Goal: Transaction & Acquisition: Purchase product/service

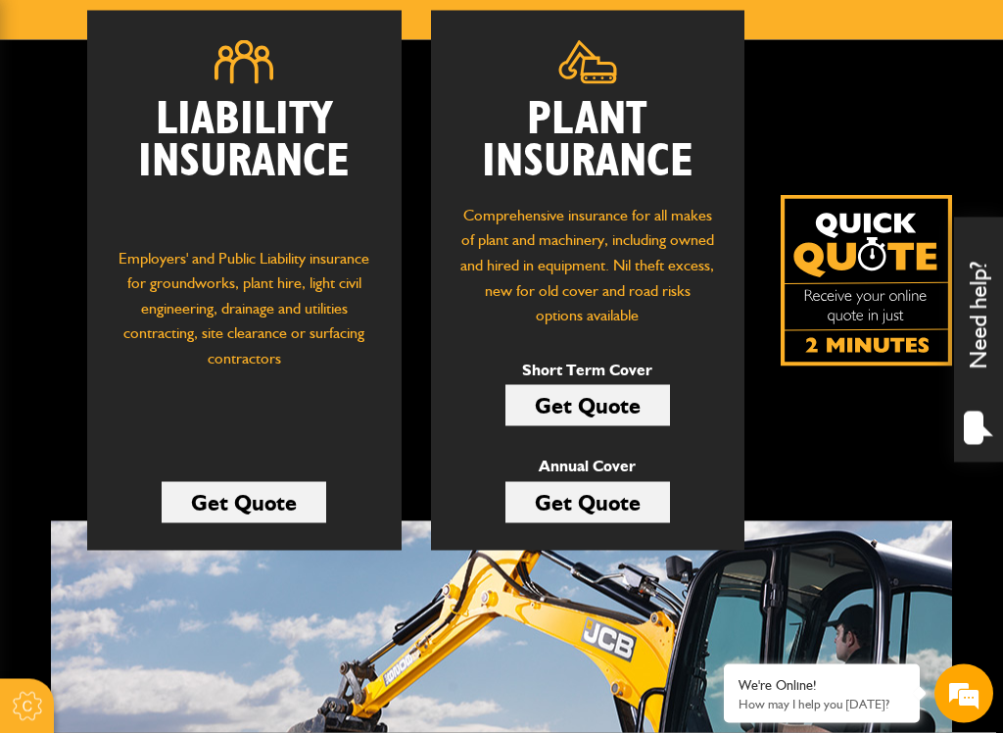
scroll to position [290, 0]
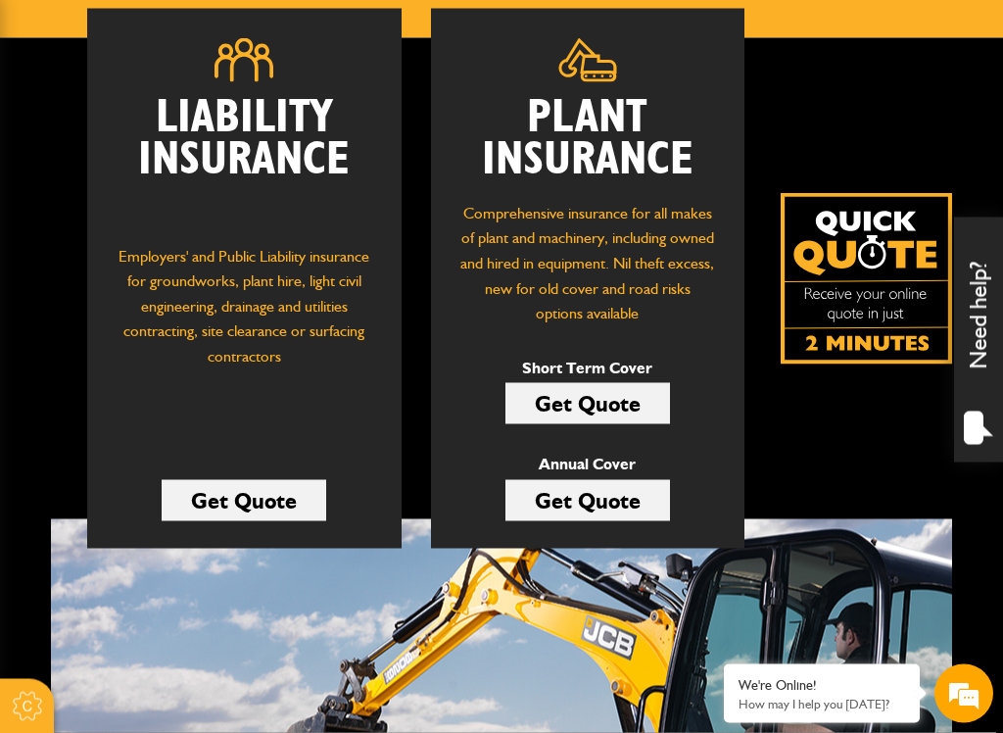
click at [792, 283] on img at bounding box center [866, 278] width 171 height 171
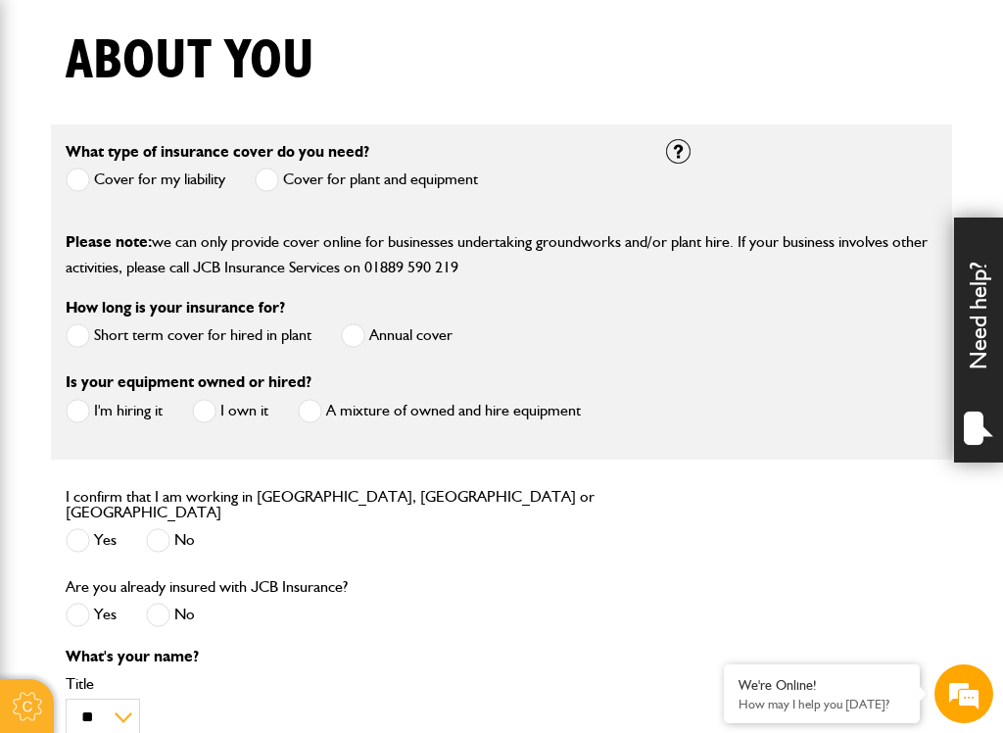
click at [54, 343] on div "How long is your insurance for? Short term cover for hired in plant Annual cover" at bounding box center [351, 332] width 601 height 74
click at [60, 350] on div "How long is your insurance for? Short term cover for hired in plant Annual cover" at bounding box center [351, 332] width 601 height 74
click at [54, 348] on div "How long is your insurance for? Short term cover for hired in plant Annual cover" at bounding box center [351, 332] width 601 height 74
click at [62, 352] on div "How long is your insurance for? Short term cover for hired in plant Annual cover" at bounding box center [351, 332] width 601 height 74
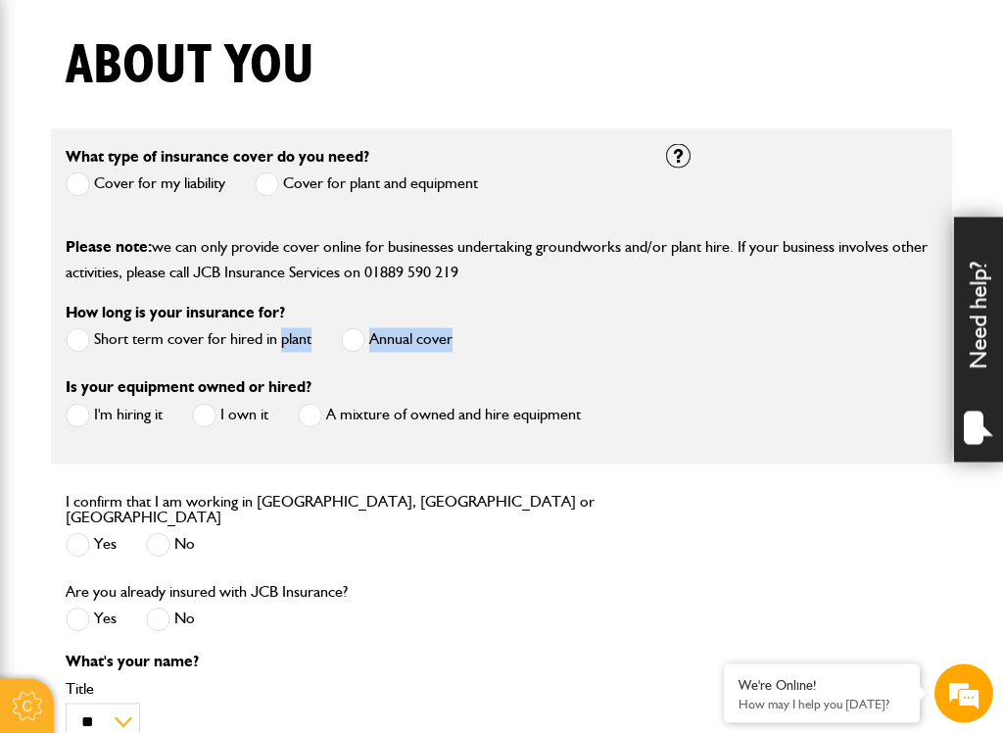
click at [53, 294] on fieldset "What type of insurance cover do you need? Cover for my liability Cover for plan…" at bounding box center [502, 296] width 902 height 335
click at [261, 192] on span at bounding box center [267, 184] width 24 height 24
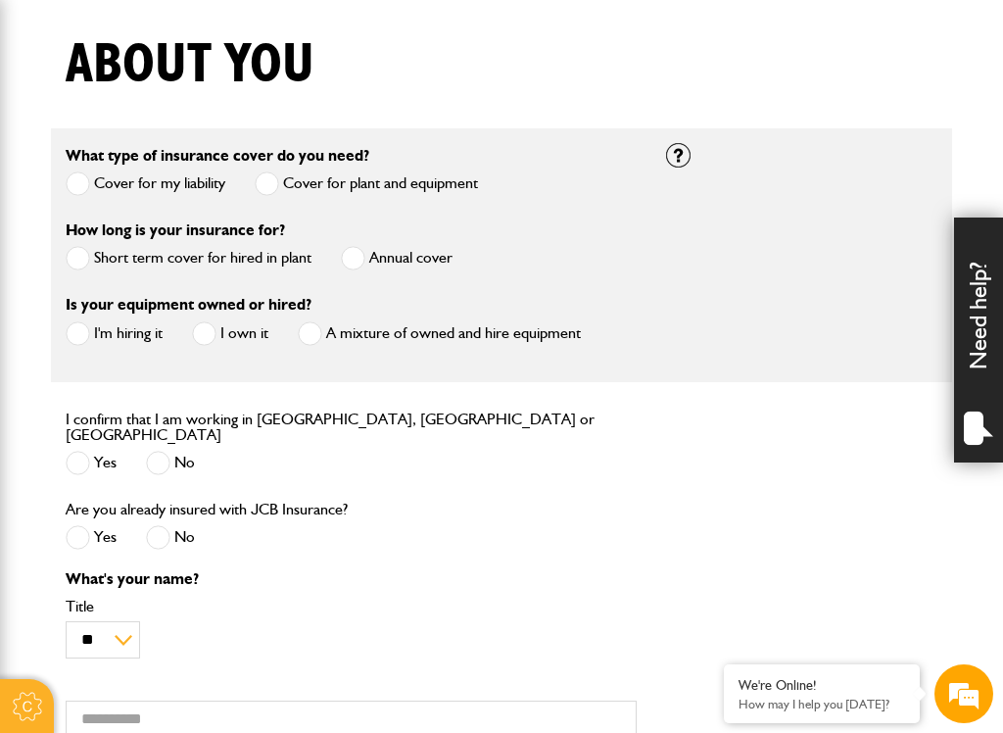
click at [67, 269] on span at bounding box center [78, 258] width 24 height 24
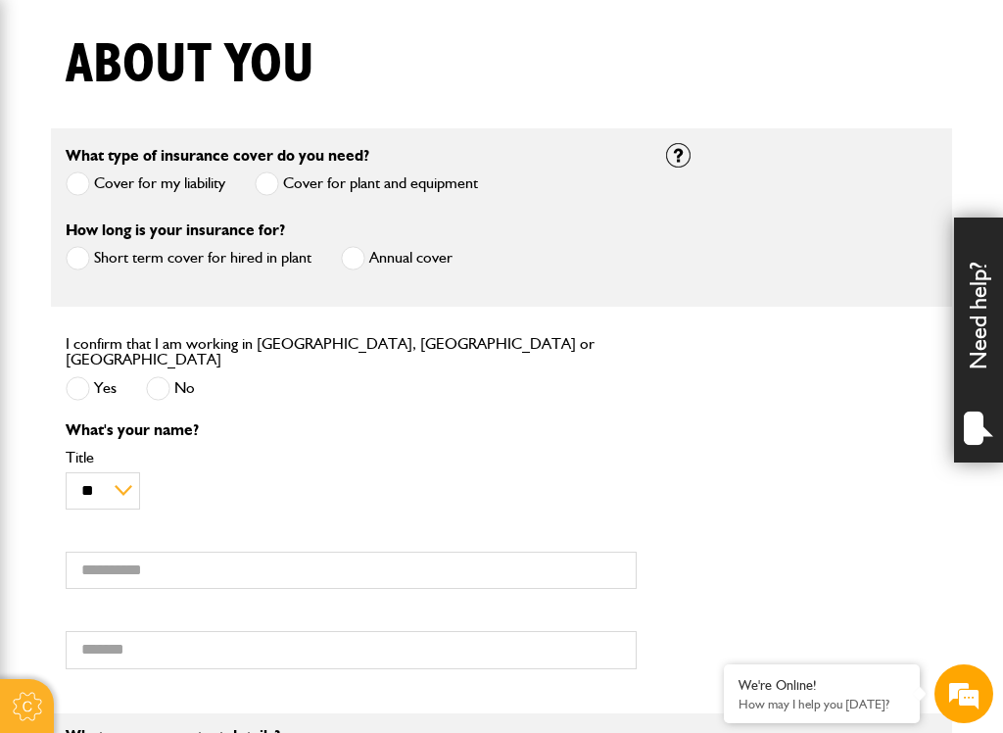
click at [57, 392] on div "I confirm that I am working in England, Scotland or Wales Yes No" at bounding box center [351, 378] width 601 height 85
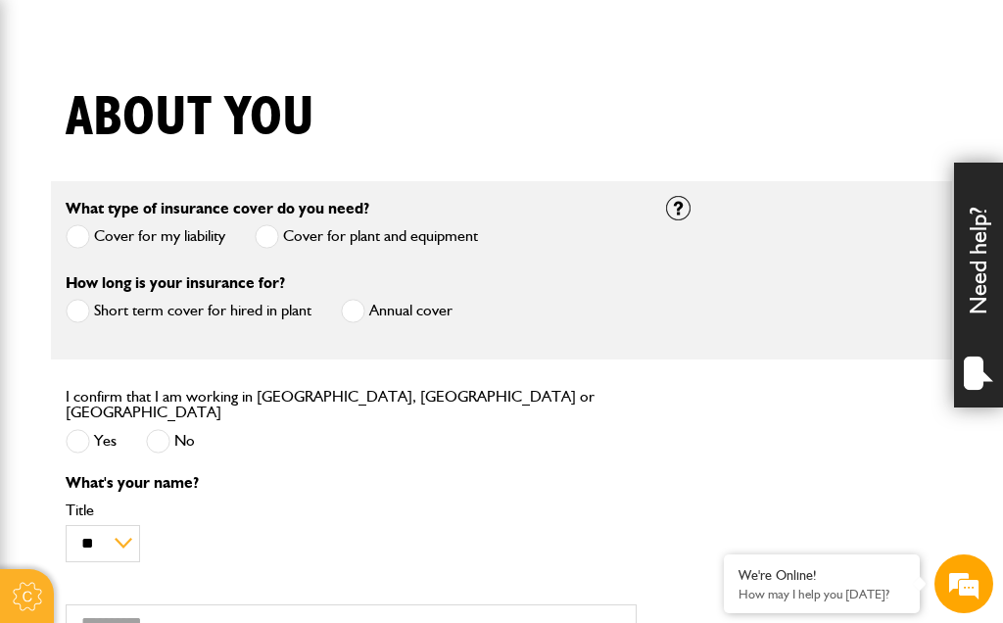
scroll to position [424, 0]
click at [57, 440] on div "I confirm that I am working in England, Scotland or Wales Yes No" at bounding box center [351, 432] width 601 height 85
click at [76, 443] on span at bounding box center [78, 442] width 24 height 24
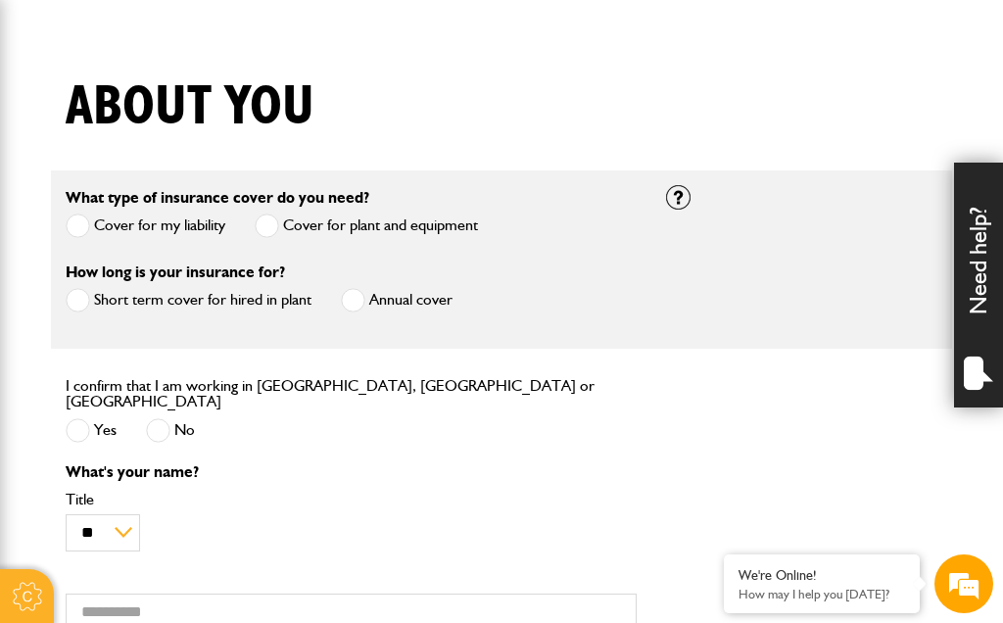
scroll to position [440, 0]
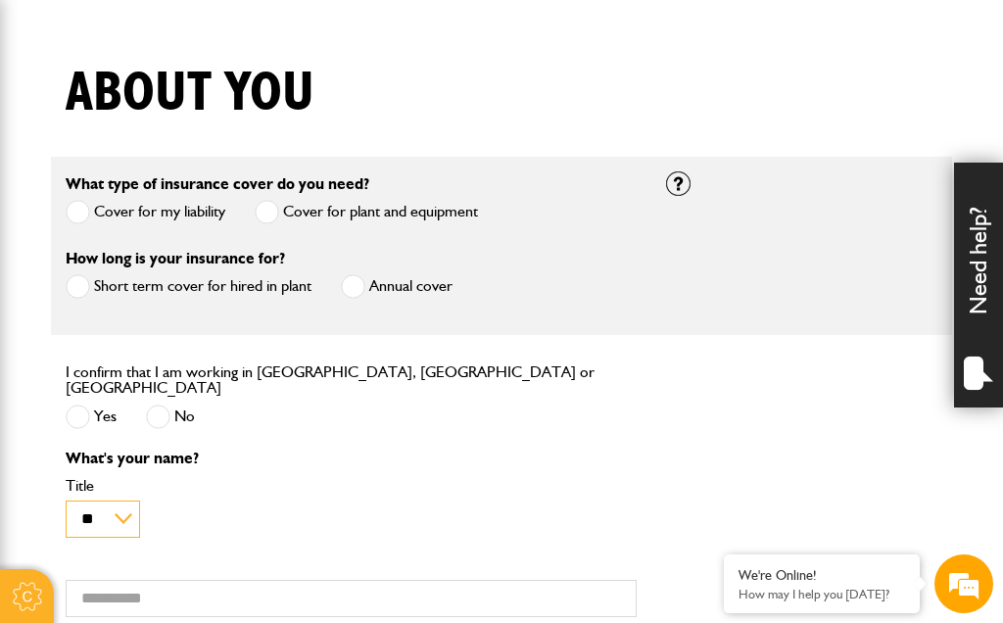
click at [66, 522] on select "** *** **** ** ** **" at bounding box center [103, 519] width 74 height 37
select select "*"
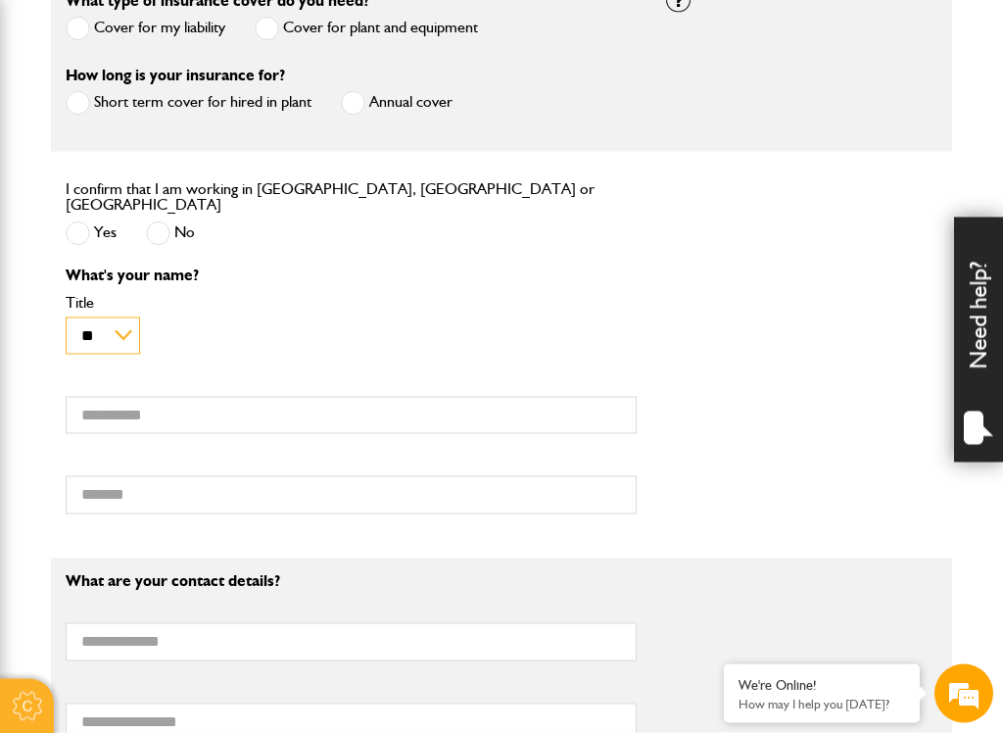
scroll to position [635, 0]
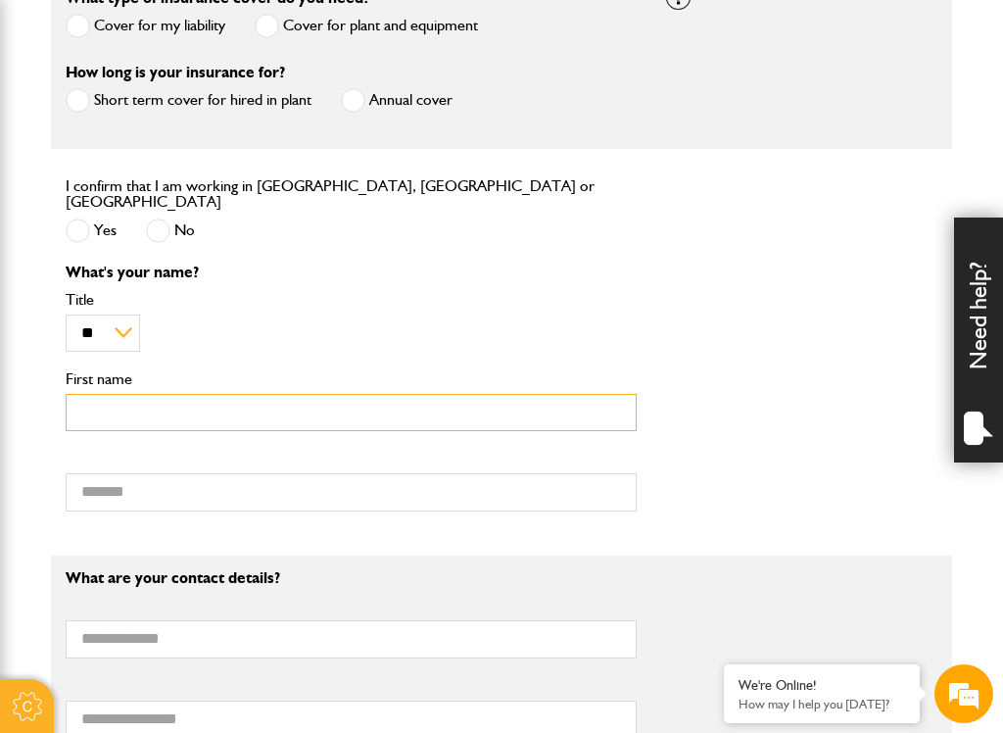
click at [137, 415] on input "First name" at bounding box center [351, 413] width 571 height 38
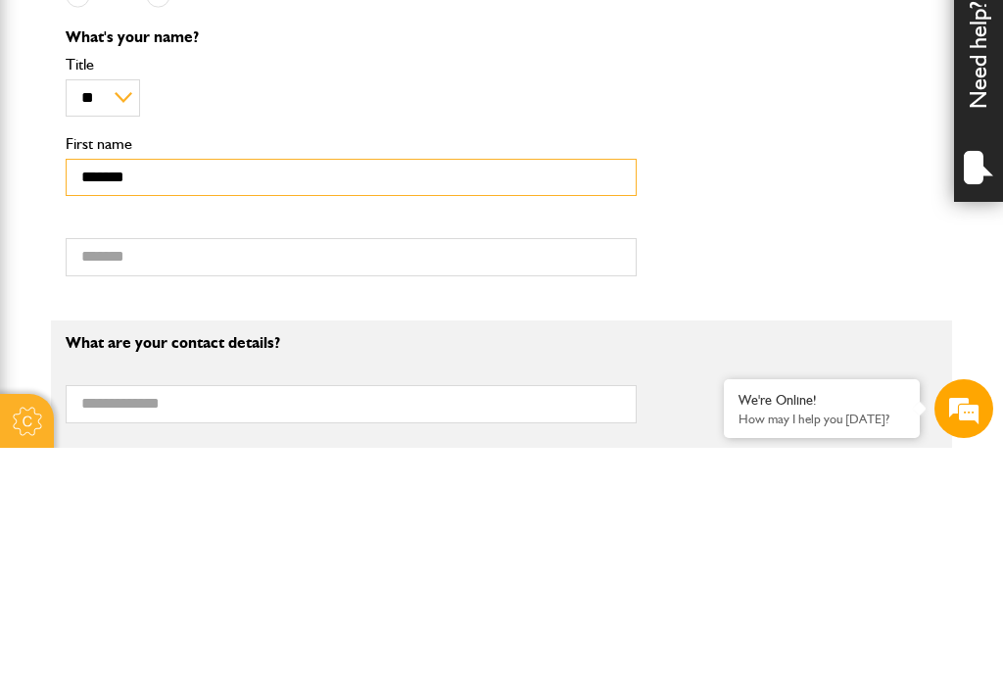
type input "******"
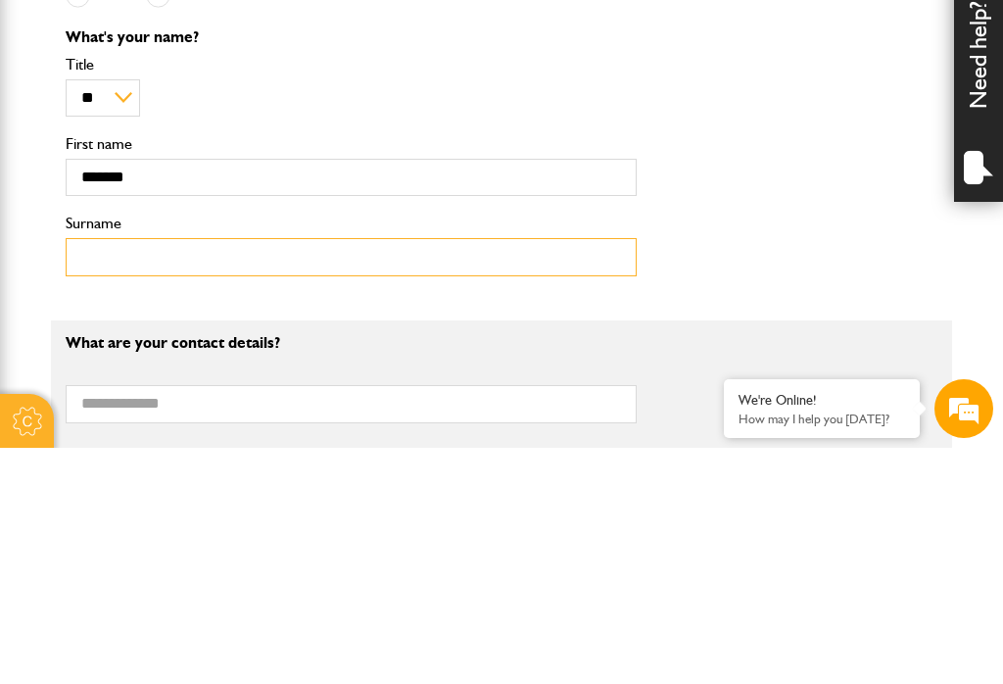
click at [197, 474] on input "Surname" at bounding box center [351, 493] width 571 height 38
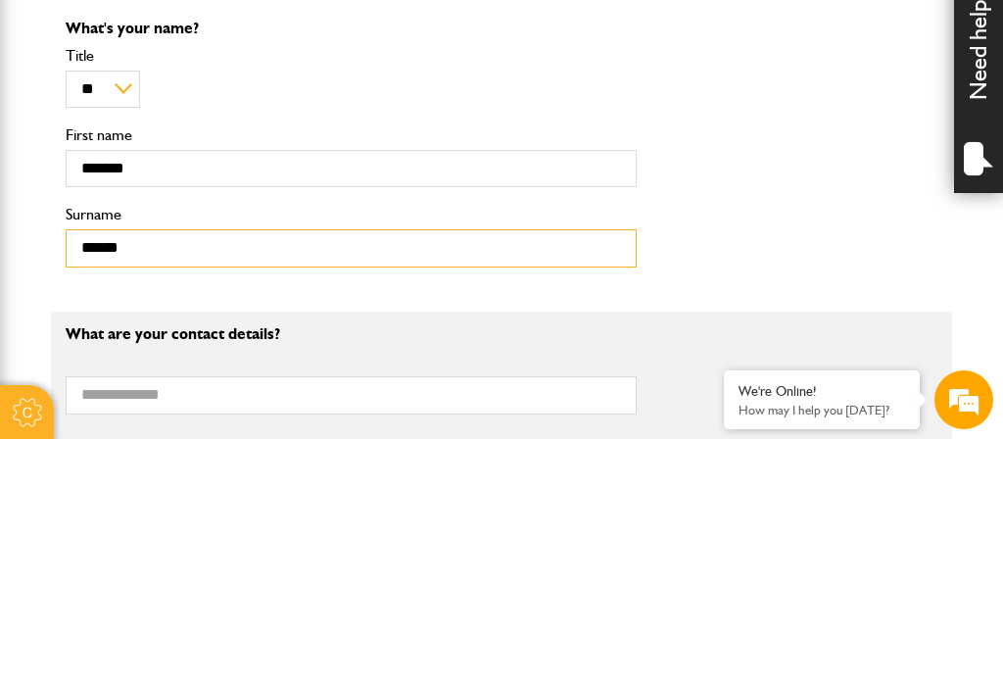
type input "*****"
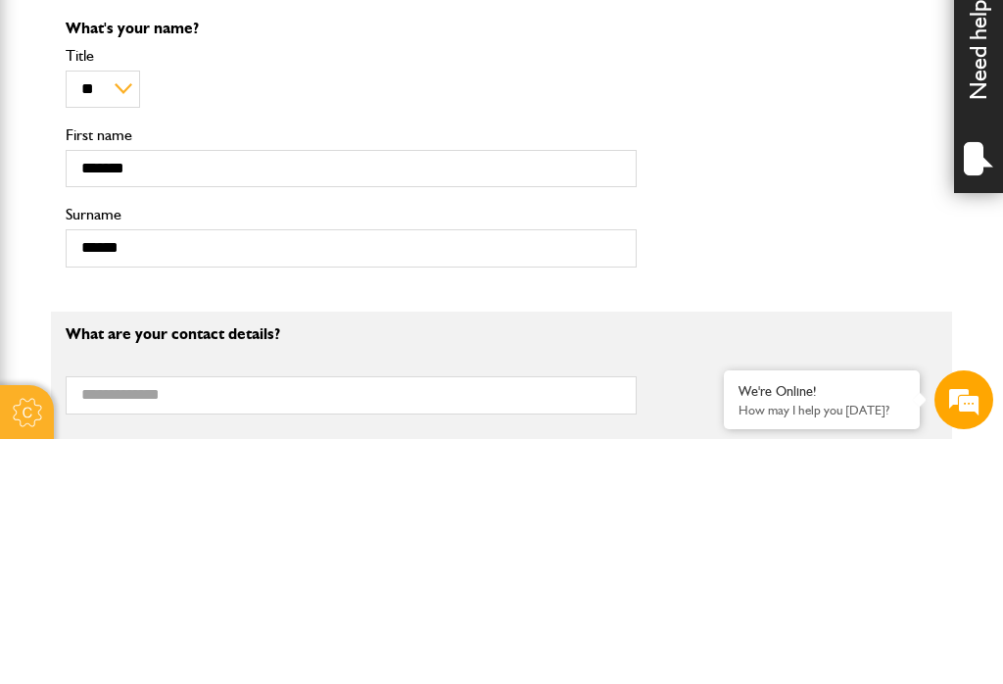
click at [682, 266] on div "What's your name? ** *** **** ** ** ** Title ****** First name ***** Surname" at bounding box center [502, 397] width 902 height 263
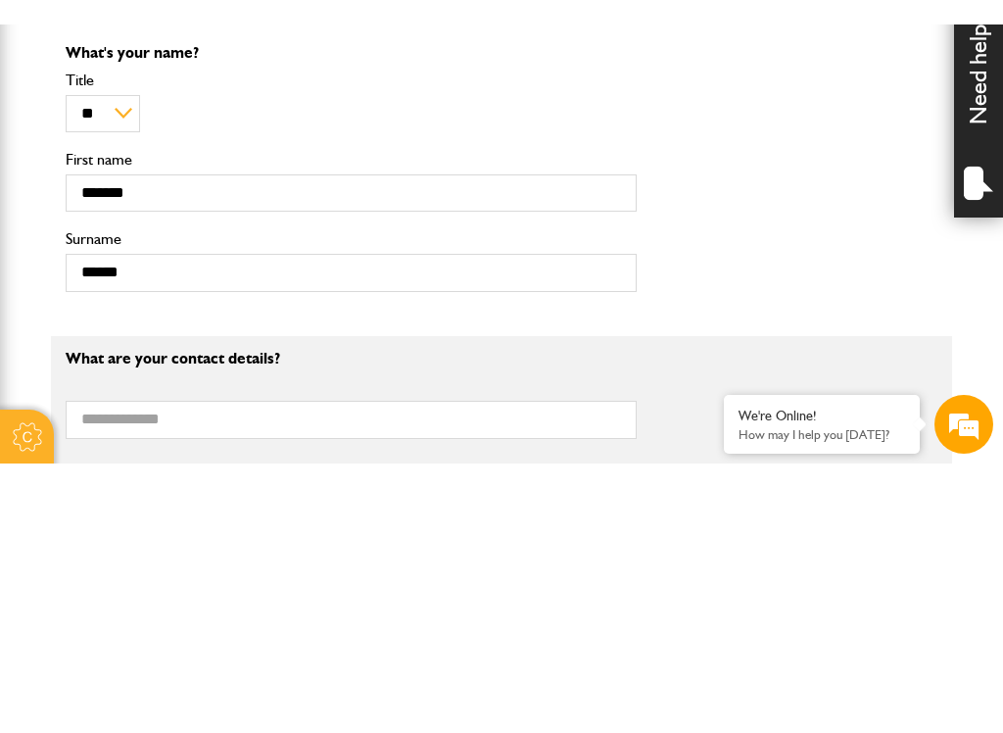
scroll to position [881, 0]
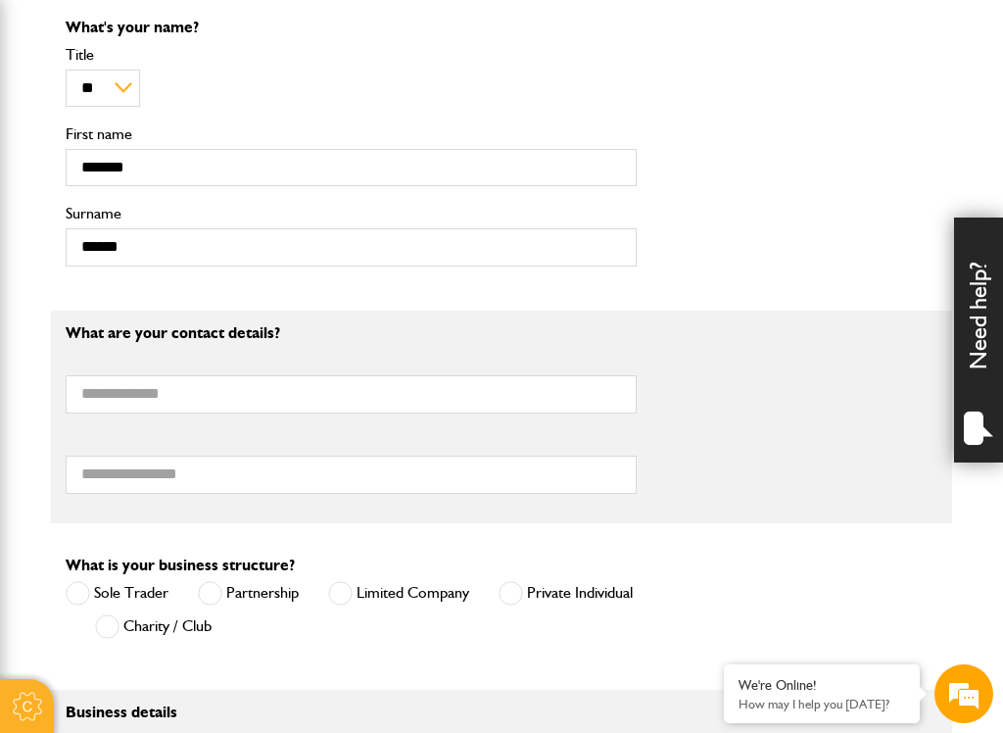
click at [697, 242] on div "What's your name? ** *** **** ** ** ** Title ****** First name ***** Surname" at bounding box center [502, 151] width 902 height 263
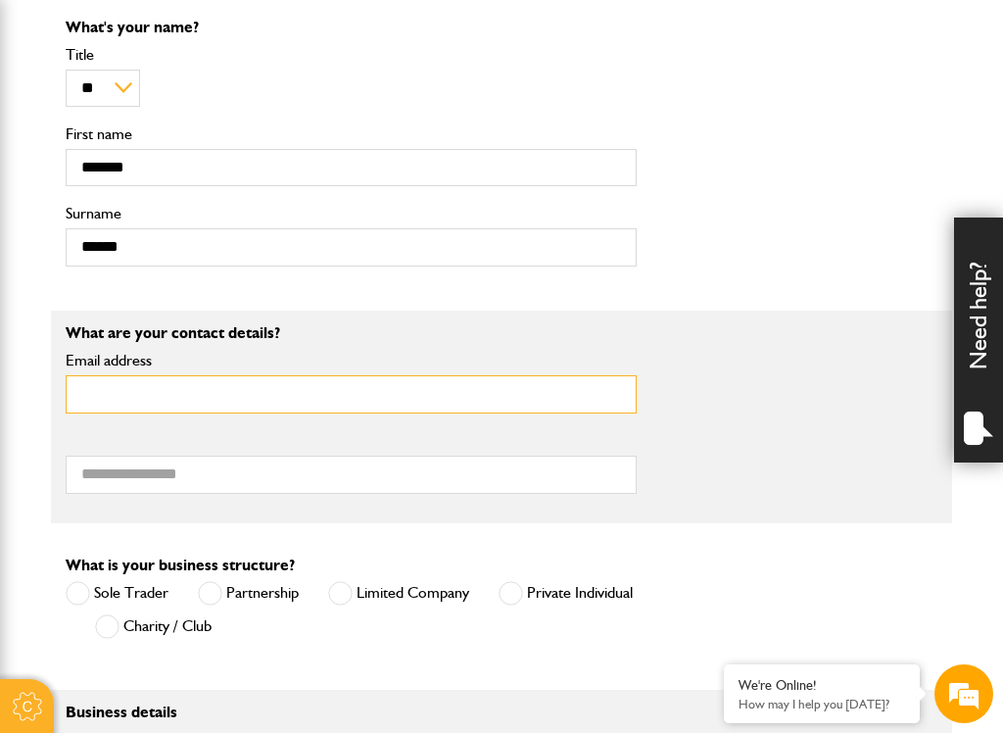
click at [211, 400] on input "Email address" at bounding box center [351, 394] width 571 height 38
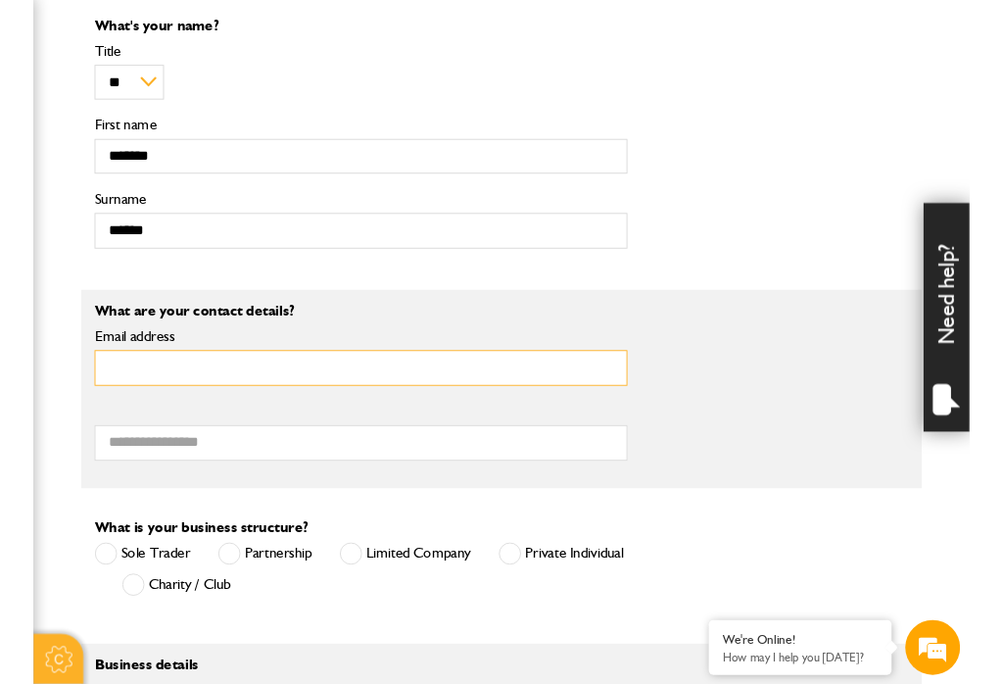
scroll to position [880, 0]
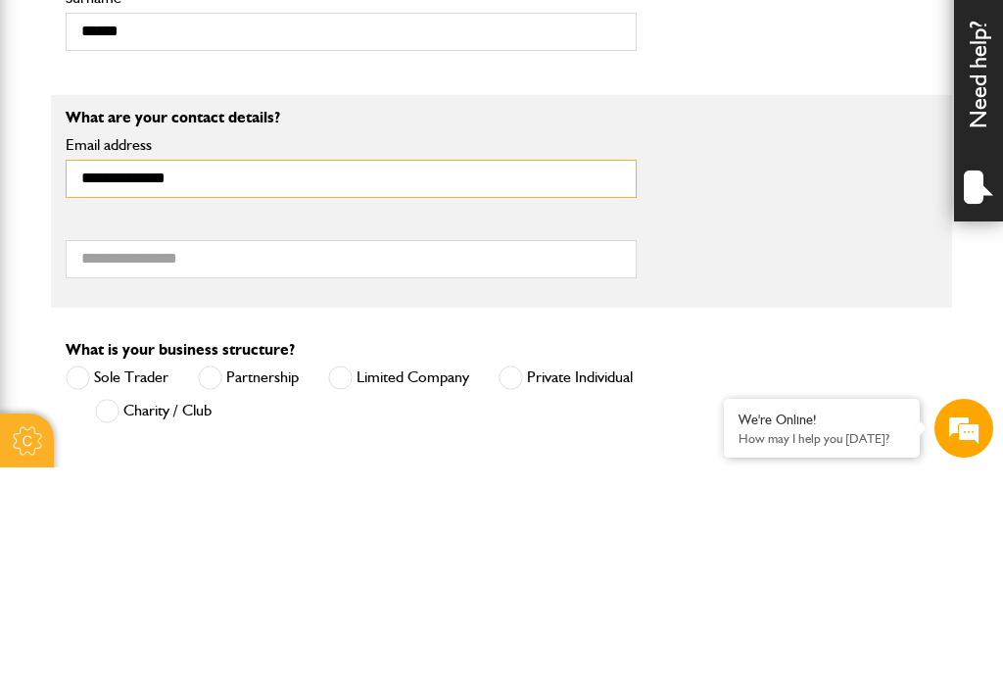
type input "**********"
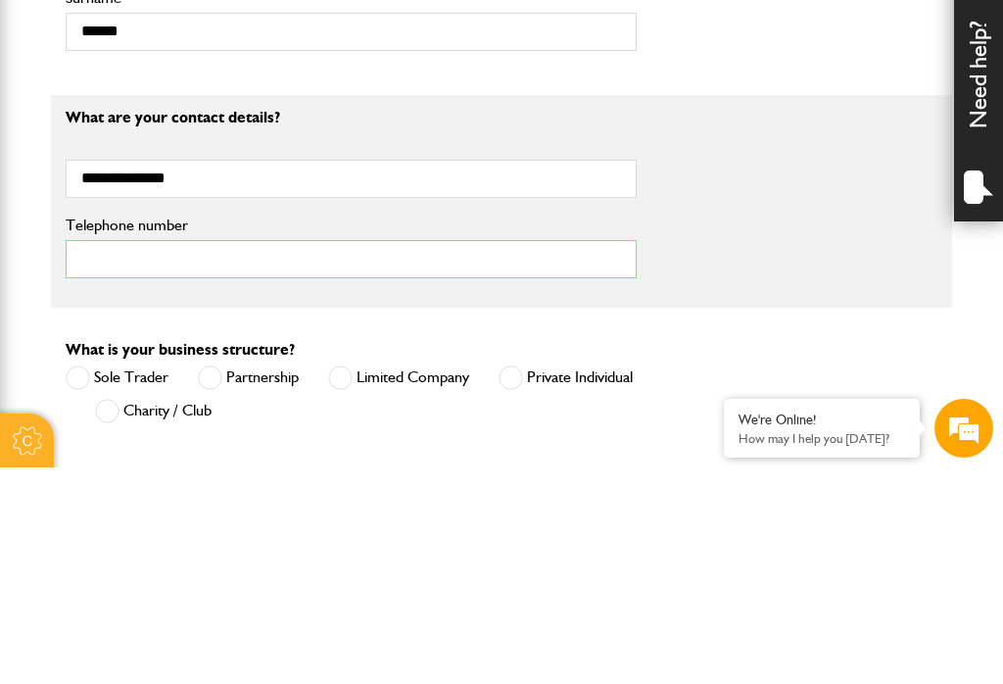
click at [205, 457] on input "Telephone number" at bounding box center [351, 476] width 571 height 38
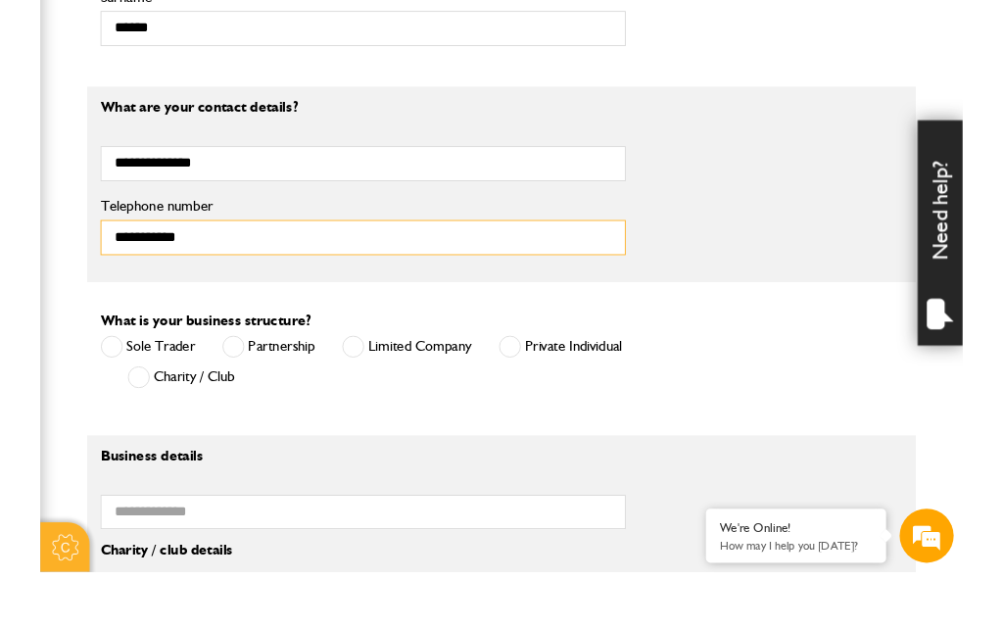
scroll to position [1041, 0]
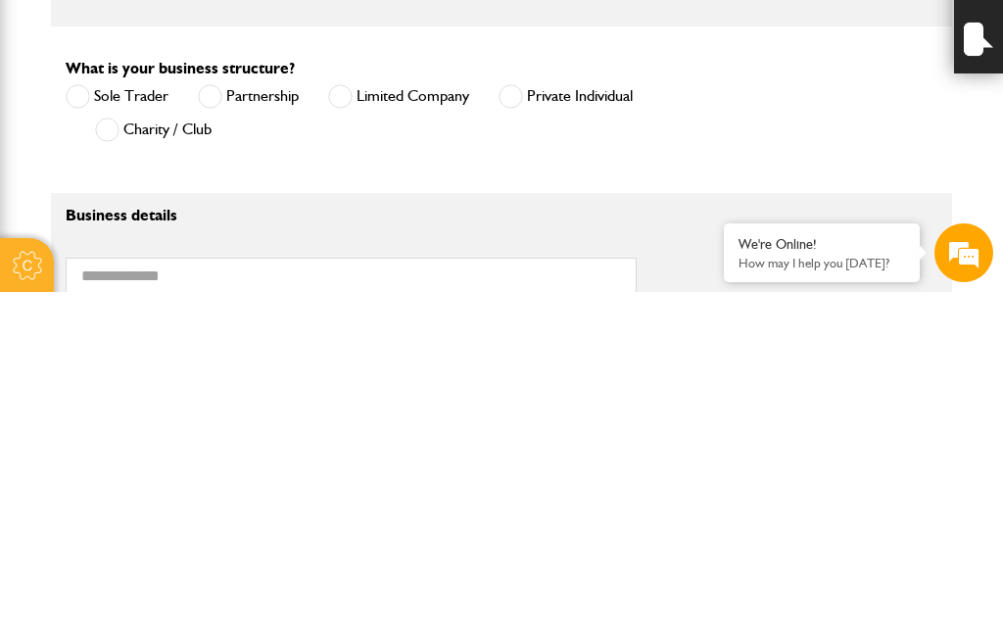
type input "**********"
click at [508, 420] on div "Sole Trader Partnership Limited Company Private Individual Charity / Club" at bounding box center [351, 453] width 571 height 66
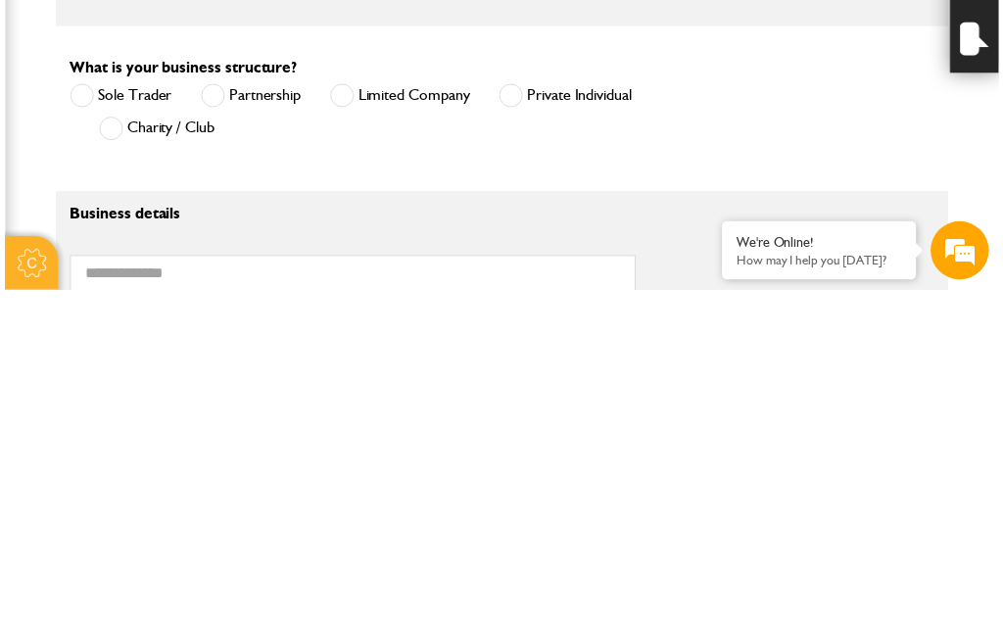
scroll to position [1379, 0]
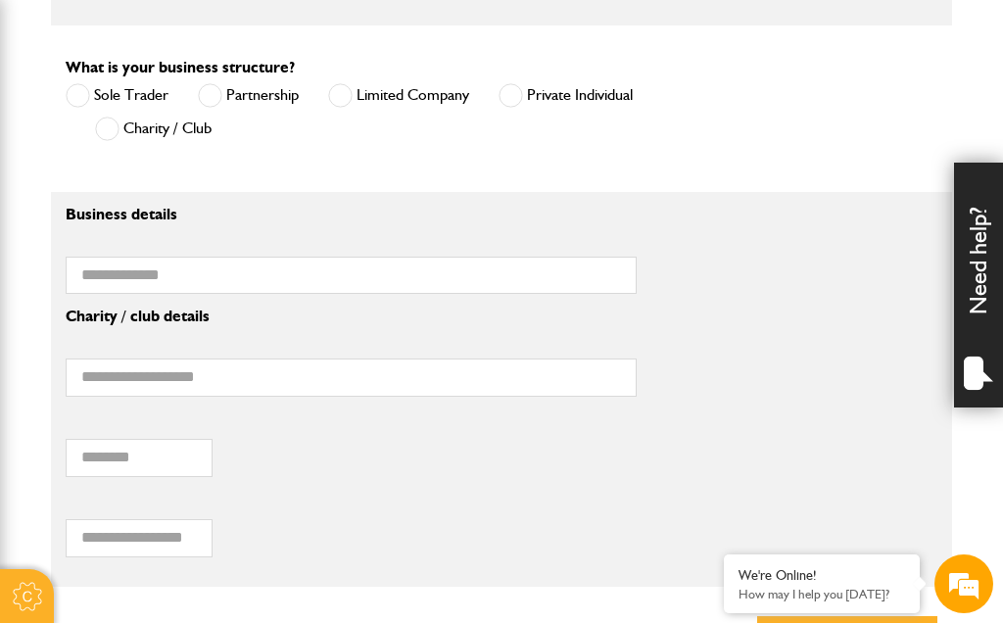
click at [500, 94] on span at bounding box center [511, 95] width 24 height 24
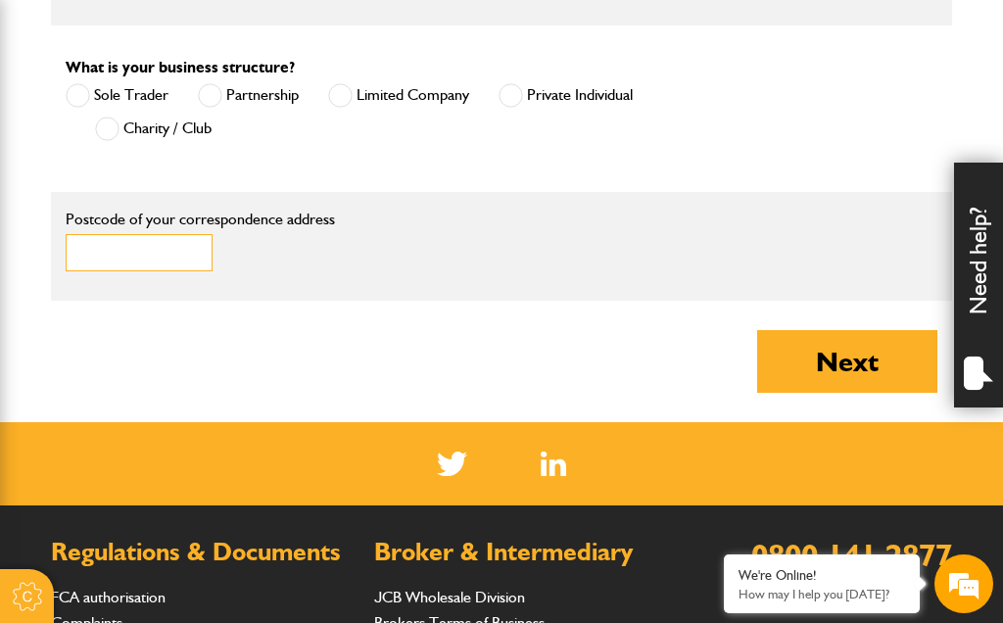
click at [138, 249] on input "Postcode of your correspondence address" at bounding box center [139, 253] width 147 height 38
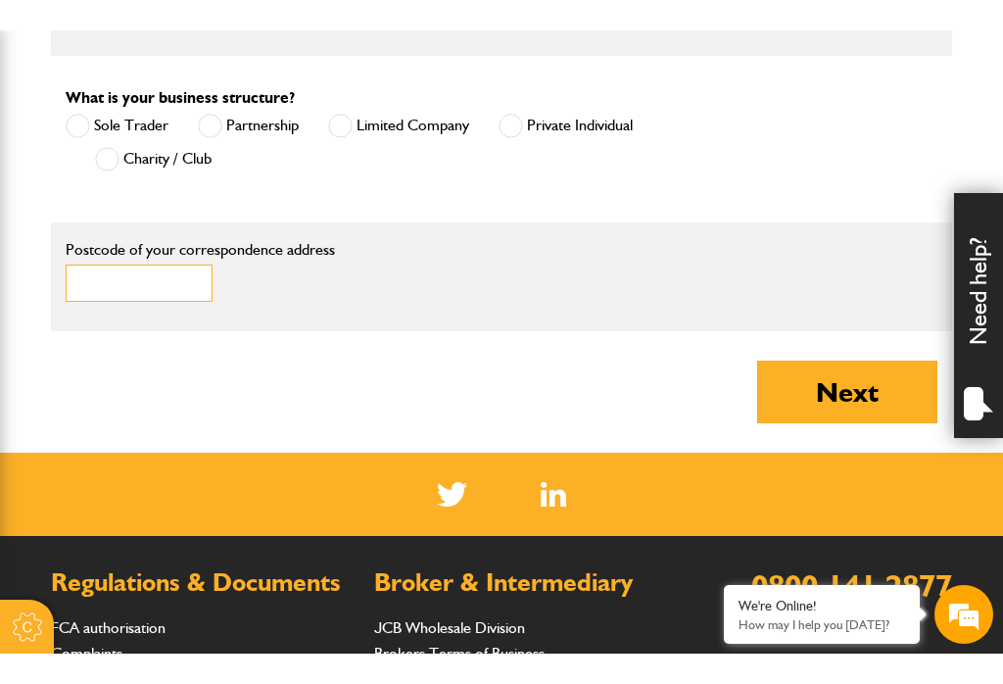
scroll to position [1378, 0]
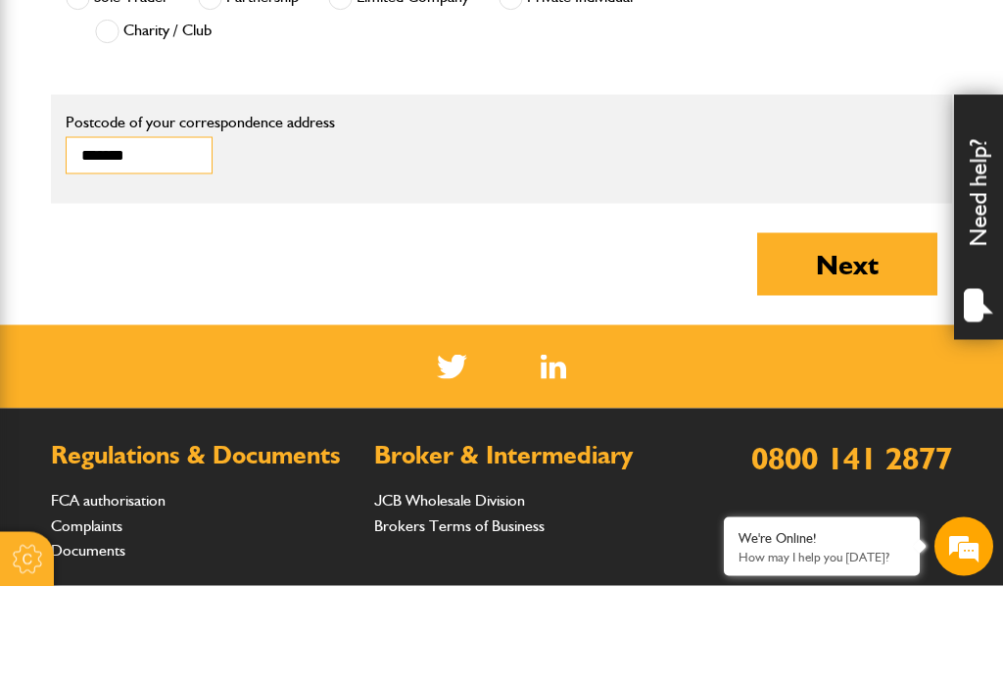
type input "*******"
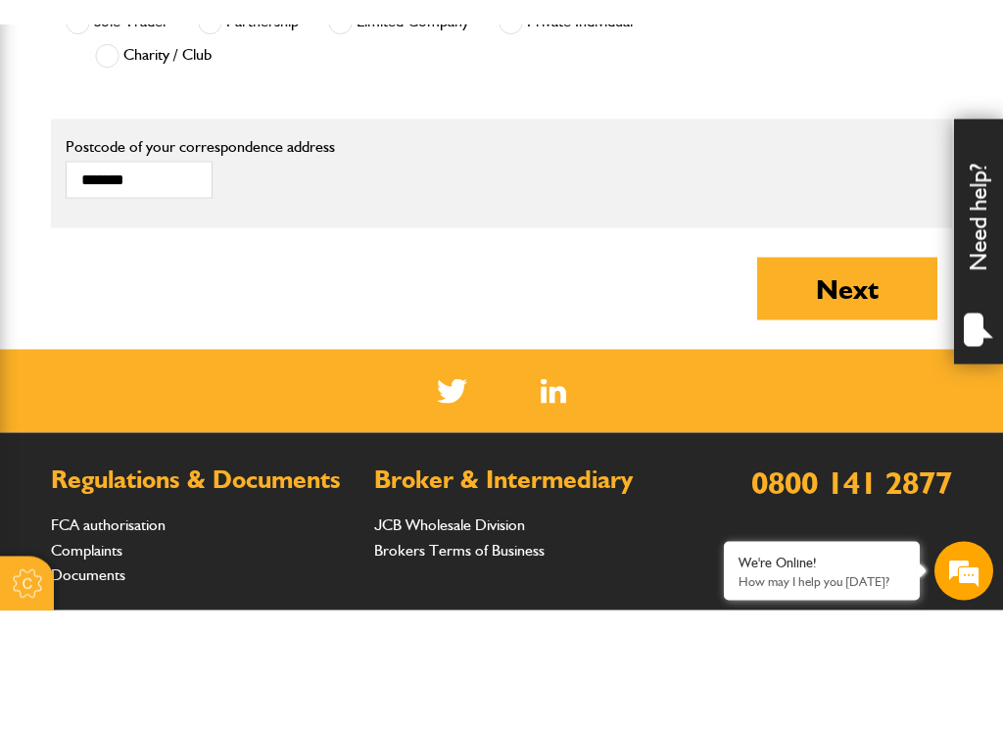
scroll to position [1477, 0]
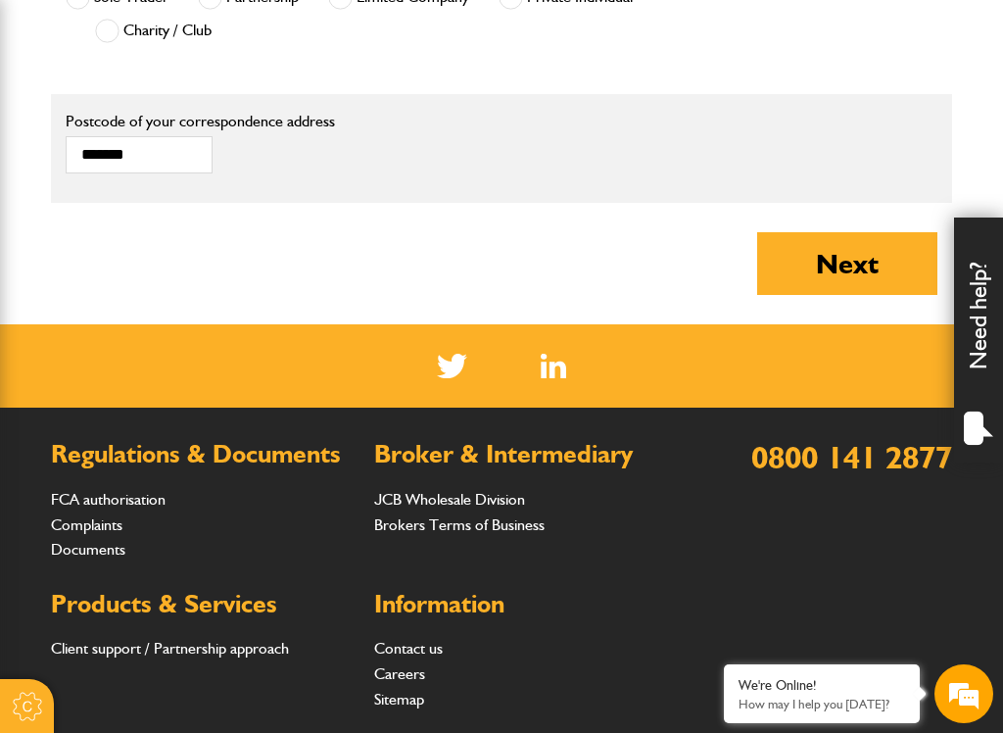
click at [833, 266] on button "Next" at bounding box center [848, 263] width 180 height 63
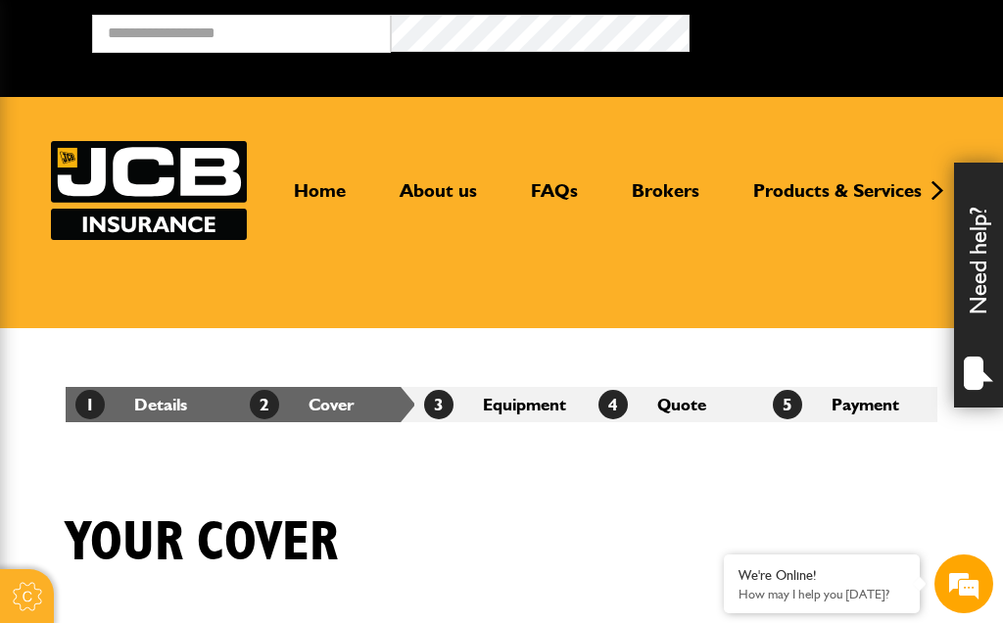
click at [200, 64] on form "Broker Login" at bounding box center [540, 41] width 897 height 53
click at [204, 48] on input "email" at bounding box center [241, 34] width 299 height 38
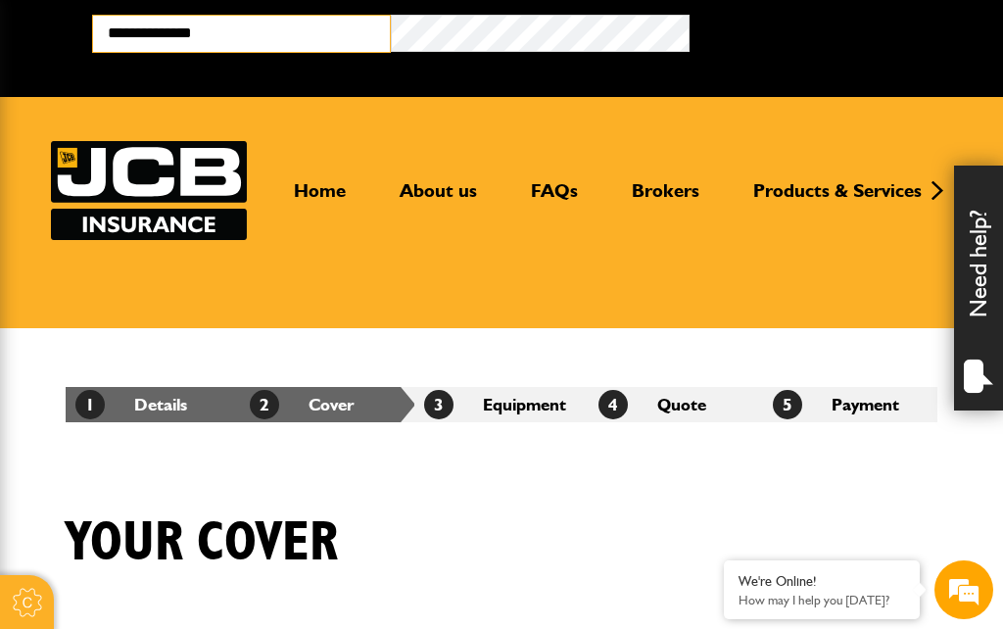
type input "**********"
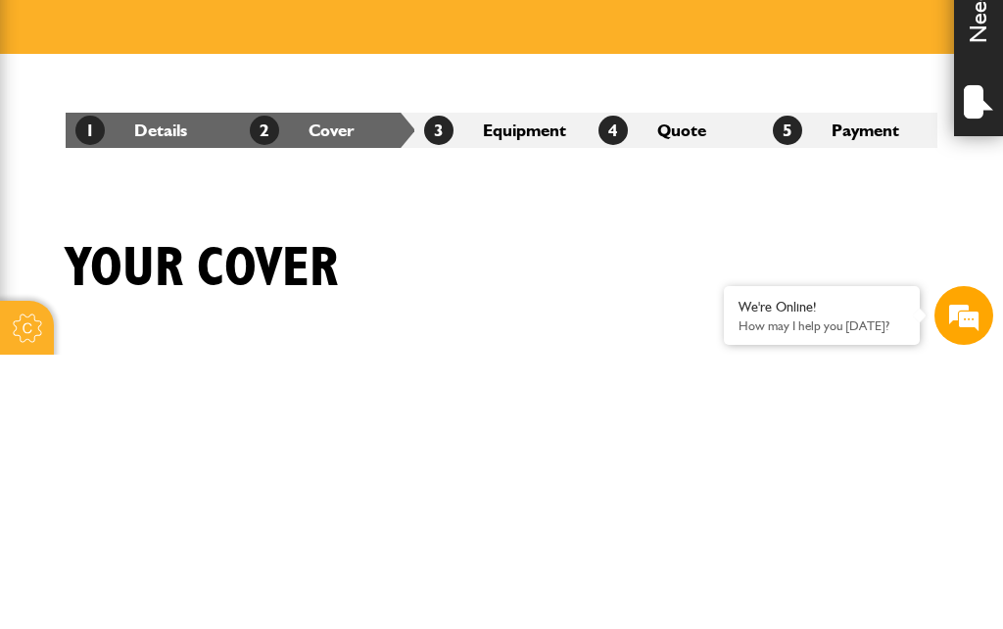
click at [445, 328] on div "1 Details 2 Cover 3 Equipment 4 Quote 5 Payment" at bounding box center [502, 404] width 902 height 153
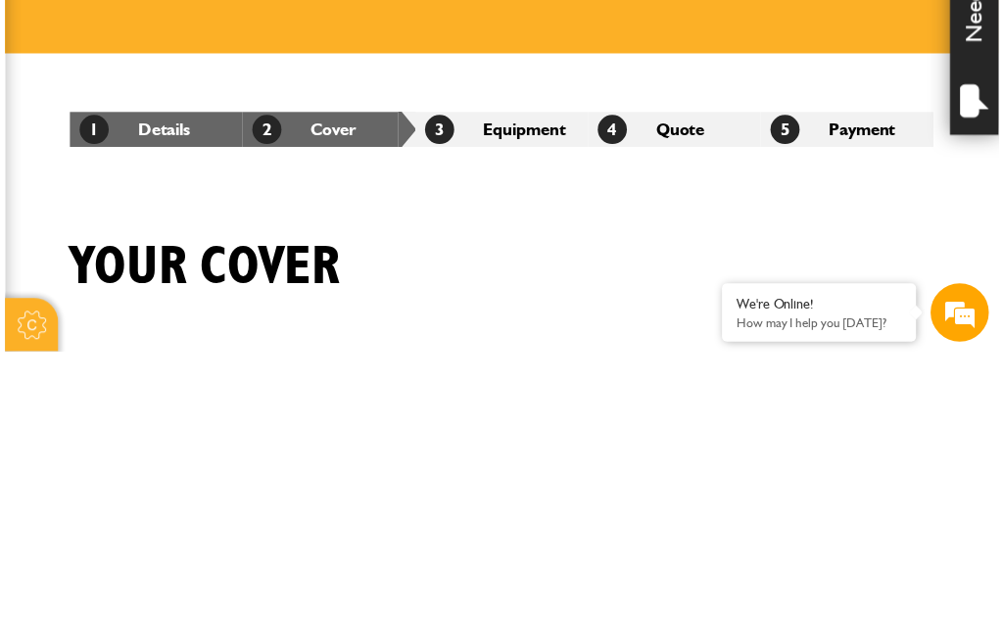
scroll to position [274, 0]
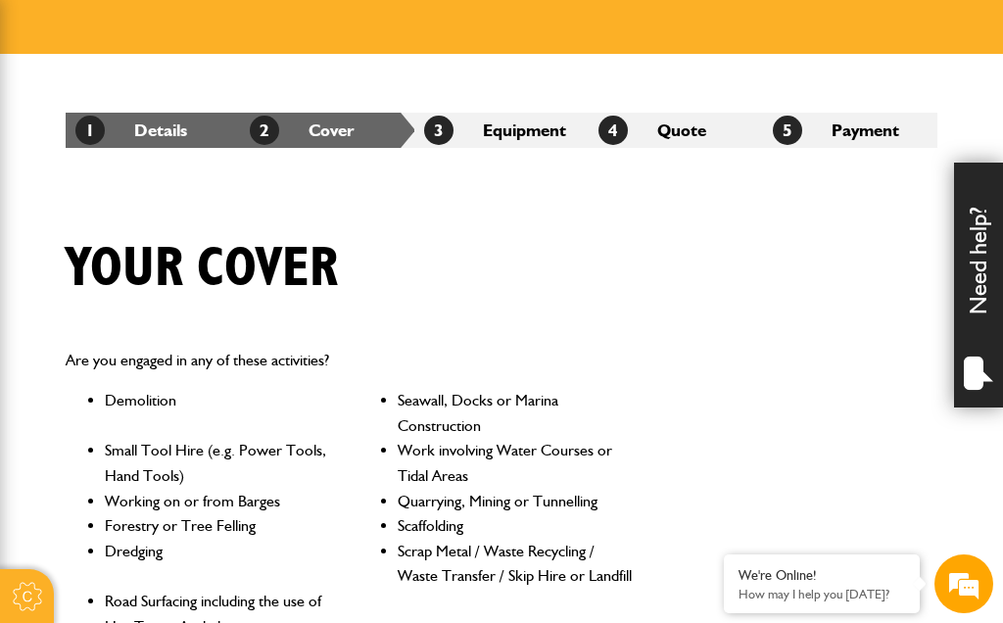
click at [448, 149] on div "1 Details 2 Cover 3 Equipment 4 Quote 5 Payment" at bounding box center [502, 130] width 902 height 153
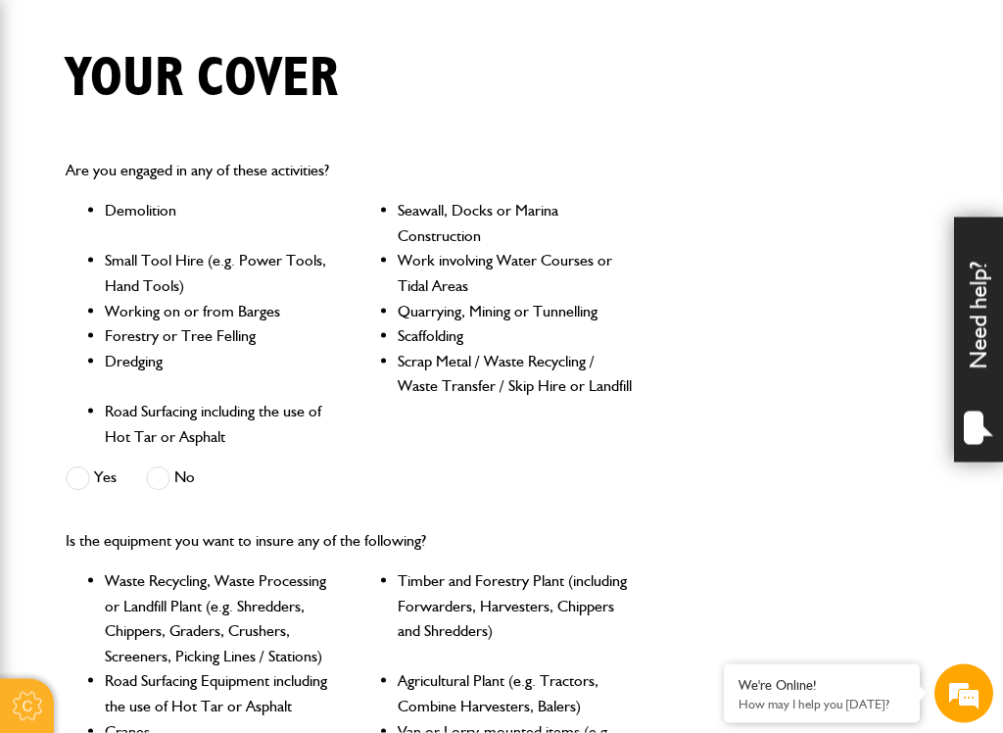
scroll to position [471, 0]
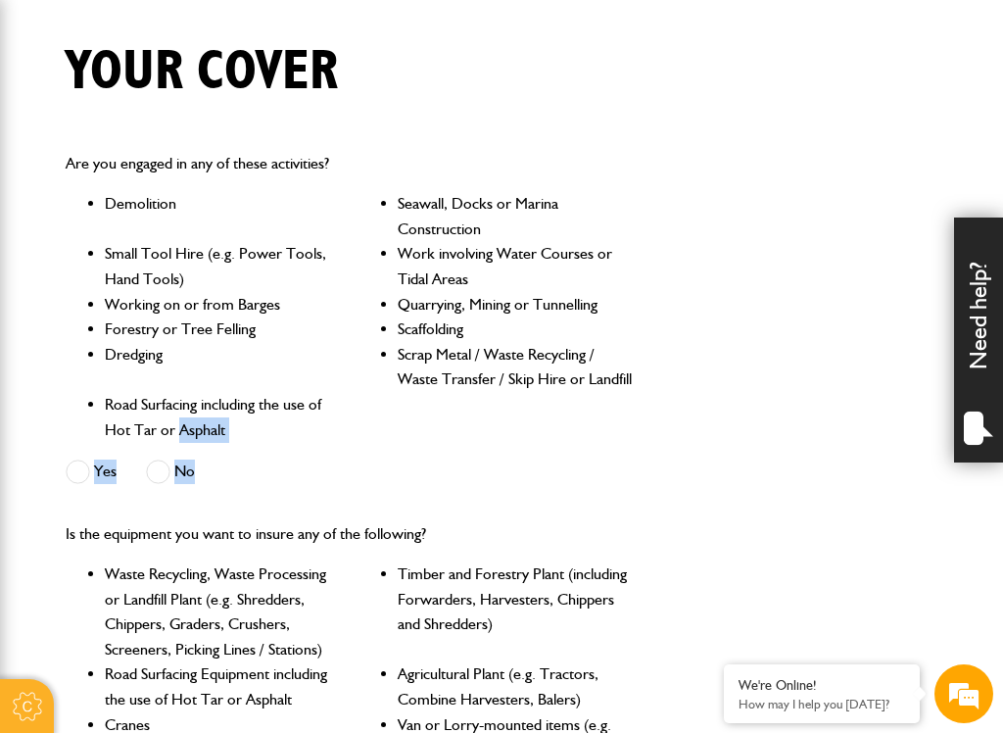
click at [63, 474] on div "Are you engaged in any of these activities? Demolition Seawall, Docks or Marina…" at bounding box center [351, 320] width 601 height 370
click at [60, 456] on div "Are you engaged in any of these activities? Demolition Seawall, Docks or Marina…" at bounding box center [351, 320] width 601 height 370
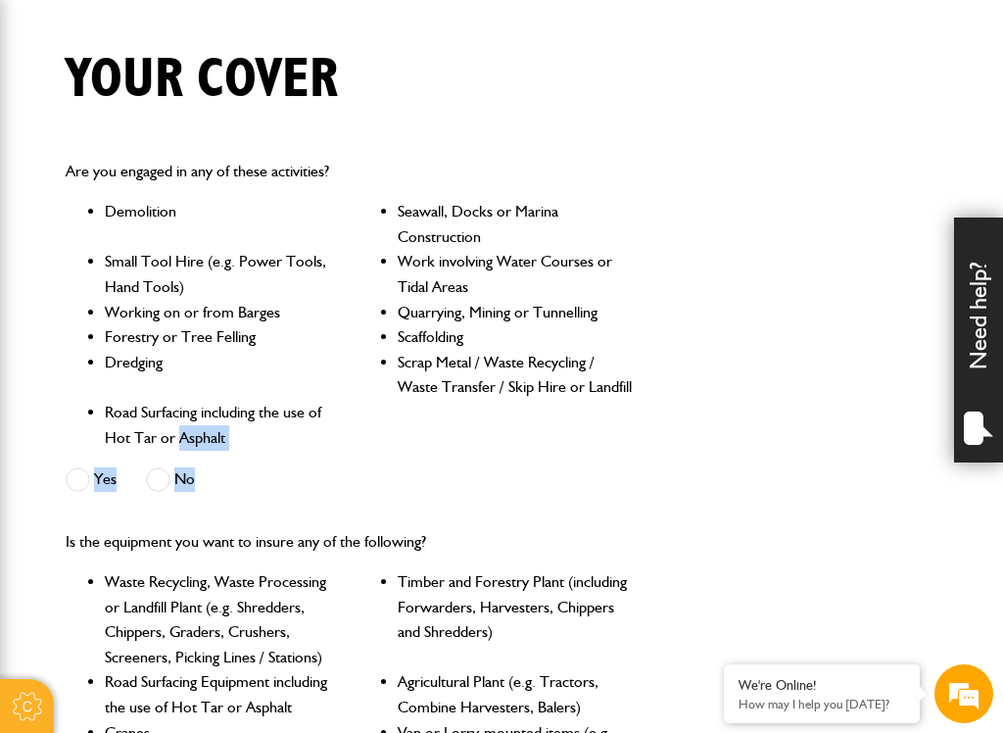
scroll to position [453, 0]
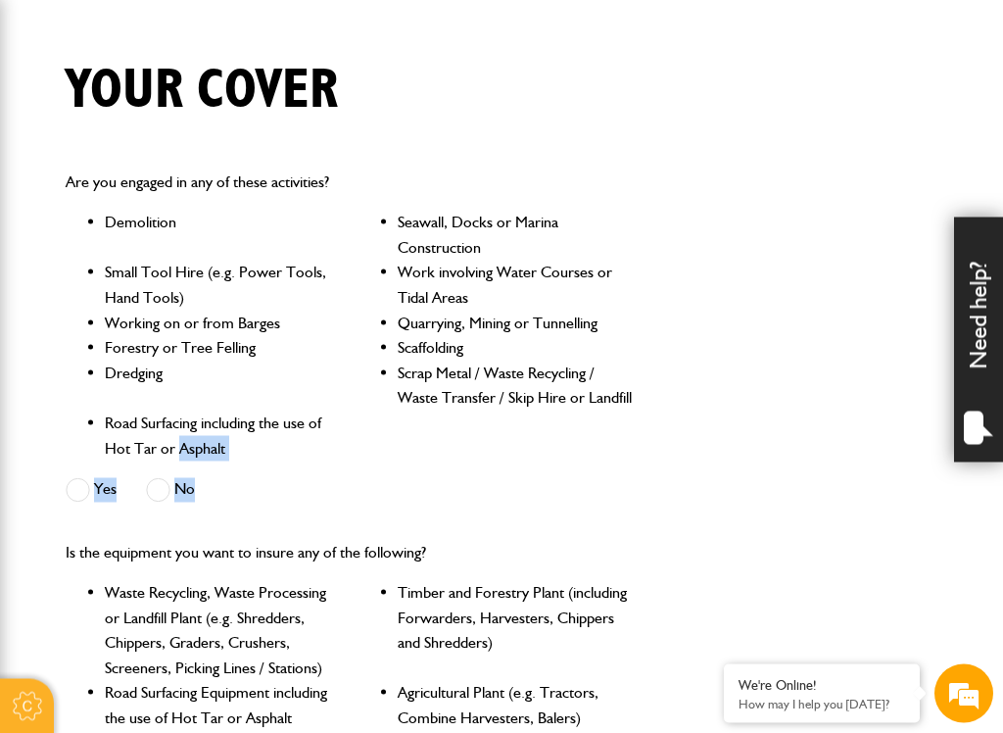
click at [70, 499] on div "Yes" at bounding box center [91, 492] width 51 height 32
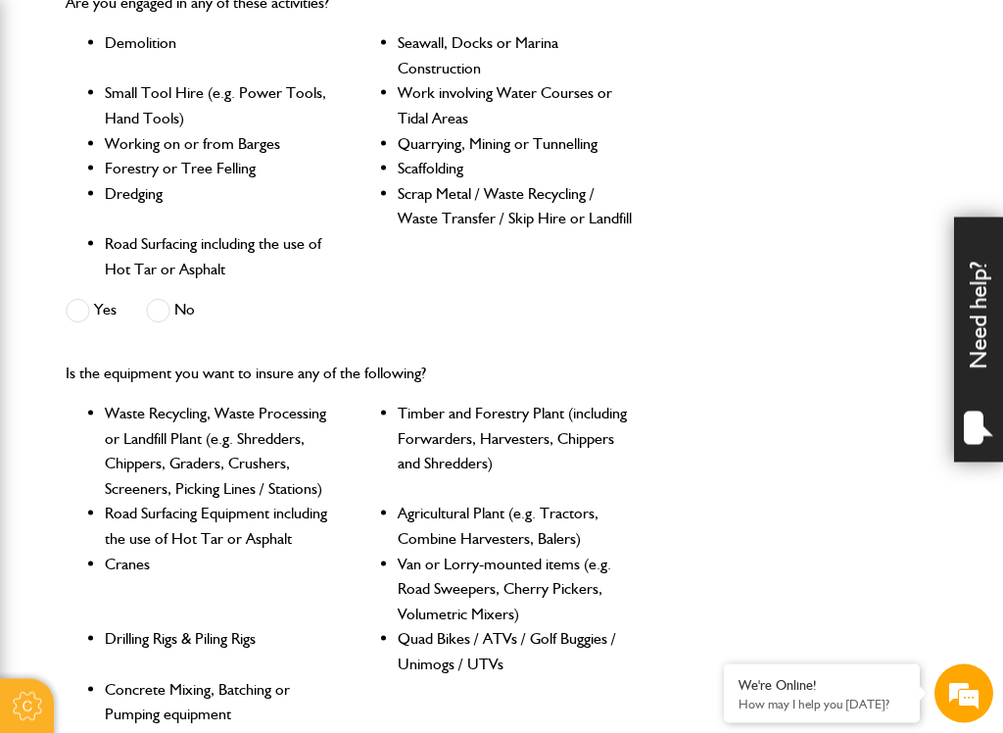
scroll to position [634, 0]
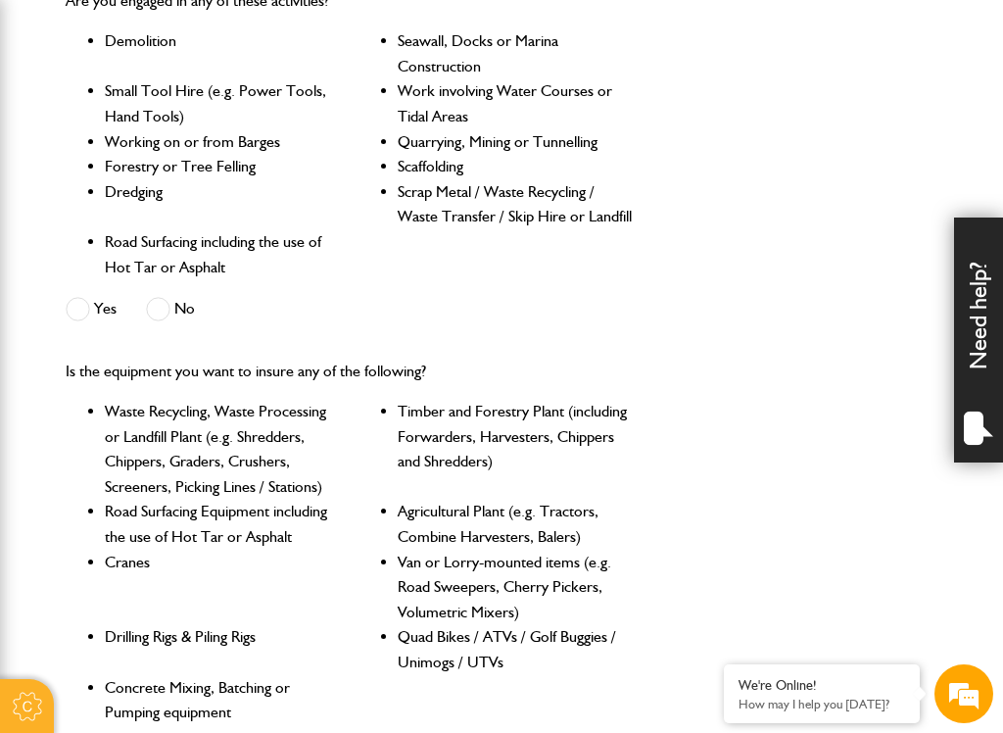
click at [68, 314] on span at bounding box center [78, 309] width 24 height 24
click at [137, 318] on div "Yes No" at bounding box center [215, 311] width 299 height 32
click at [147, 318] on div "No" at bounding box center [170, 311] width 49 height 32
click at [148, 311] on span at bounding box center [158, 309] width 24 height 24
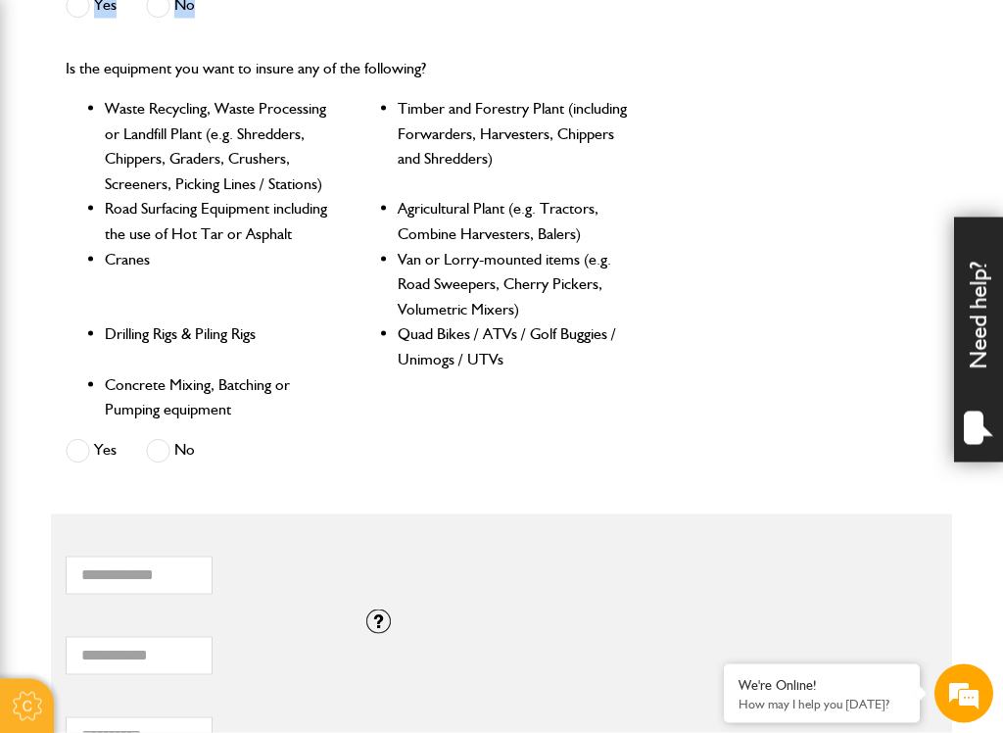
scroll to position [939, 0]
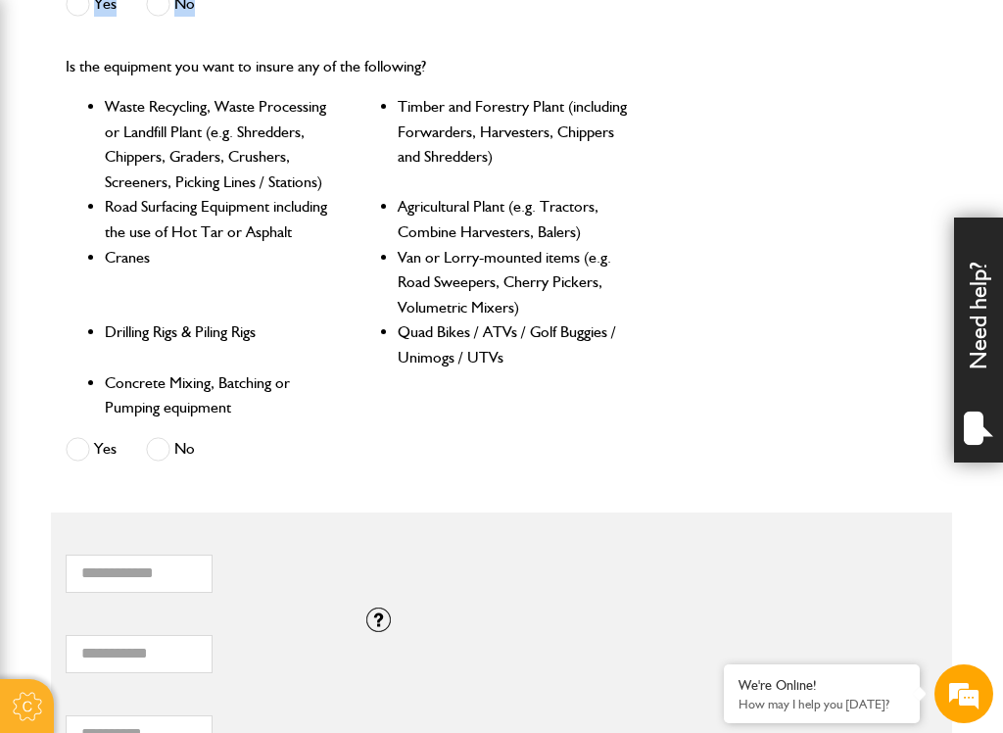
click at [138, 436] on div "Yes No" at bounding box center [215, 452] width 299 height 32
click at [154, 443] on span at bounding box center [158, 449] width 24 height 24
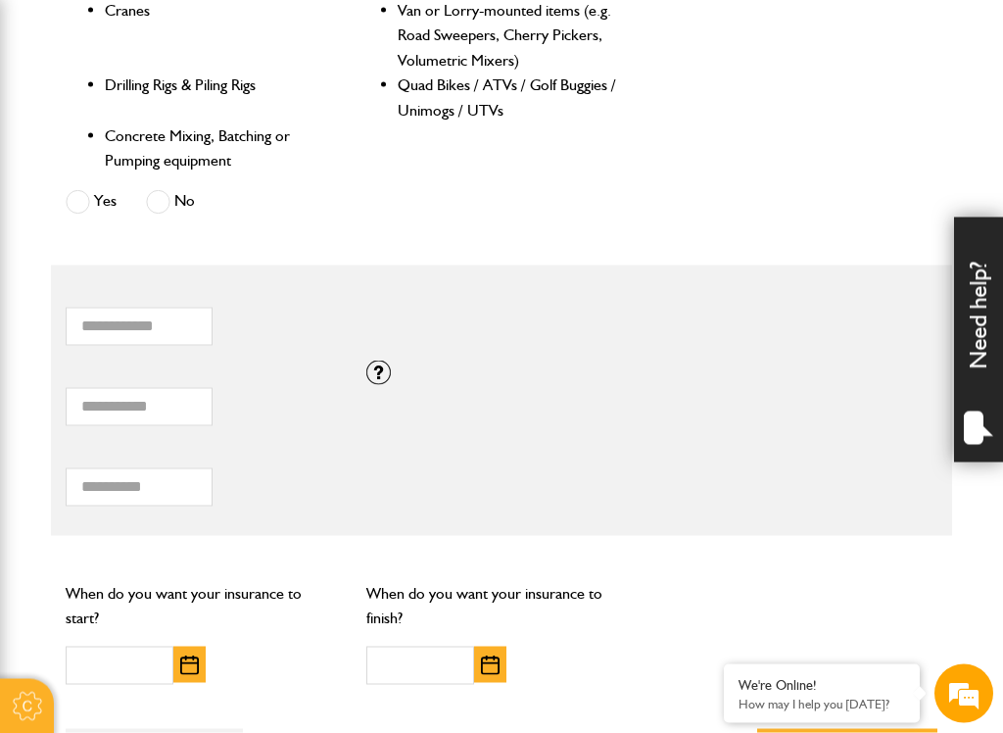
scroll to position [1196, 0]
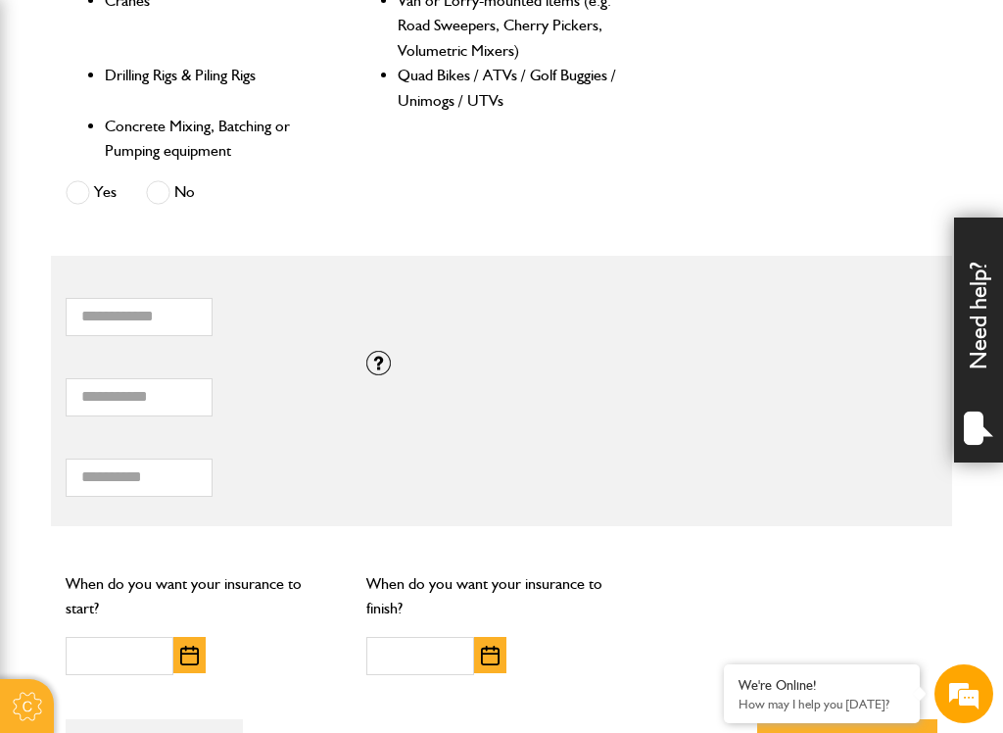
click at [25, 560] on body "**********" at bounding box center [501, 148] width 1003 height 2689
click at [24, 565] on body "**********" at bounding box center [501, 148] width 1003 height 2689
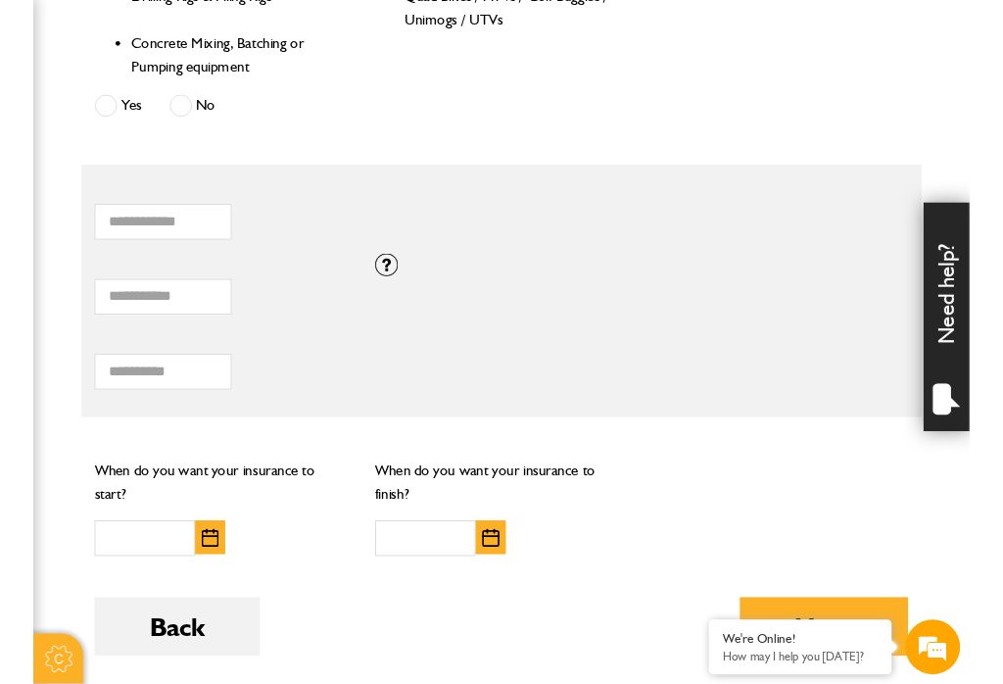
scroll to position [1275, 0]
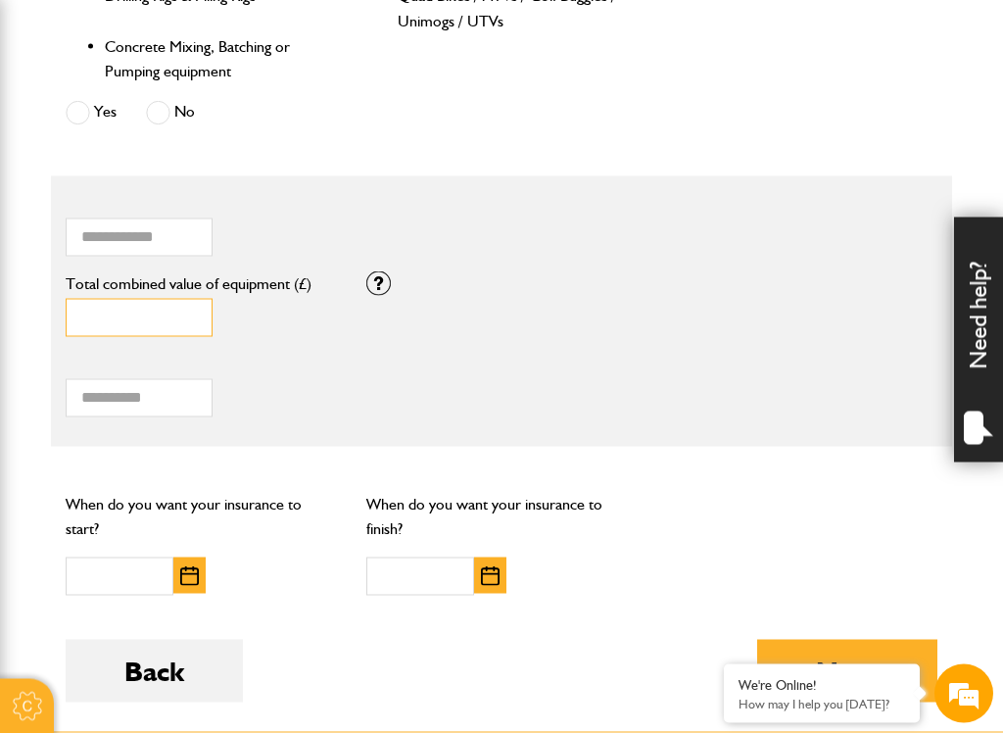
click at [112, 314] on input "*" at bounding box center [139, 318] width 147 height 38
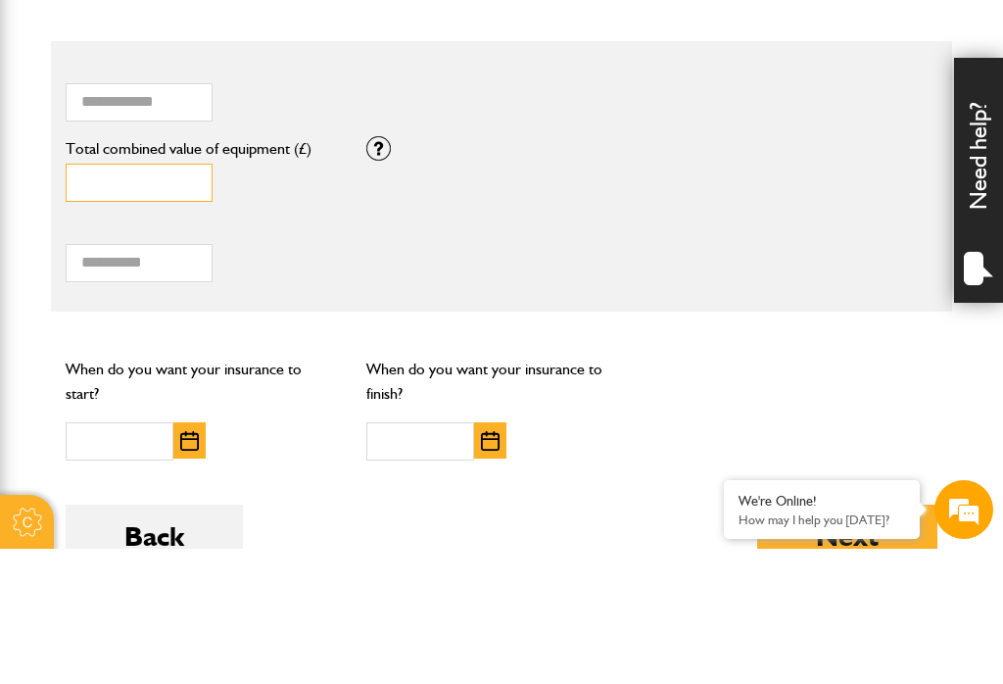
type input "*"
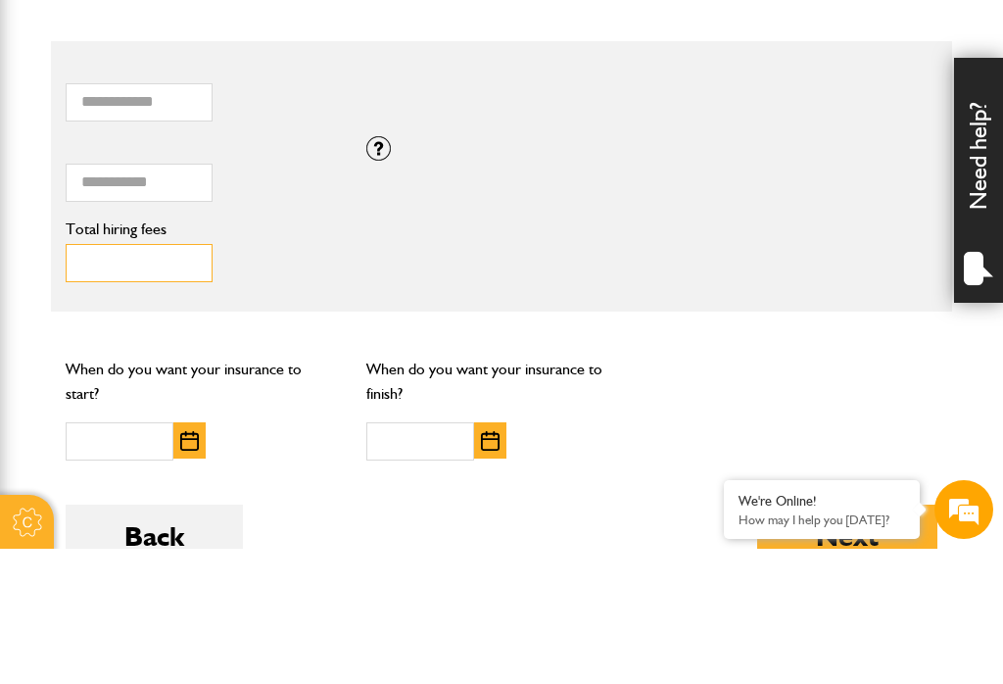
click at [85, 379] on input "Total hiring fees" at bounding box center [139, 398] width 147 height 38
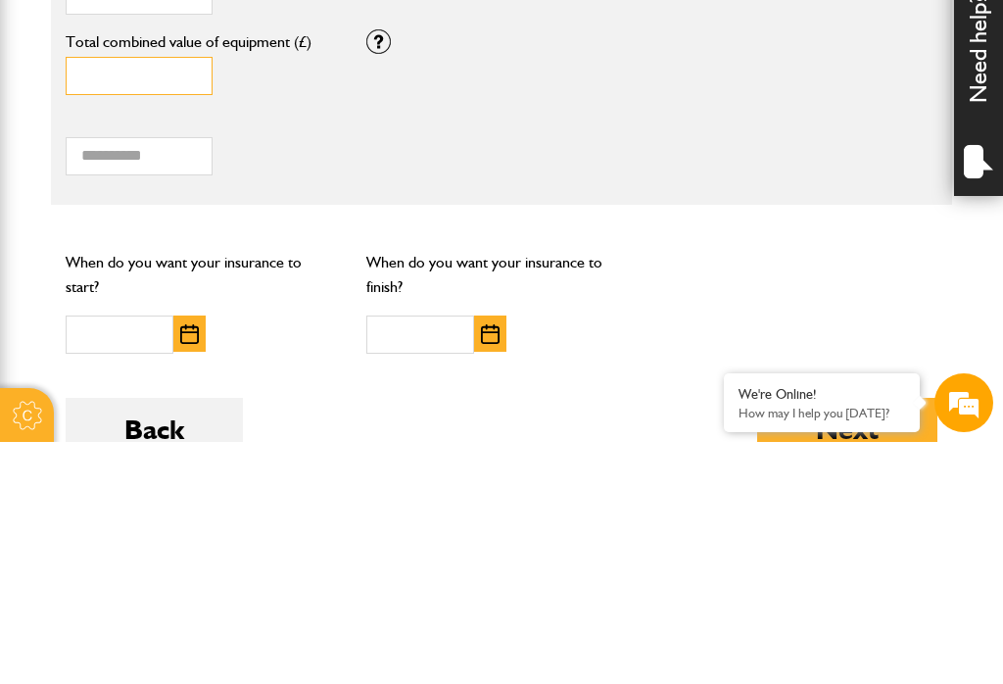
click at [133, 299] on input "****" at bounding box center [139, 318] width 147 height 38
type input "*"
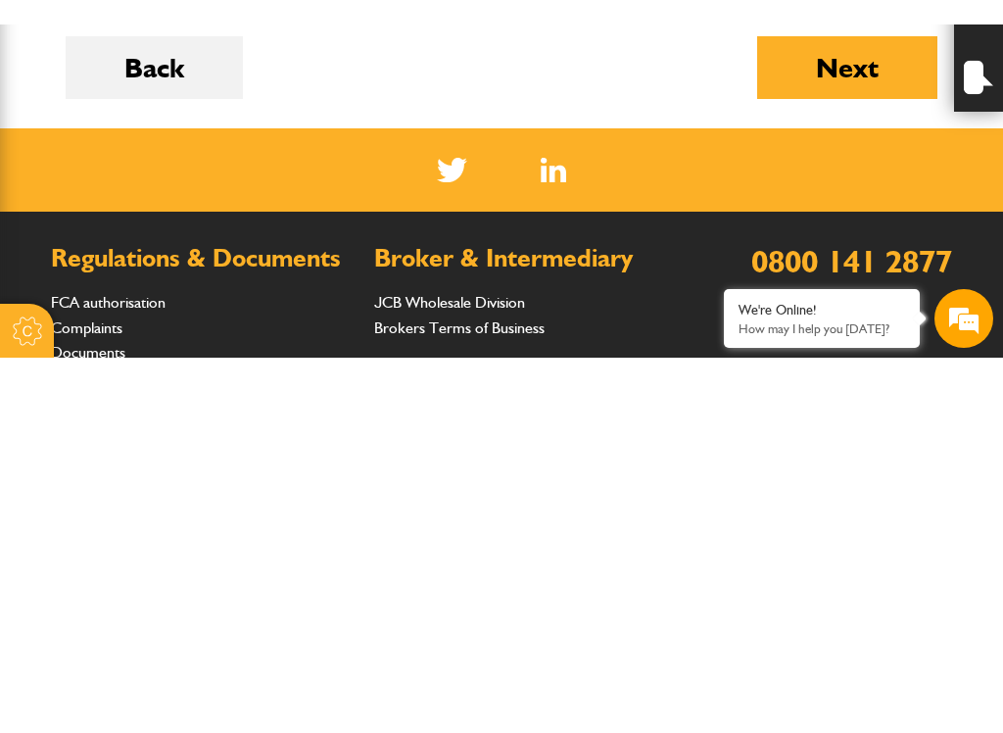
scroll to position [1410, 0]
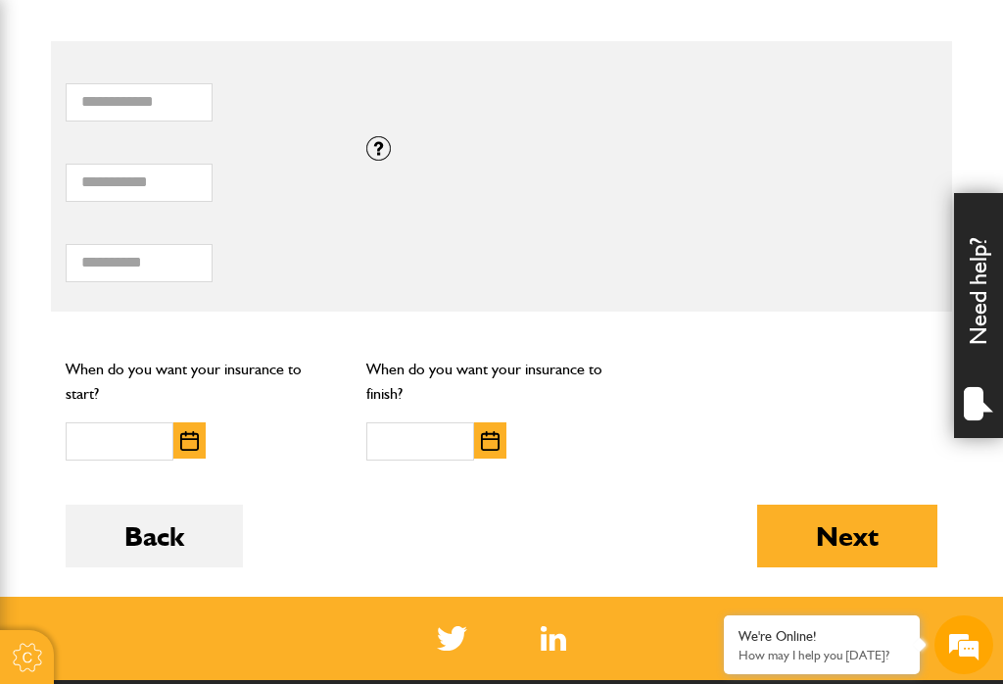
click at [550, 257] on div "Total hiring fees Please enter a minimum value of 25 for total hiring fees." at bounding box center [502, 257] width 902 height 80
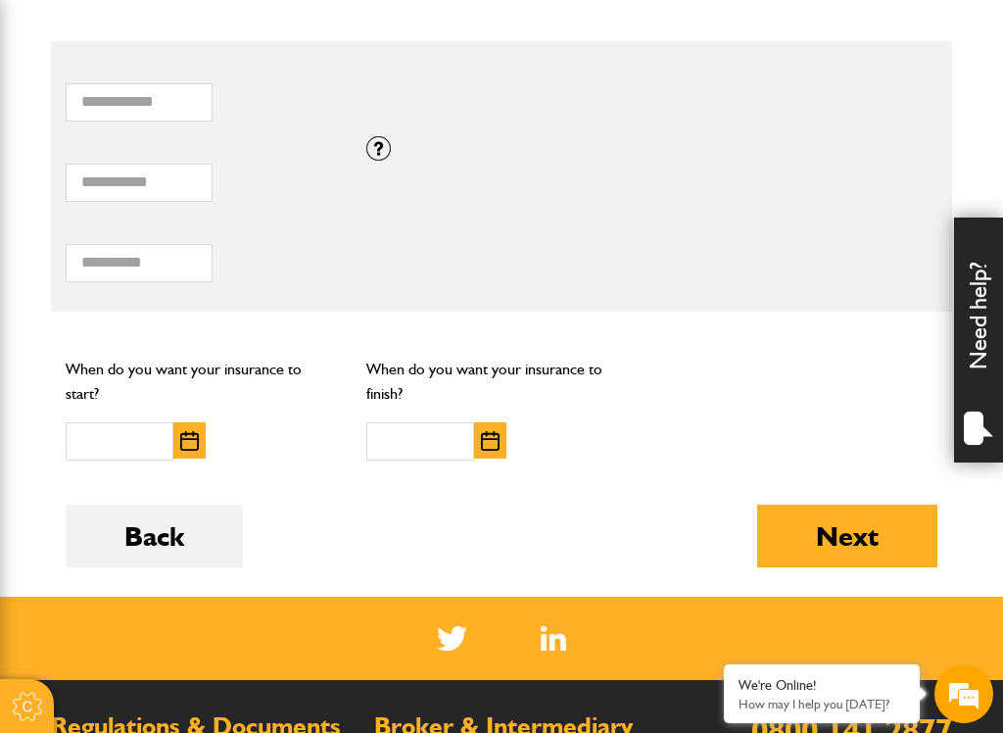
click at [751, 622] on div "We're Online! How may I help you today?" at bounding box center [822, 693] width 196 height 59
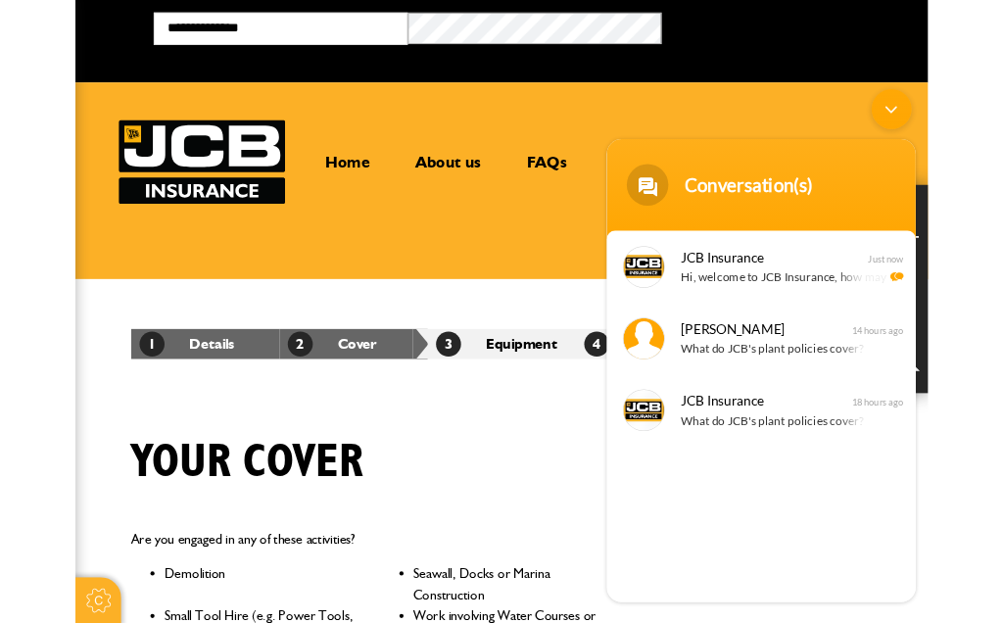
scroll to position [0, 0]
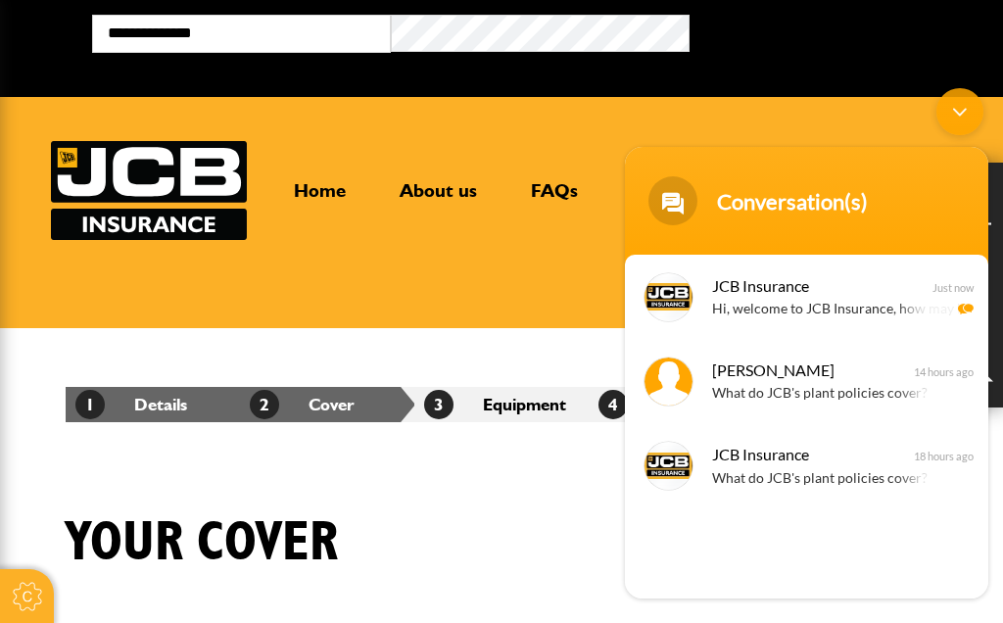
click at [654, 602] on body "Conversation(s) JCB Insurance Hi, welcome to JCB Insurance, how may I help you?…" at bounding box center [806, 343] width 383 height 530
click at [695, 587] on div "JCB Insurance Hi, welcome to JCB Insurance, how may I help you? Just now Mitche…" at bounding box center [807, 427] width 364 height 344
click at [693, 577] on div "JCB Insurance Hi, welcome to JCB Insurance, how may I help you? Just now Mitche…" at bounding box center [807, 427] width 364 height 344
click at [701, 578] on div "JCB Insurance Hi, welcome to JCB Insurance, how may I help you? Just now Mitche…" at bounding box center [807, 427] width 364 height 344
click at [703, 567] on div "JCB Insurance Hi, welcome to JCB Insurance, how may I help you? Just now Mitche…" at bounding box center [807, 427] width 364 height 344
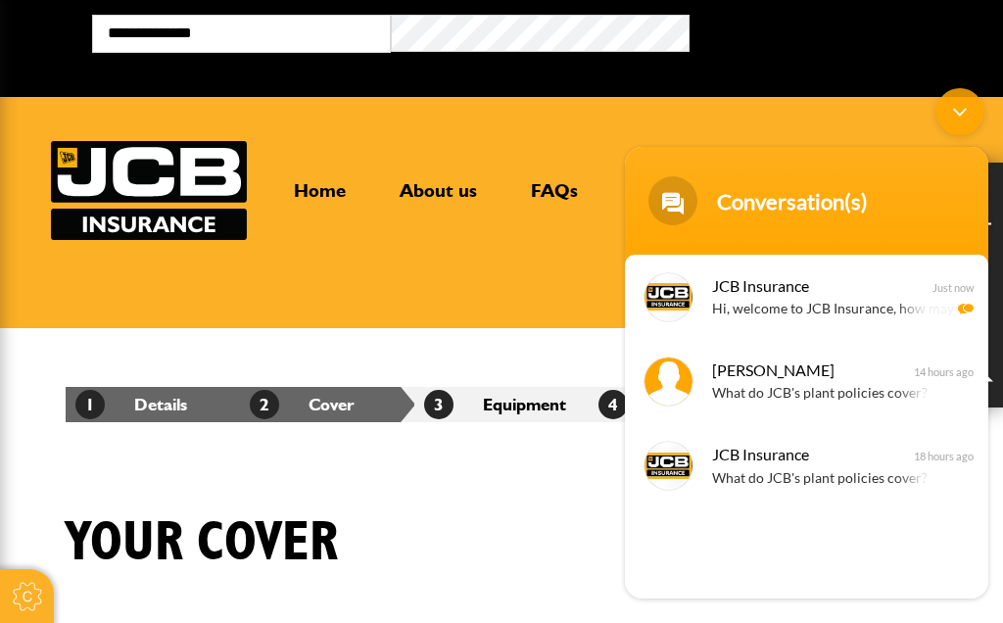
click at [703, 566] on div "JCB Insurance Hi, welcome to JCB Insurance, how may I help you? Just now Mitche…" at bounding box center [807, 427] width 364 height 344
click at [709, 567] on div "JCB Insurance Hi, welcome to JCB Insurance, how may I help you? Just now Mitche…" at bounding box center [807, 427] width 364 height 344
click at [721, 579] on div "JCB Insurance Hi, welcome to JCB Insurance, how may I help you? Just now Mitche…" at bounding box center [807, 427] width 364 height 344
click at [612, 533] on div "Your cover" at bounding box center [502, 558] width 902 height 95
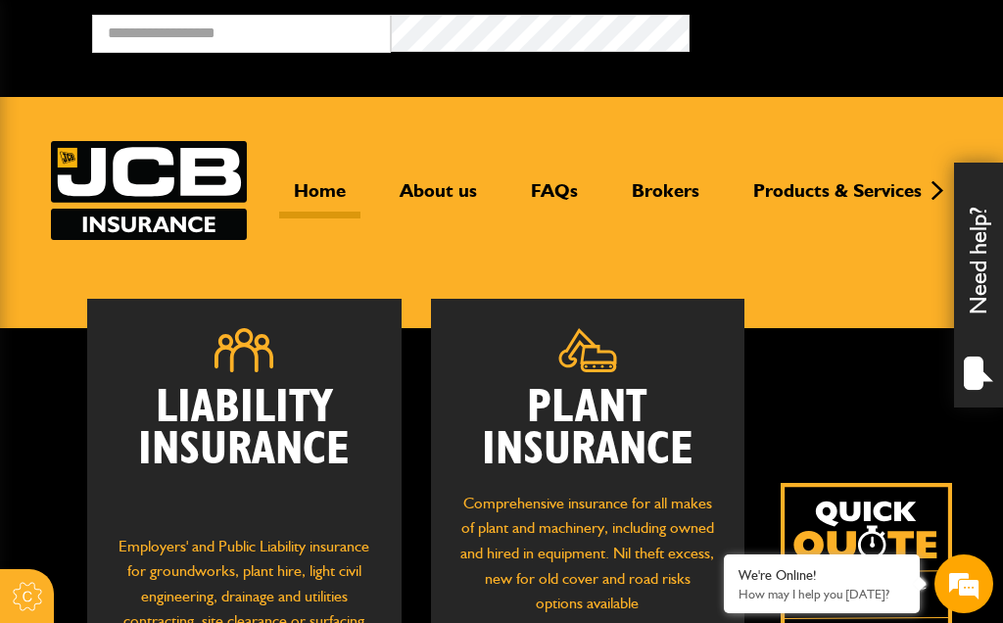
click at [887, 603] on div "We're Online! How may I help you today?" at bounding box center [822, 584] width 196 height 59
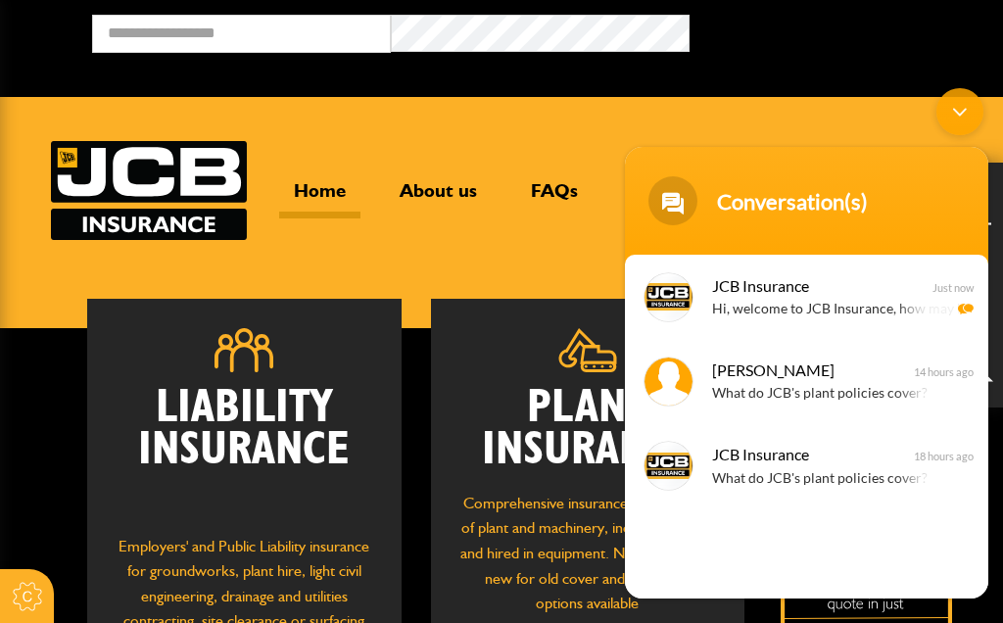
click at [822, 580] on div "JCB Insurance Hi, welcome to JCB Insurance, how may I help you? Just now Mitche…" at bounding box center [807, 427] width 364 height 344
click at [812, 572] on div "JCB Insurance Hi, welcome to JCB Insurance, how may I help you? Just now Mitche…" at bounding box center [807, 427] width 364 height 344
click at [793, 564] on div "JCB Insurance Hi, welcome to JCB Insurance, how may I help you? Just now Mitche…" at bounding box center [807, 427] width 364 height 344
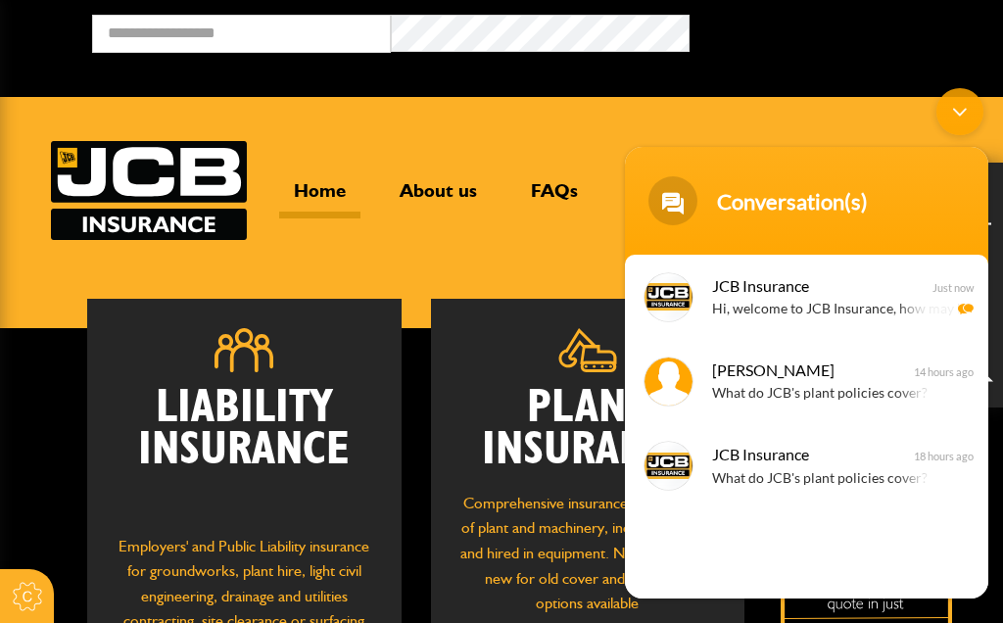
click at [793, 564] on div "JCB Insurance Hi, welcome to JCB Insurance, how may I help you? Just now Mitche…" at bounding box center [807, 427] width 364 height 344
click at [780, 571] on div "JCB Insurance Hi, welcome to JCB Insurance, how may I help you? Just now Mitche…" at bounding box center [807, 427] width 364 height 344
click at [771, 559] on div "JCB Insurance Hi, welcome to JCB Insurance, how may I help you? Just now Mitche…" at bounding box center [807, 427] width 364 height 344
click at [763, 562] on div "JCB Insurance Hi, welcome to JCB Insurance, how may I help you? Just now Mitche…" at bounding box center [807, 427] width 364 height 344
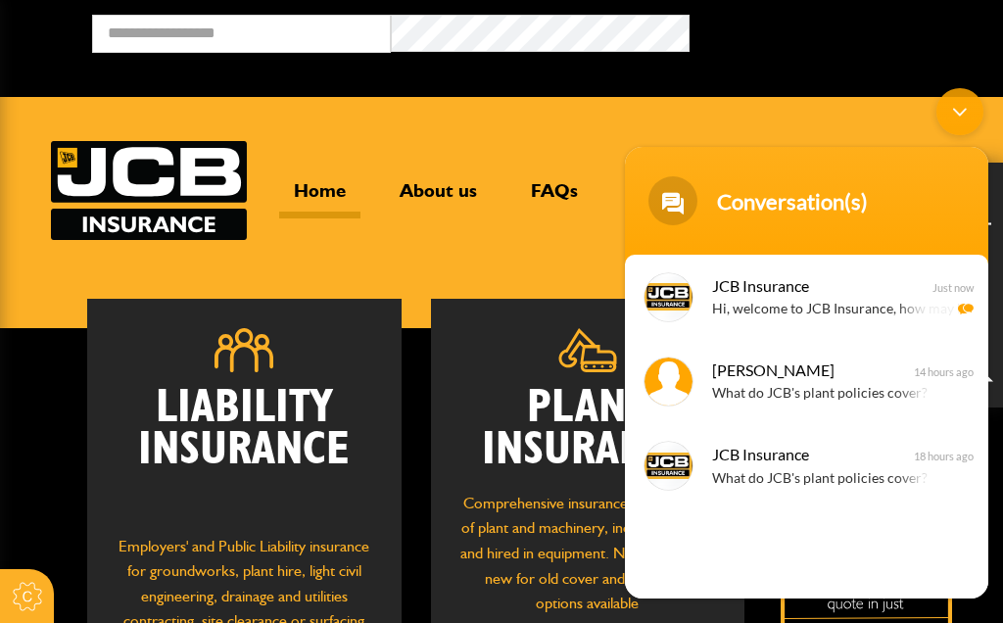
click at [762, 562] on div "JCB Insurance Hi, welcome to JCB Insurance, how may I help you? Just now Mitche…" at bounding box center [807, 427] width 364 height 344
click at [761, 564] on div "JCB Insurance Hi, welcome to JCB Insurance, how may I help you? Just now Mitche…" at bounding box center [807, 427] width 364 height 344
click at [762, 565] on div "JCB Insurance Hi, welcome to JCB Insurance, how may I help you? Just now Mitche…" at bounding box center [807, 427] width 364 height 344
click at [771, 583] on div "JCB Insurance Hi, welcome to JCB Insurance, how may I help you? Just now Mitche…" at bounding box center [807, 427] width 364 height 344
click at [770, 582] on div "JCB Insurance Hi, welcome to JCB Insurance, how may I help you? Just now Mitche…" at bounding box center [807, 427] width 364 height 344
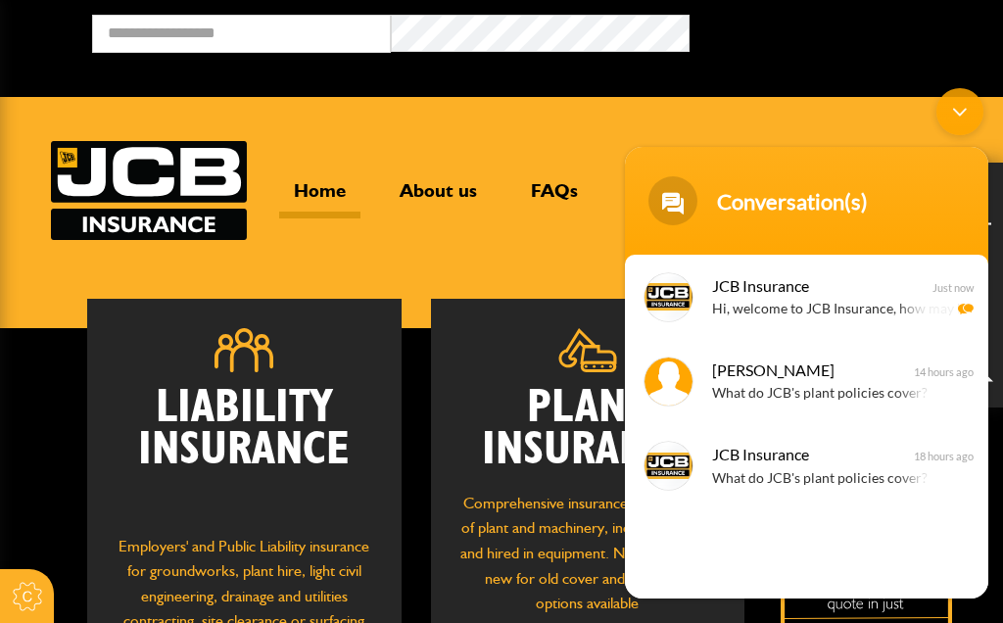
click at [768, 570] on div "JCB Insurance Hi, welcome to JCB Insurance, how may I help you? Just now Mitche…" at bounding box center [807, 427] width 364 height 344
click at [773, 566] on div "JCB Insurance Hi, welcome to JCB Insurance, how may I help you? Just now Mitche…" at bounding box center [807, 427] width 364 height 344
click at [777, 562] on div "JCB Insurance Hi, welcome to JCB Insurance, how may I help you? Just now Mitche…" at bounding box center [807, 427] width 364 height 344
click at [774, 556] on div "JCB Insurance Hi, welcome to JCB Insurance, how may I help you? Just now Mitche…" at bounding box center [807, 427] width 364 height 344
click at [774, 545] on div "JCB Insurance Hi, welcome to JCB Insurance, how may I help you? Just now Mitche…" at bounding box center [807, 427] width 364 height 344
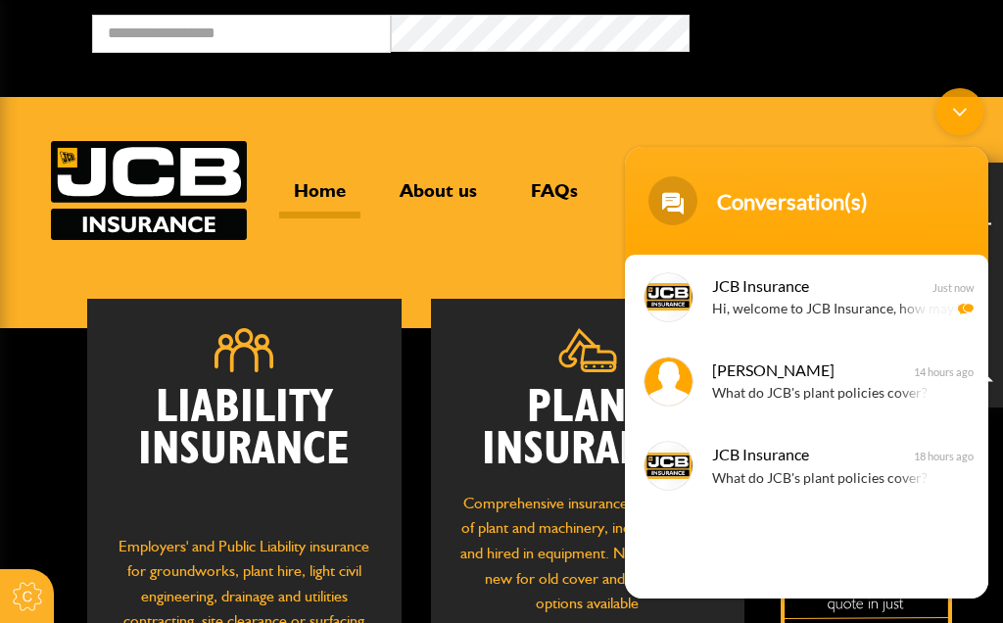
click at [732, 321] on div "JCB Insurance Hi, welcome to JCB Insurance, how may I help you? Just now" at bounding box center [807, 297] width 364 height 84
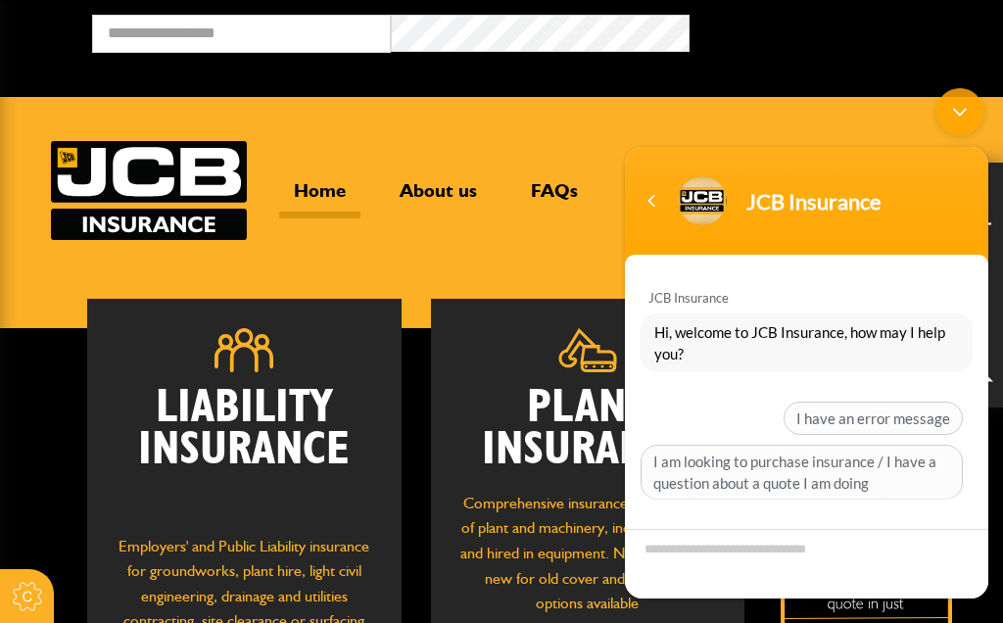
click at [638, 579] on textarea "Type your message and hit 'Enter'" at bounding box center [807, 564] width 364 height 70
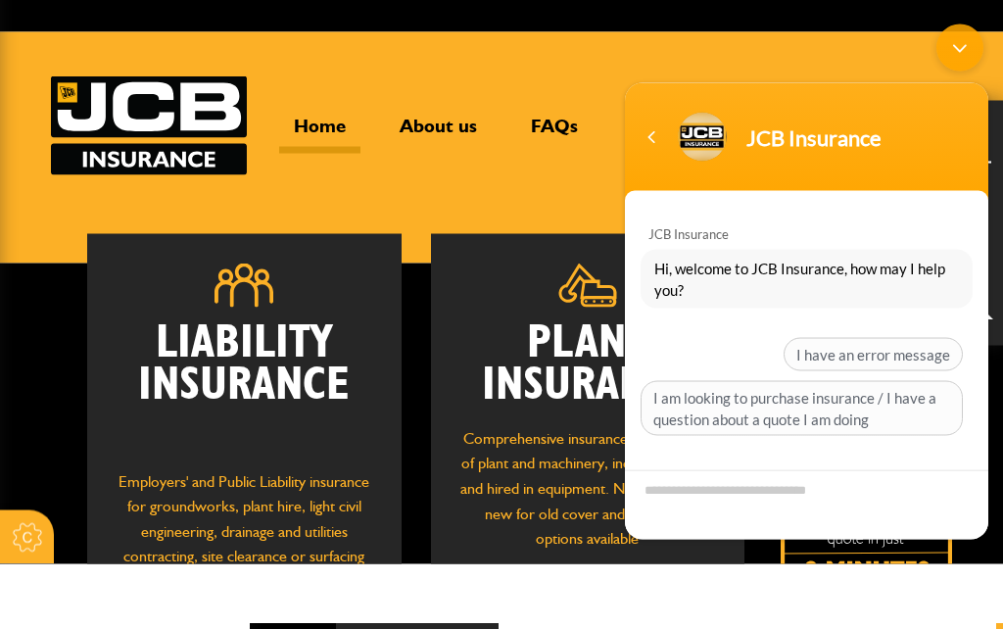
click at [771, 153] on div "JCB Insurance" at bounding box center [807, 136] width 340 height 49
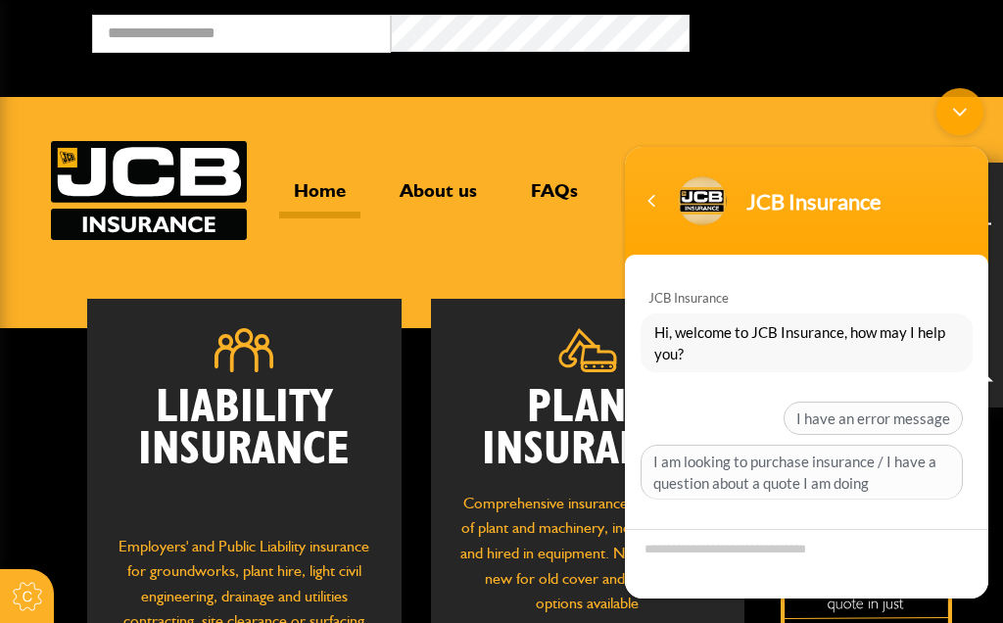
click at [737, 217] on div "JCB Insurance" at bounding box center [807, 200] width 340 height 49
click at [586, 318] on div "Plant Insurance Comprehensive insurance for all makes of plant and machinery, i…" at bounding box center [588, 569] width 314 height 540
click at [747, 218] on div "JCB Insurance" at bounding box center [807, 200] width 340 height 49
click at [596, 431] on h2 "Plant Insurance" at bounding box center [588, 429] width 255 height 84
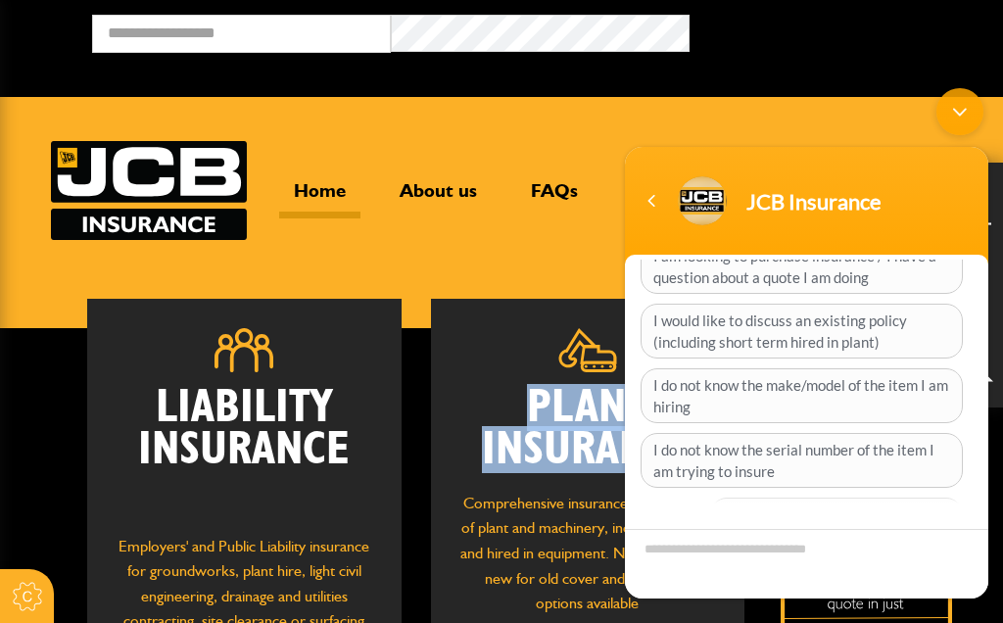
scroll to position [207, 0]
click at [625, 394] on div "Hi, welcome to JCB Insurance, how may I help you? I have an error message I am …" at bounding box center [807, 323] width 364 height 433
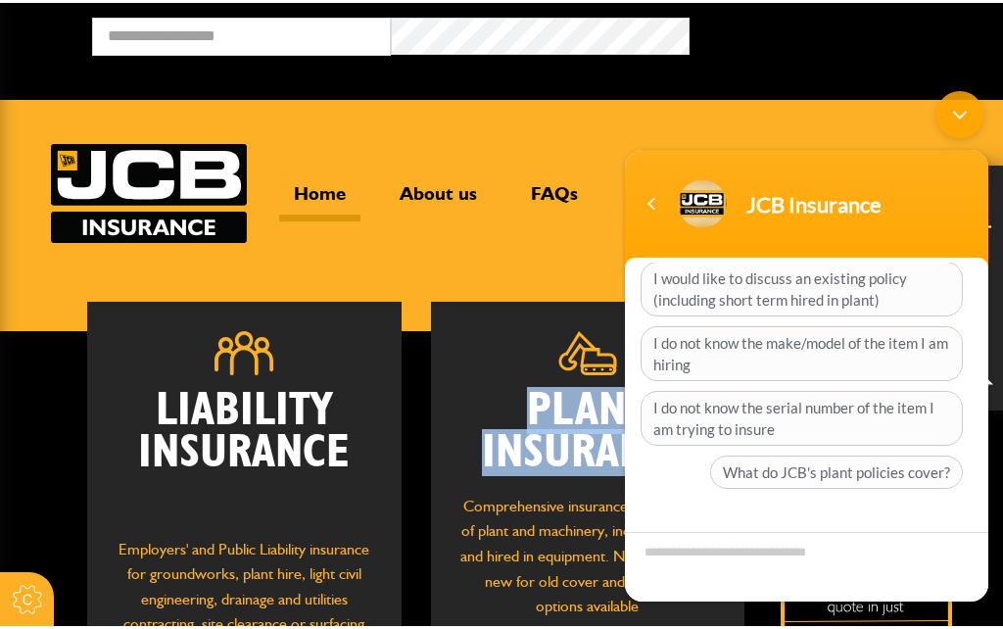
scroll to position [251, 0]
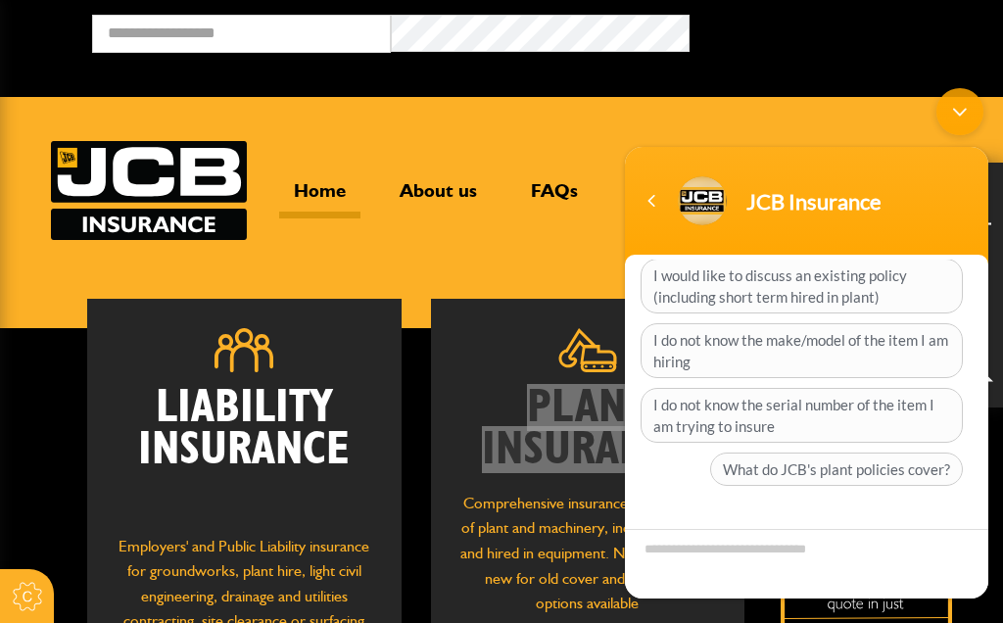
click at [681, 578] on textarea "Type your message and hit 'Enter'" at bounding box center [807, 564] width 364 height 70
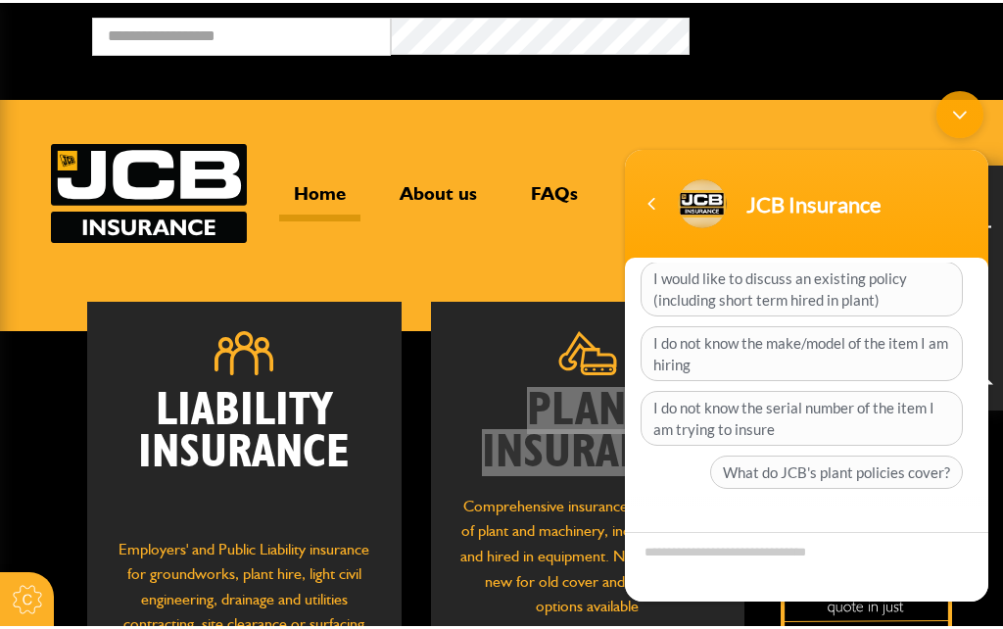
scroll to position [245, 0]
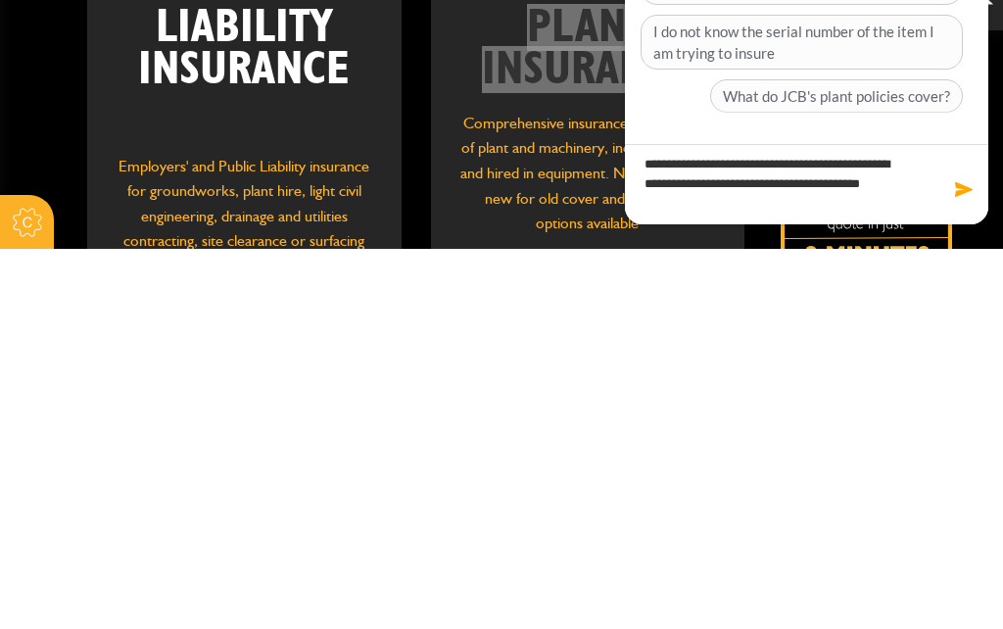
click at [626, 211] on textarea "**********" at bounding box center [807, 185] width 364 height 80
type textarea "**********"
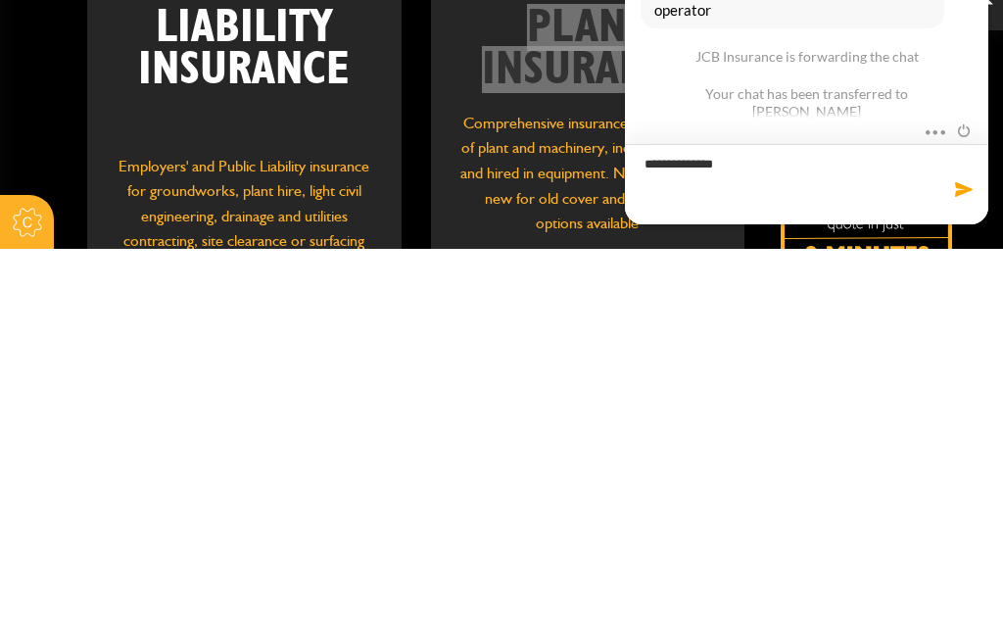
scroll to position [0, 0]
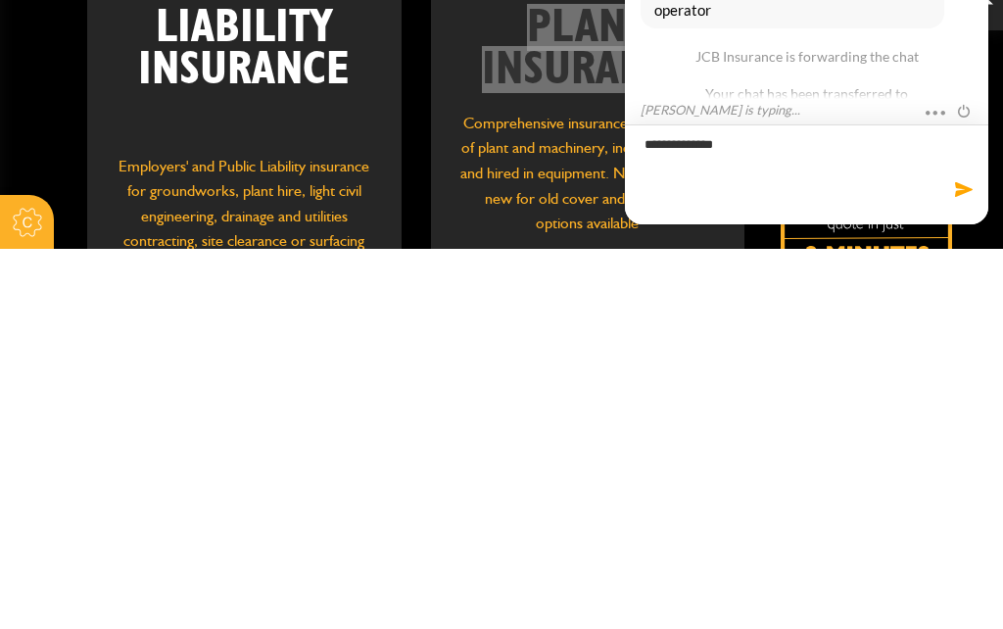
click at [934, 166] on textarea "**********" at bounding box center [807, 175] width 364 height 100
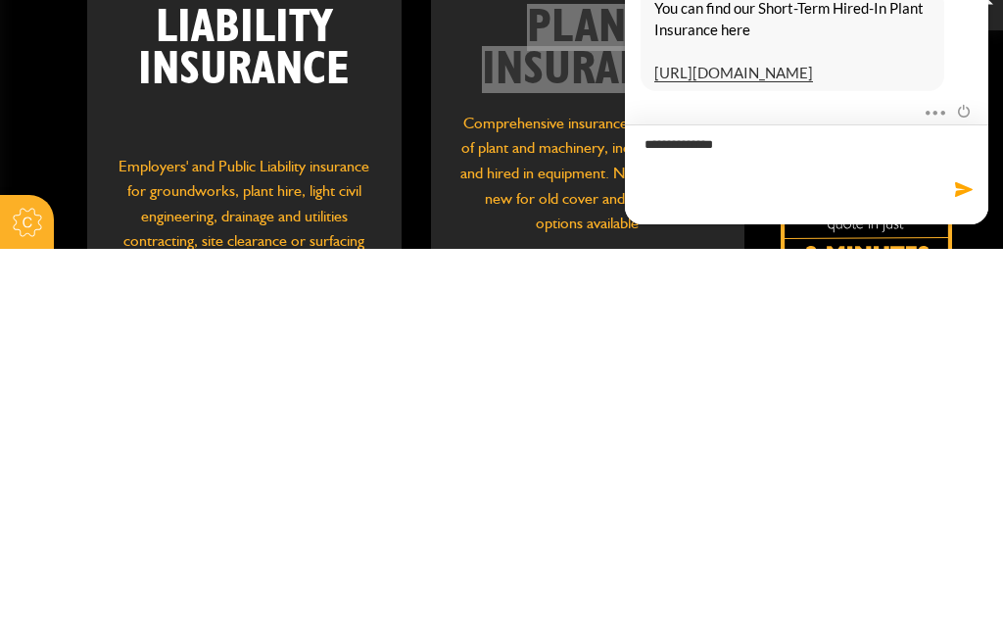
click at [844, 150] on textarea "**********" at bounding box center [807, 175] width 364 height 100
click at [844, 149] on textarea "**********" at bounding box center [807, 175] width 364 height 100
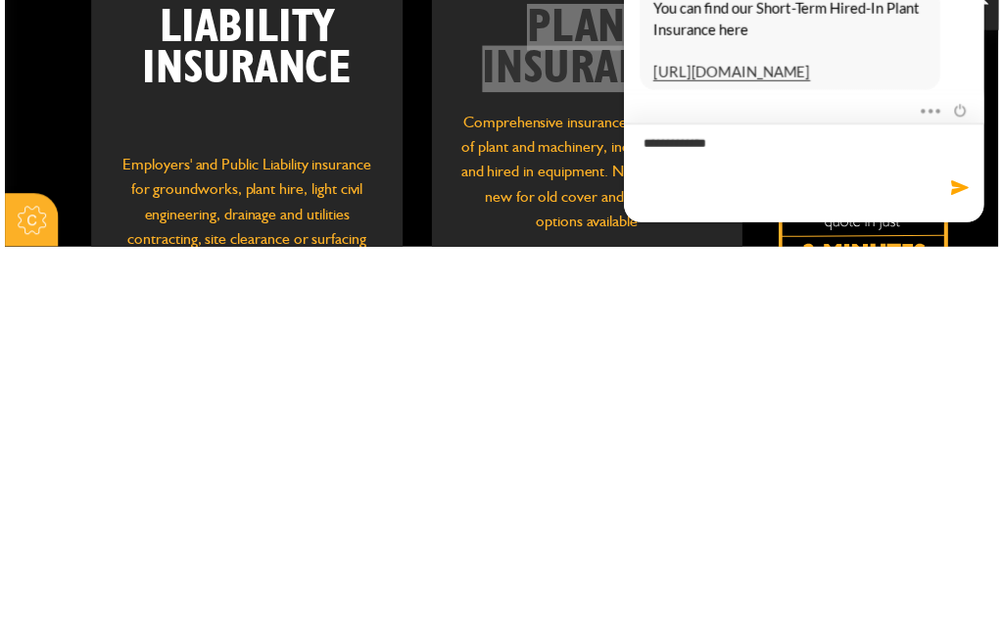
scroll to position [314, 0]
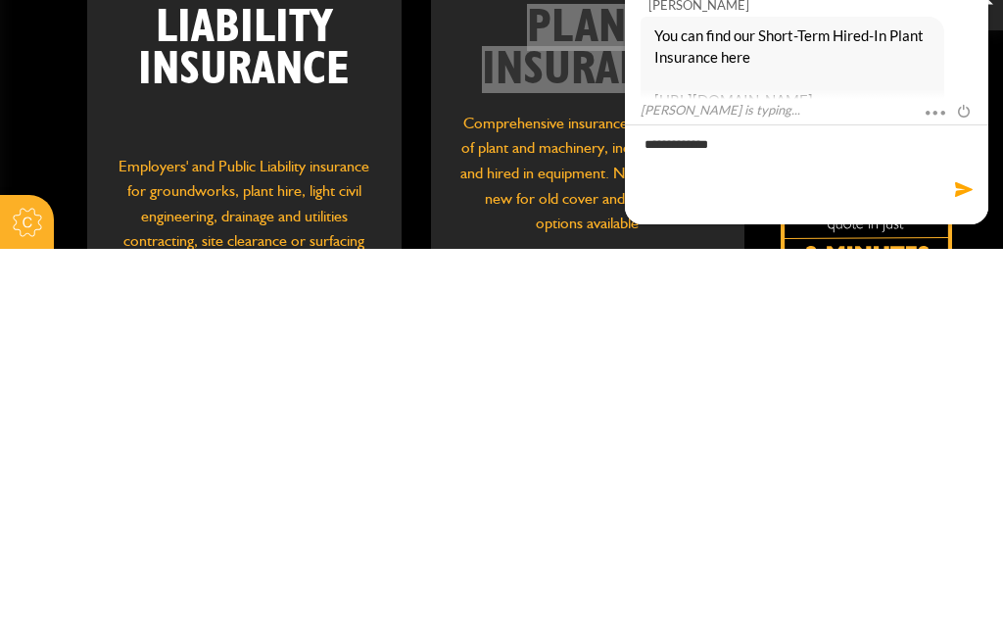
click at [746, 92] on link "[URL][DOMAIN_NAME]" at bounding box center [734, 101] width 159 height 19
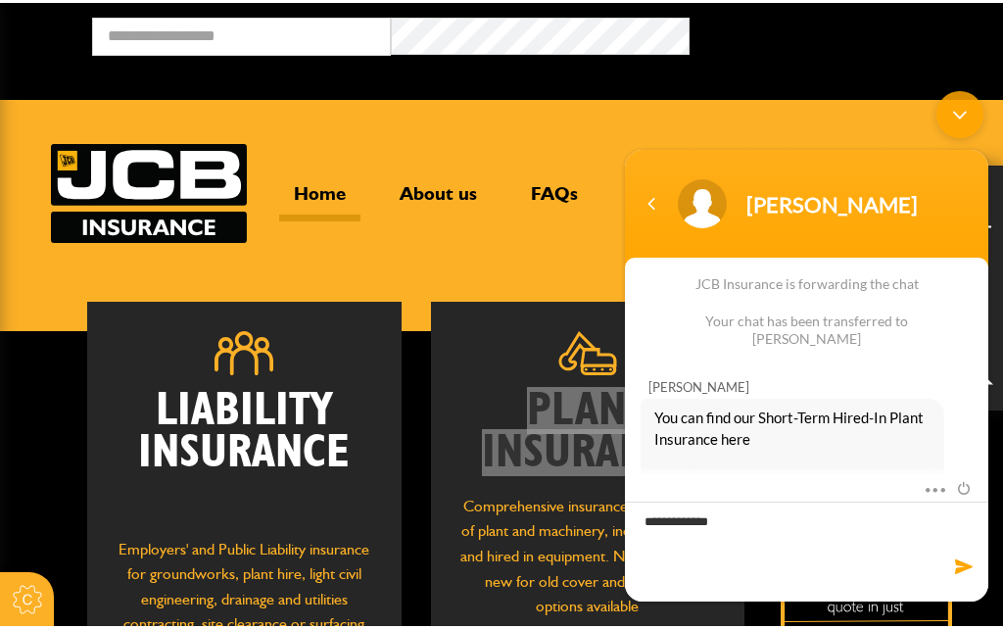
scroll to position [413, 0]
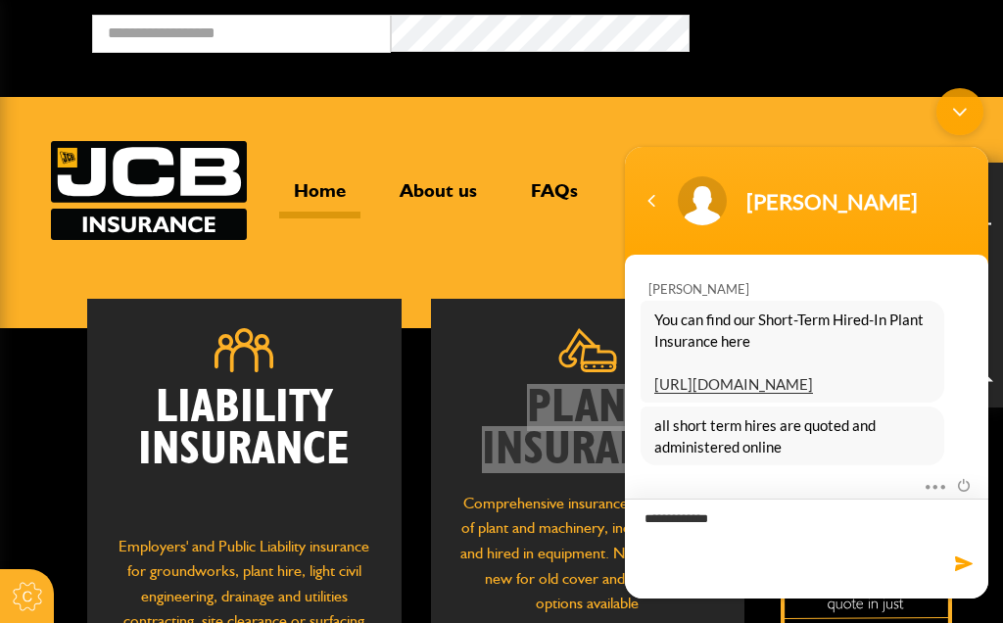
click at [678, 543] on textarea "**********" at bounding box center [807, 549] width 364 height 100
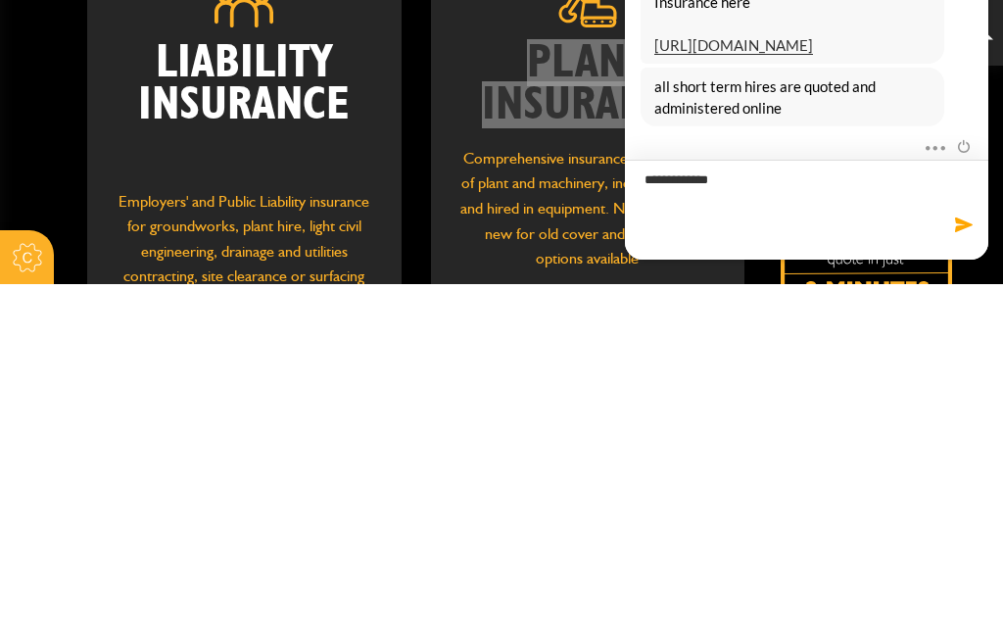
scroll to position [376, 0]
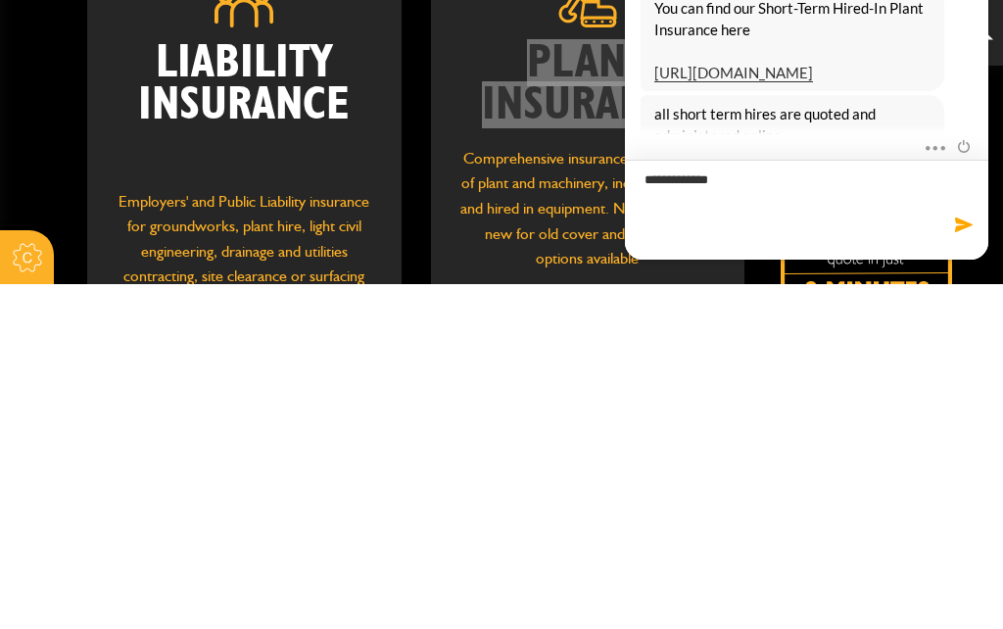
click at [701, 198] on textarea "**********" at bounding box center [807, 211] width 364 height 100
click at [732, 199] on textarea "**********" at bounding box center [807, 211] width 364 height 100
click at [732, 198] on textarea "**********" at bounding box center [807, 211] width 364 height 100
click at [741, 196] on textarea "**********" at bounding box center [807, 211] width 364 height 100
click at [740, 195] on textarea "**********" at bounding box center [807, 211] width 364 height 100
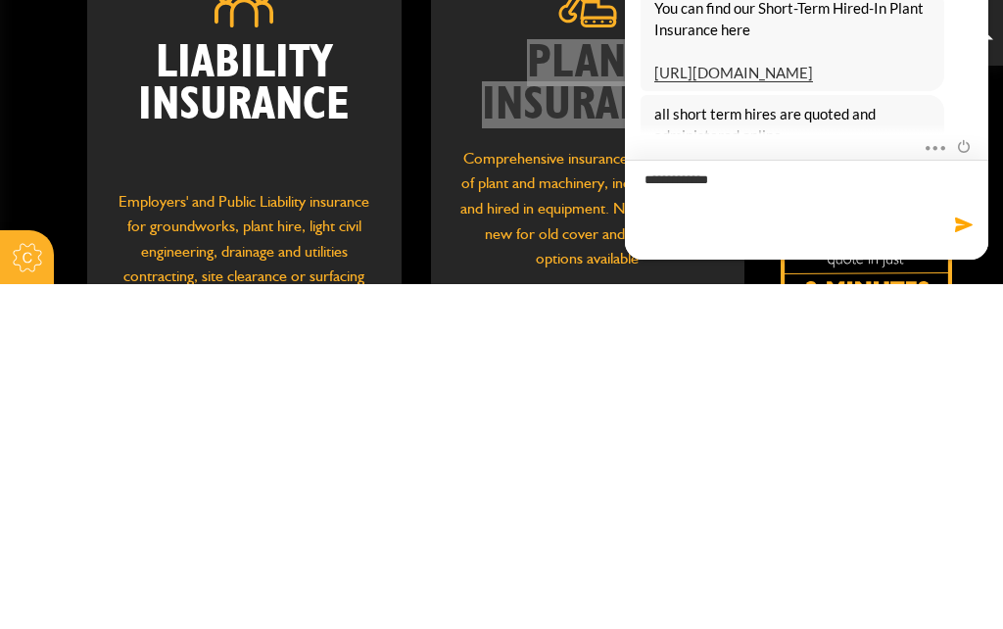
click at [742, 184] on textarea "**********" at bounding box center [807, 211] width 364 height 100
click at [753, 196] on textarea "**********" at bounding box center [807, 211] width 364 height 100
click at [752, 196] on textarea "**********" at bounding box center [807, 211] width 364 height 100
click at [753, 198] on textarea "**********" at bounding box center [807, 211] width 364 height 100
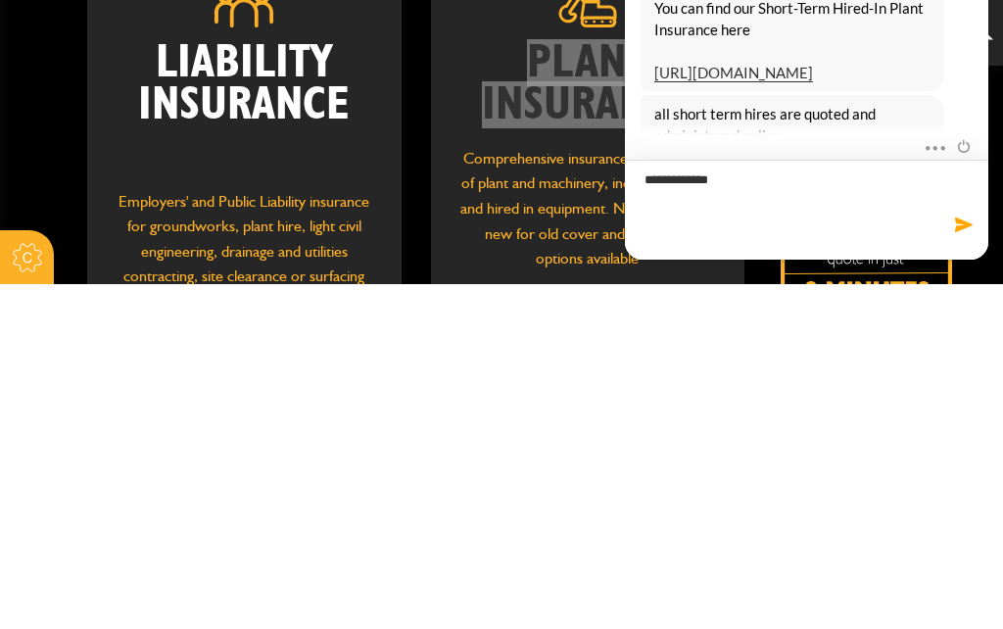
click at [753, 198] on textarea "**********" at bounding box center [807, 211] width 364 height 100
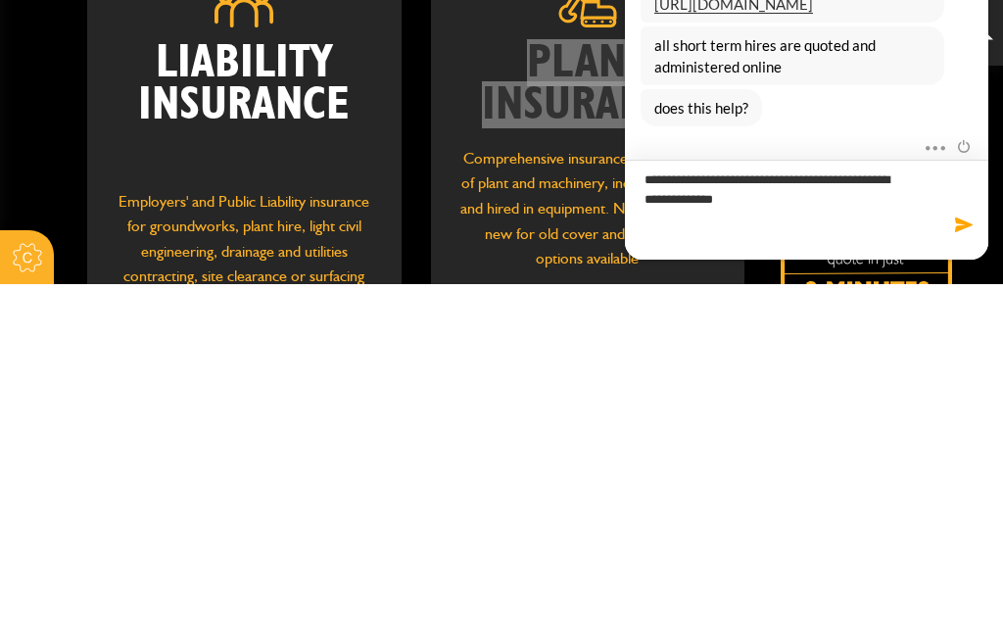
scroll to position [417, 0]
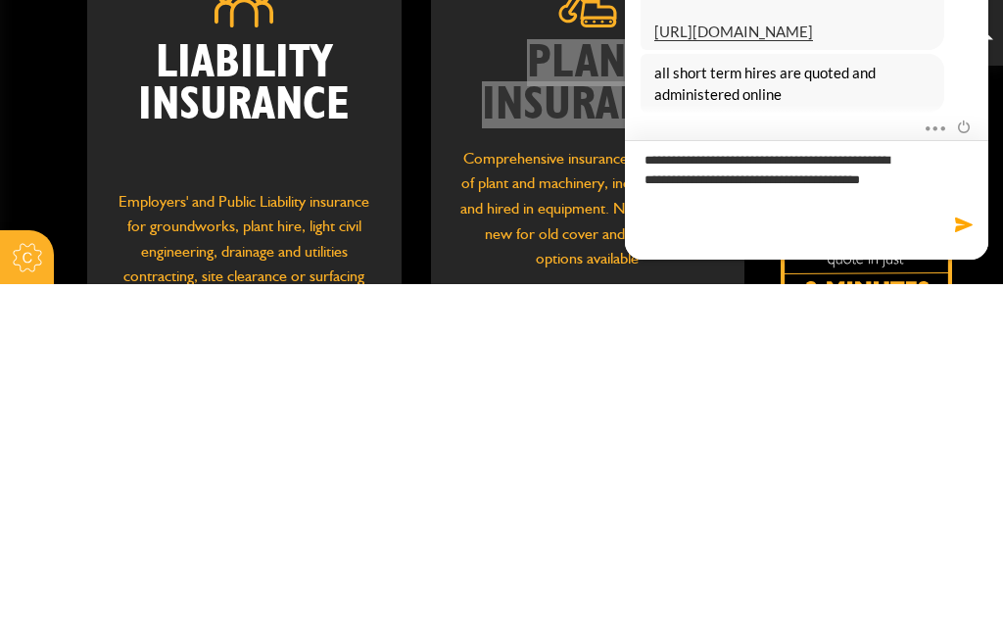
type textarea "**********"
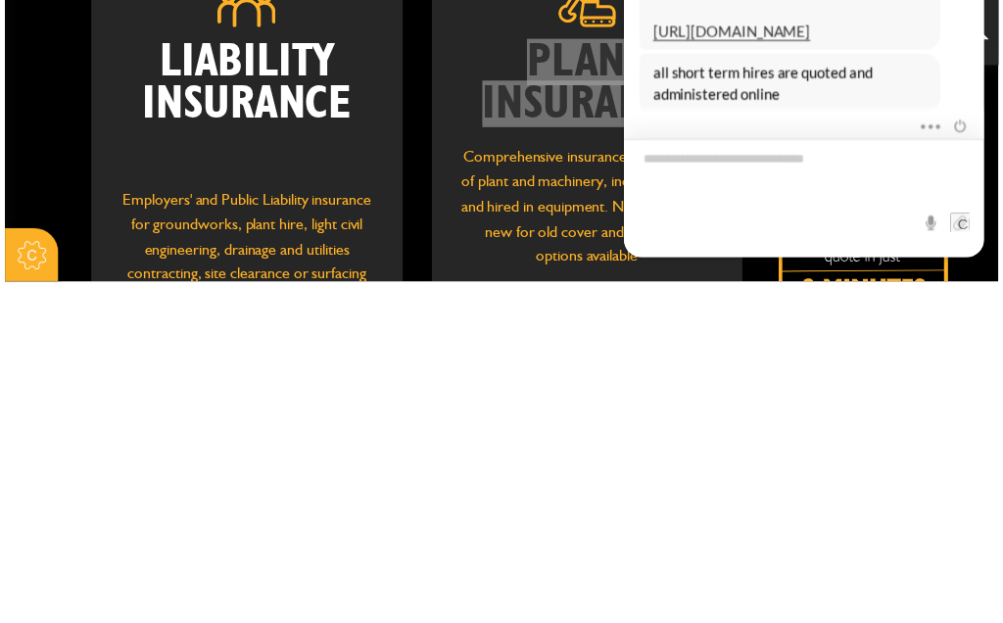
scroll to position [529, 0]
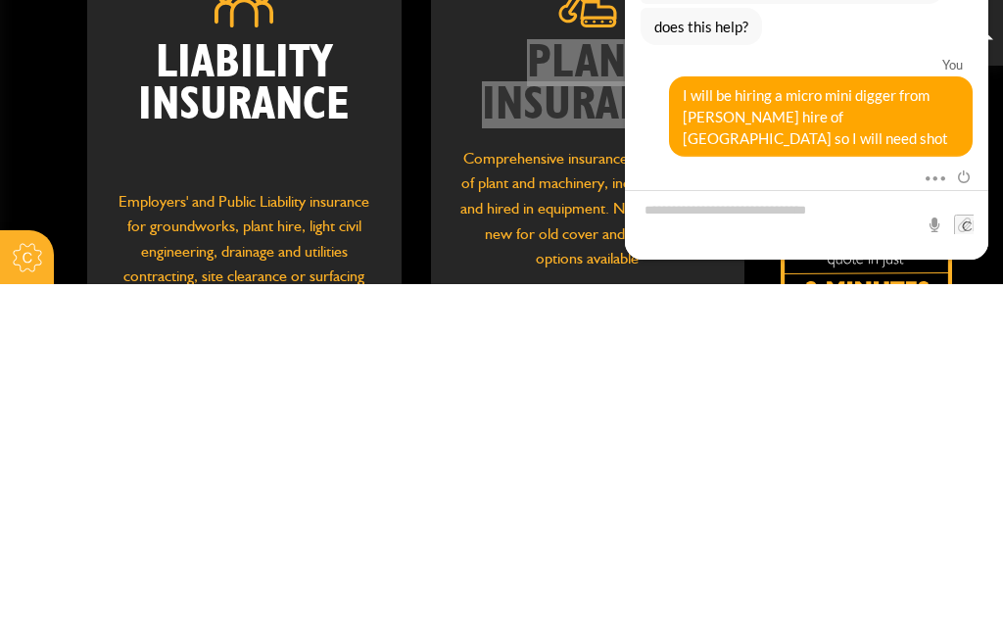
click at [907, 166] on div "Mute Send email" at bounding box center [807, 213] width 364 height 95
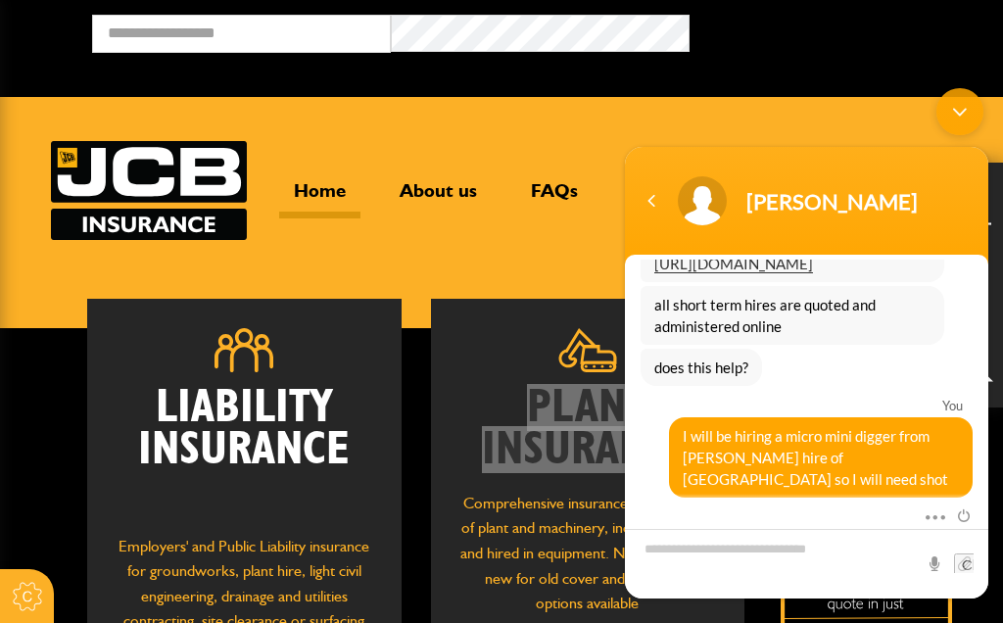
click at [894, 504] on div "Mute Send email" at bounding box center [807, 551] width 364 height 95
click at [887, 504] on div "Mute Send email" at bounding box center [807, 551] width 364 height 95
click at [746, 515] on div "Mute Send email" at bounding box center [807, 516] width 364 height 25
click at [746, 514] on div "Mute Send email" at bounding box center [807, 516] width 364 height 25
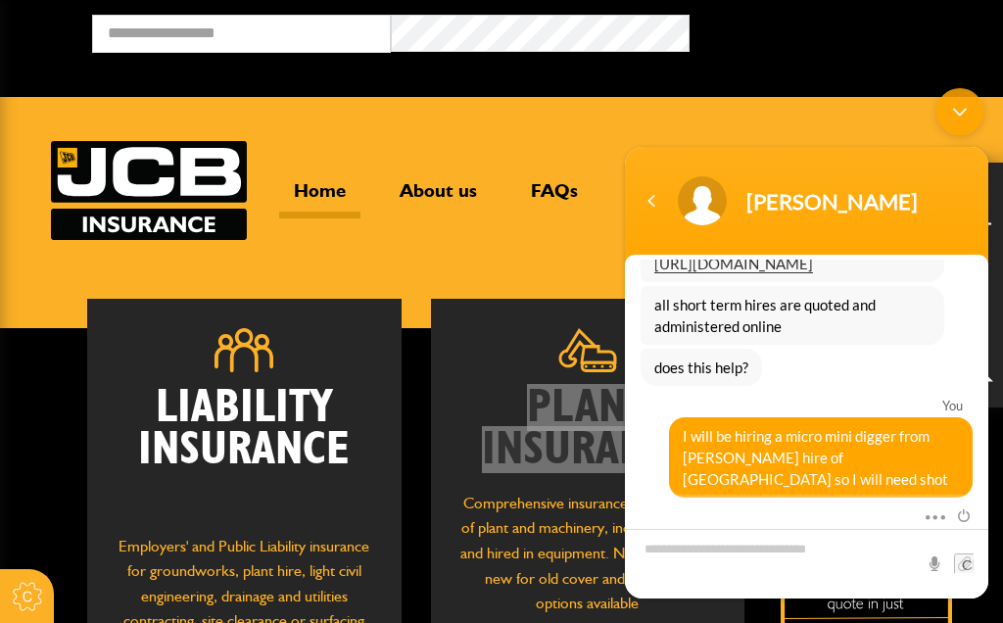
click at [736, 504] on div "Mute Send email" at bounding box center [807, 551] width 364 height 95
click at [747, 505] on div at bounding box center [762, 505] width 243 height 3
click at [736, 504] on div "Mute Send email" at bounding box center [807, 551] width 364 height 95
click at [781, 578] on textarea "Type your message and hit 'Enter'" at bounding box center [807, 564] width 364 height 70
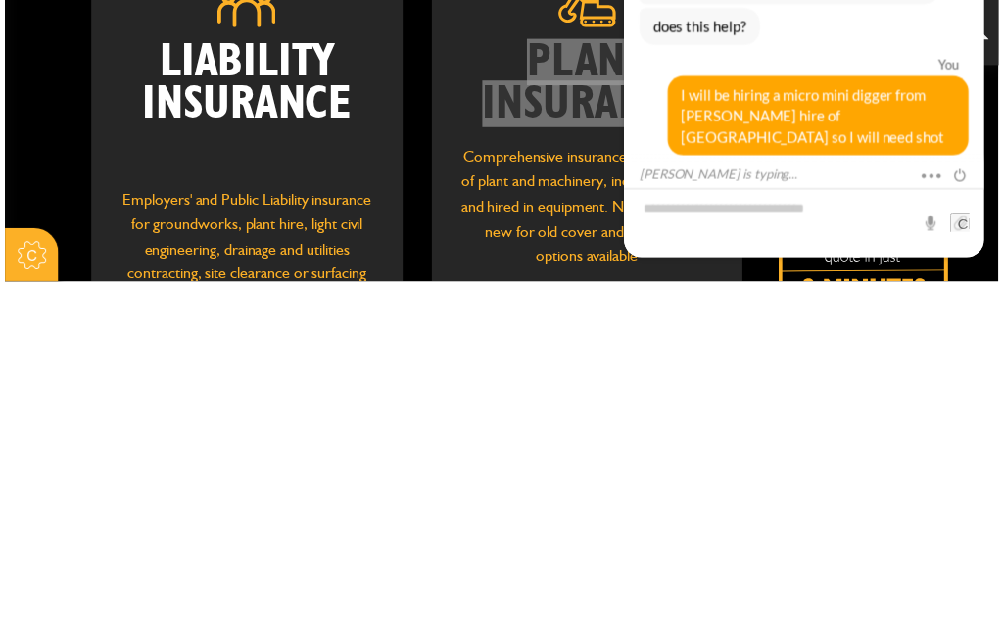
click at [824, 148] on span "I will be hiring a micro mini digger from [PERSON_NAME] hire of [GEOGRAPHIC_DAT…" at bounding box center [819, 119] width 276 height 65
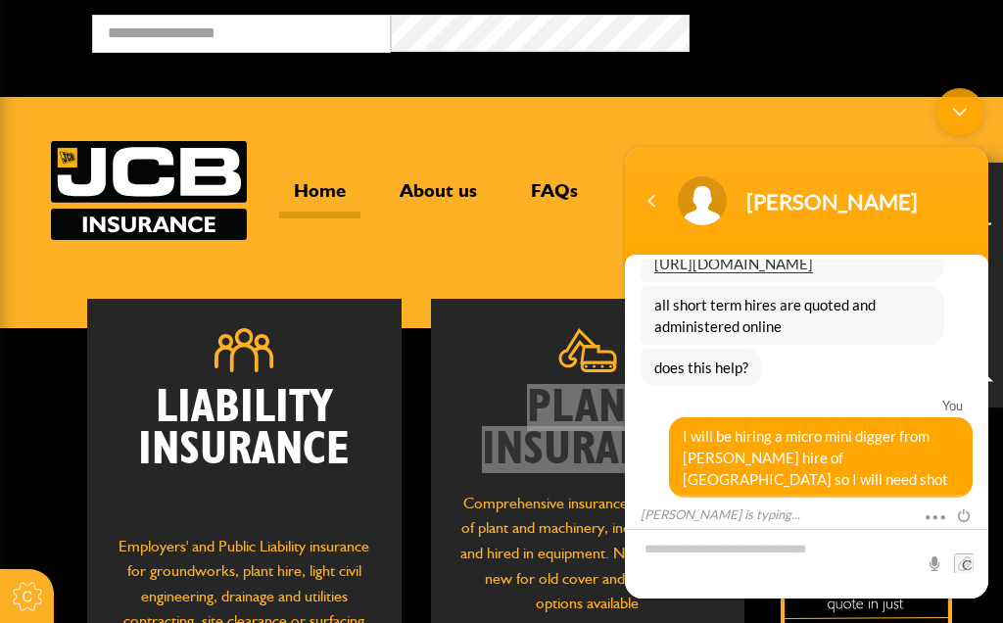
click at [855, 487] on span "I will be hiring a micro mini digger from [PERSON_NAME] hire of [GEOGRAPHIC_DAT…" at bounding box center [821, 457] width 276 height 65
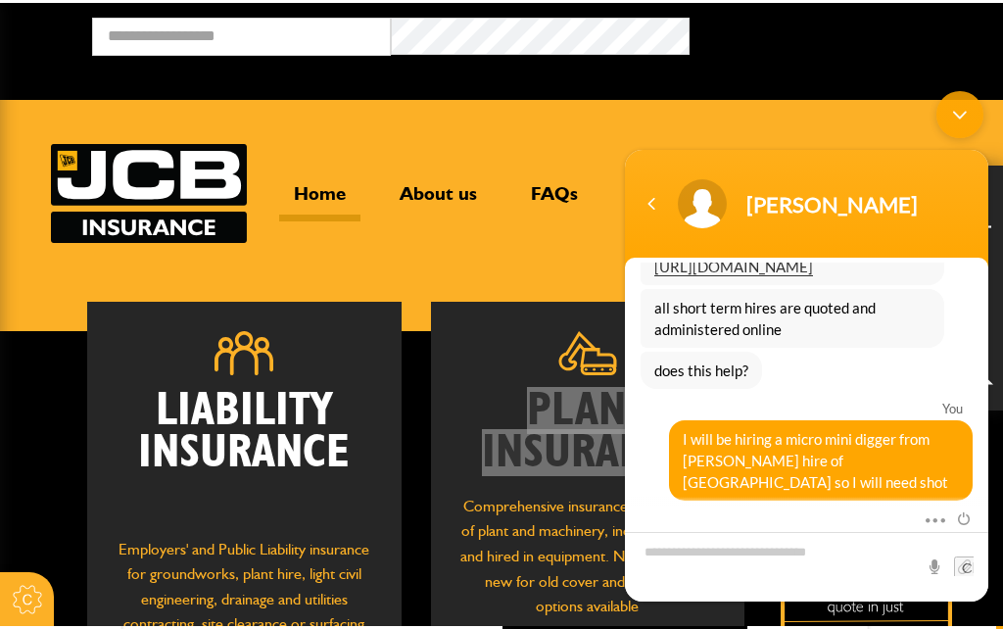
scroll to position [604, 0]
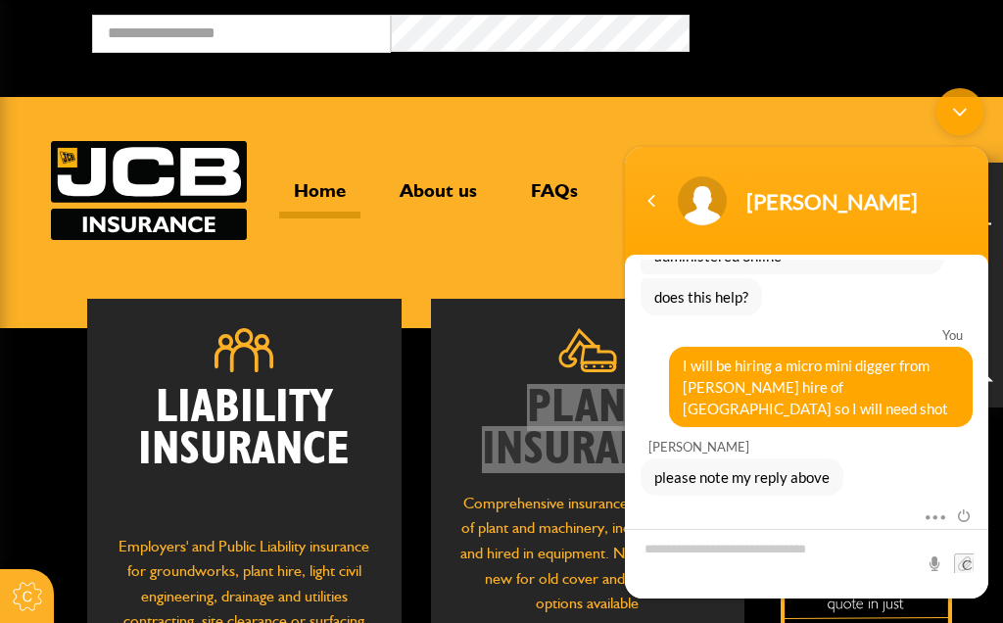
click at [888, 461] on div "please note my reply above" at bounding box center [807, 477] width 332 height 37
click at [848, 478] on div "please note my reply above" at bounding box center [807, 477] width 332 height 37
click at [721, 473] on span "please note my reply above" at bounding box center [742, 477] width 175 height 22
click at [720, 472] on span "please note my reply above" at bounding box center [742, 477] width 175 height 22
click at [726, 477] on span "please note my reply above" at bounding box center [742, 477] width 175 height 22
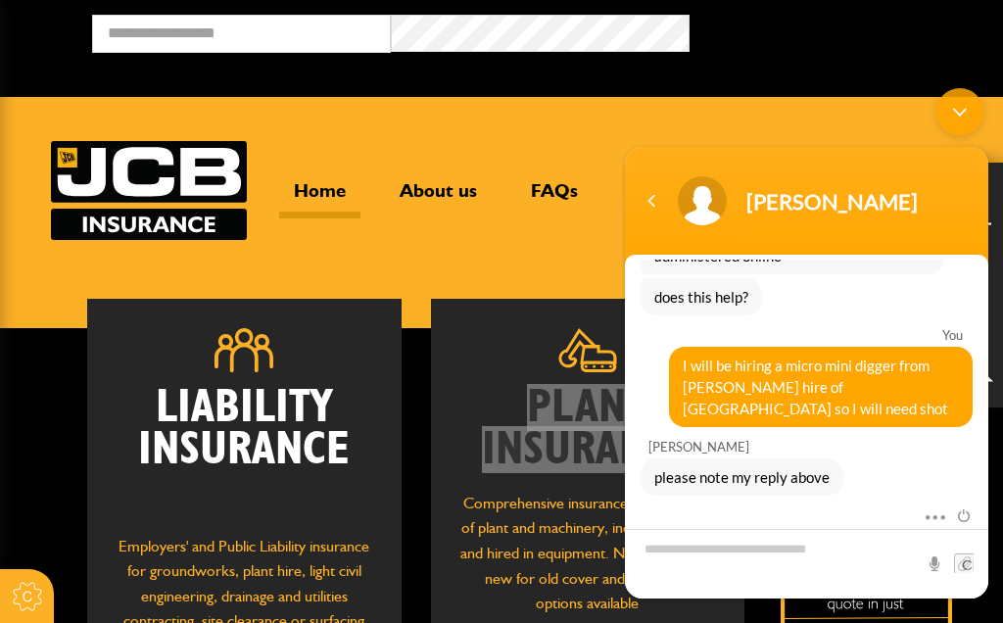
click at [723, 477] on span "please note my reply above" at bounding box center [742, 477] width 175 height 22
click at [694, 511] on div "Mute Send email" at bounding box center [807, 516] width 364 height 25
click at [931, 536] on textarea "Type your message and hit 'Enter'" at bounding box center [807, 564] width 364 height 70
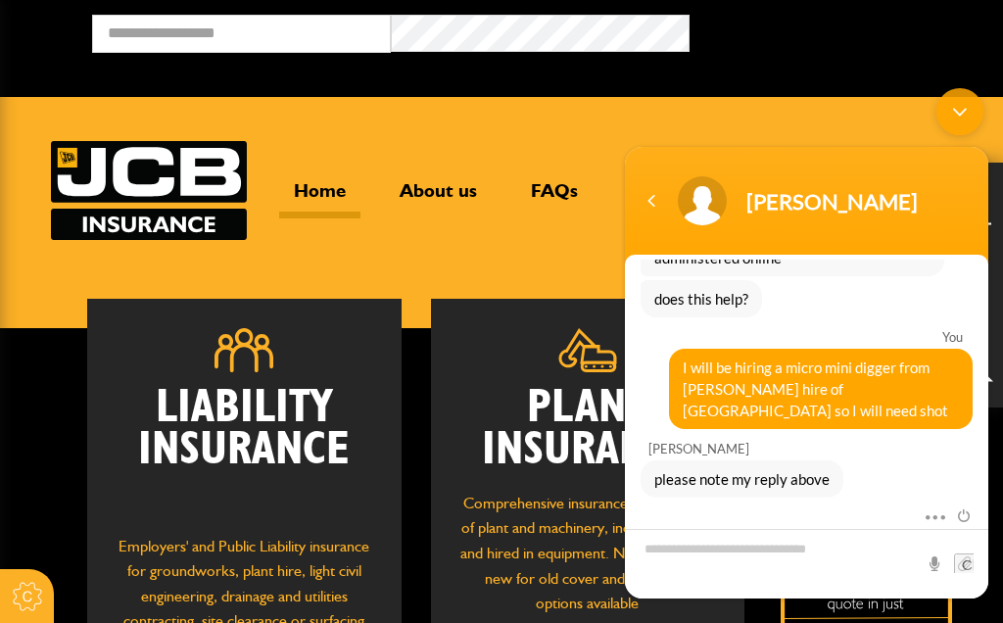
click at [792, 301] on div "does this help?" at bounding box center [807, 298] width 332 height 37
click at [798, 297] on div "does this help?" at bounding box center [807, 298] width 332 height 37
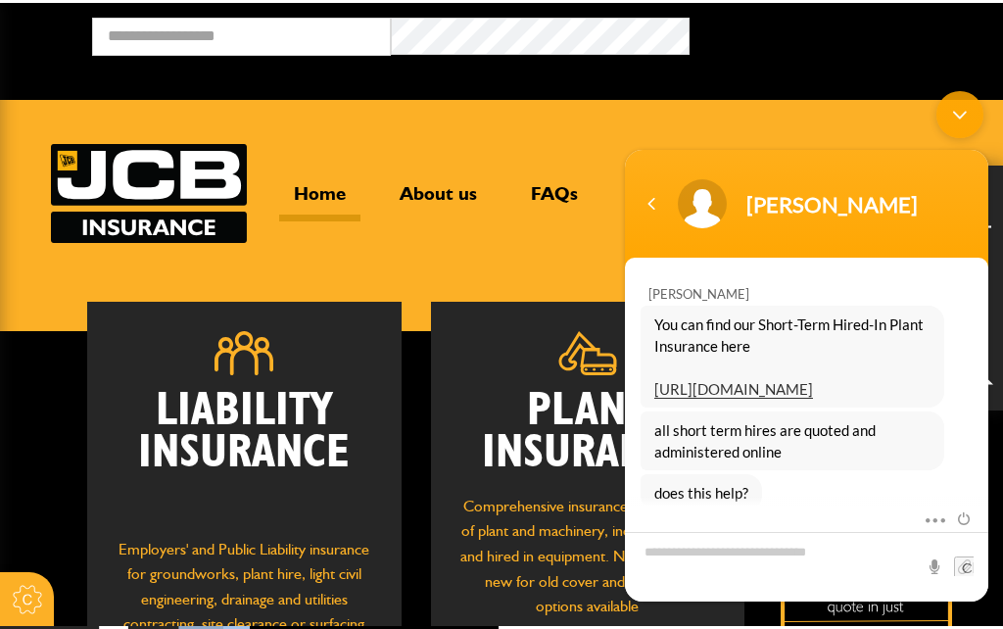
scroll to position [403, 0]
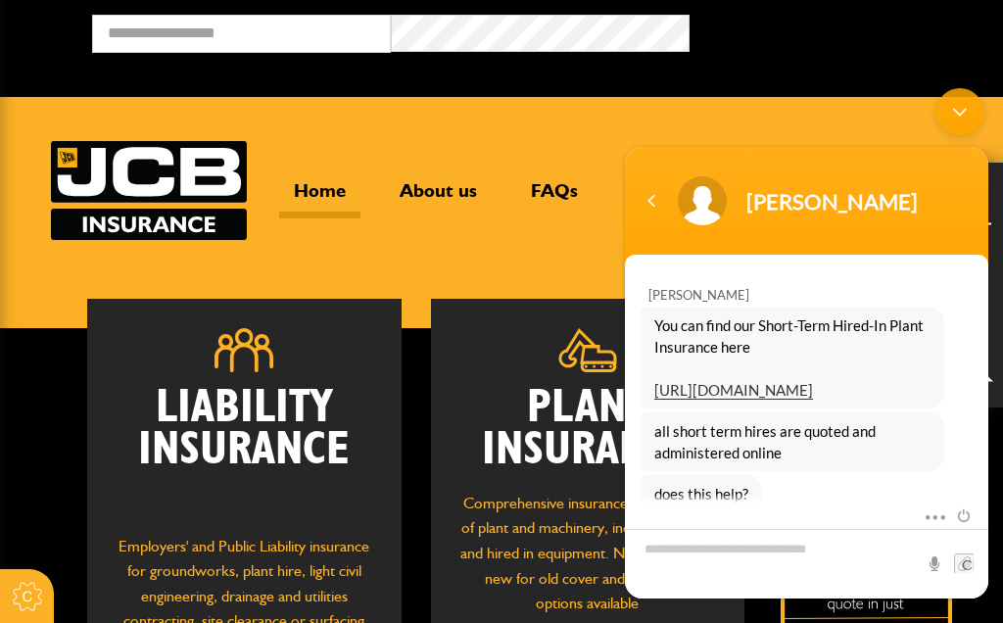
click at [894, 485] on div "does this help?" at bounding box center [807, 493] width 332 height 37
click at [893, 485] on div "does this help?" at bounding box center [807, 493] width 332 height 37
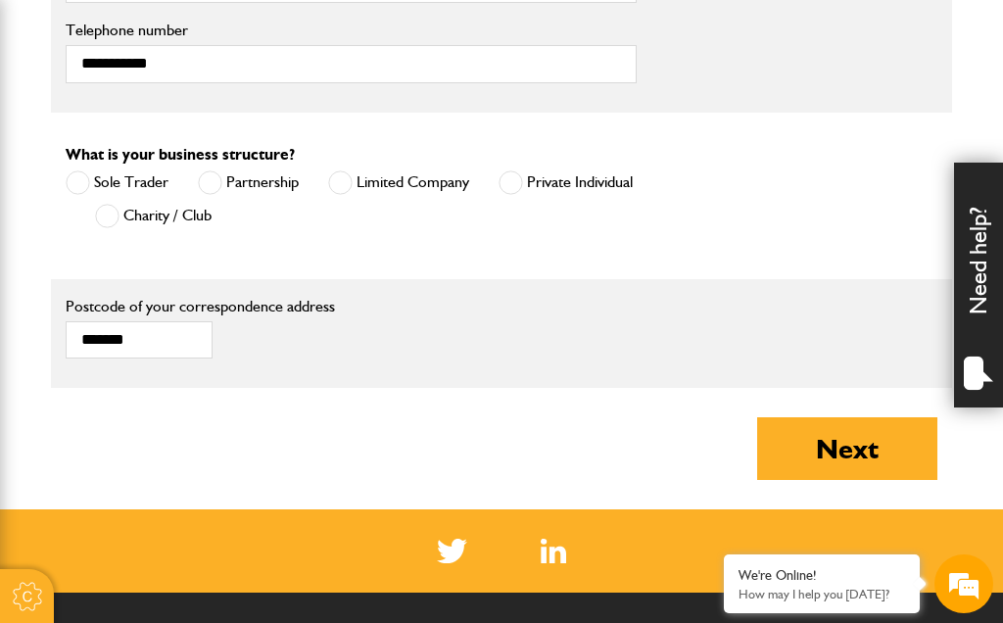
scroll to position [1291, 0]
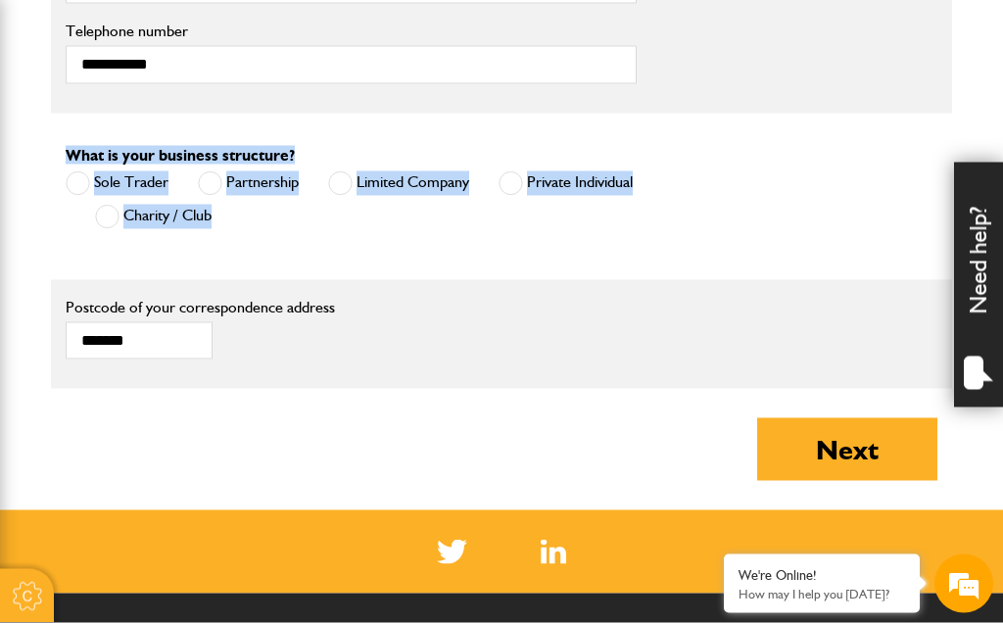
click at [781, 454] on button "Next" at bounding box center [848, 449] width 180 height 63
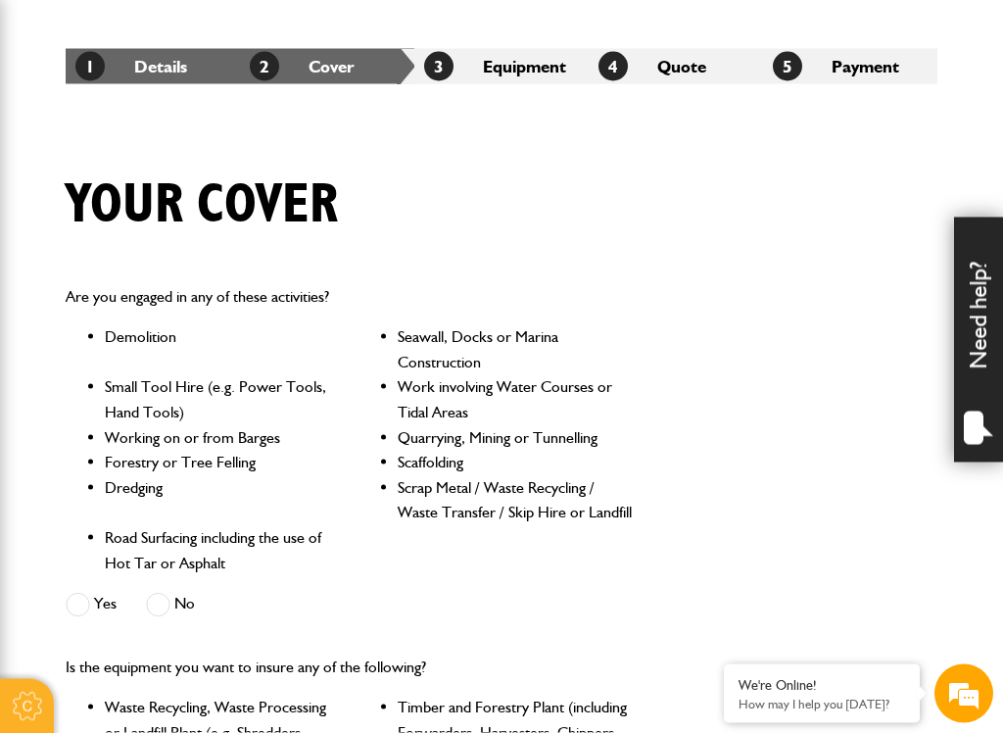
scroll to position [340, 0]
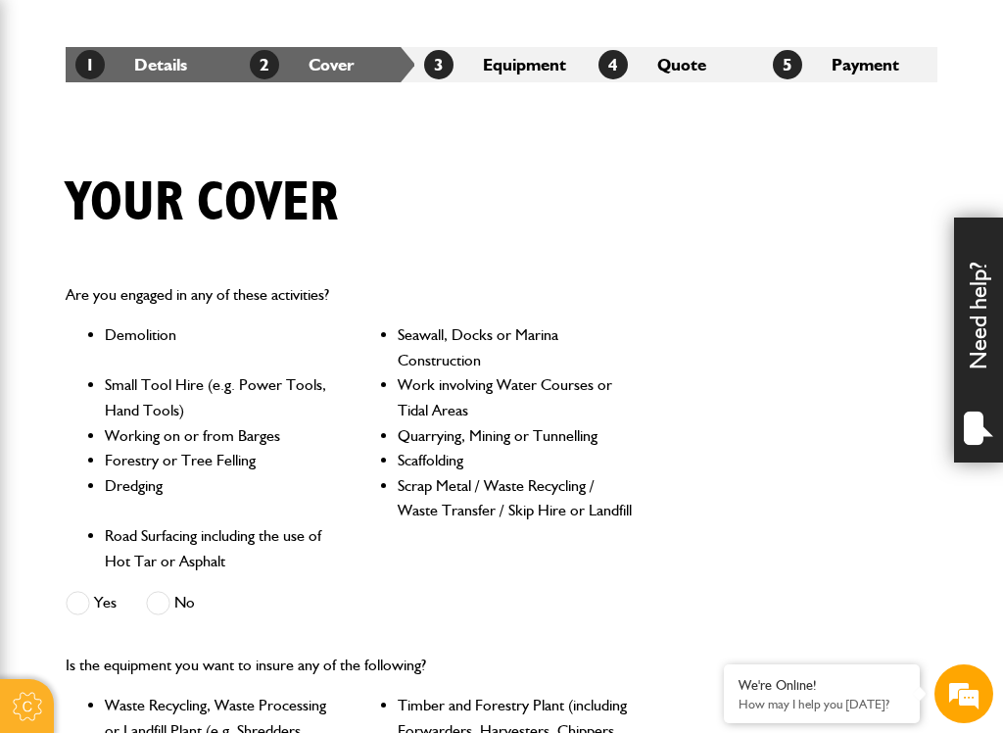
click at [968, 371] on div "Need help?" at bounding box center [978, 340] width 49 height 245
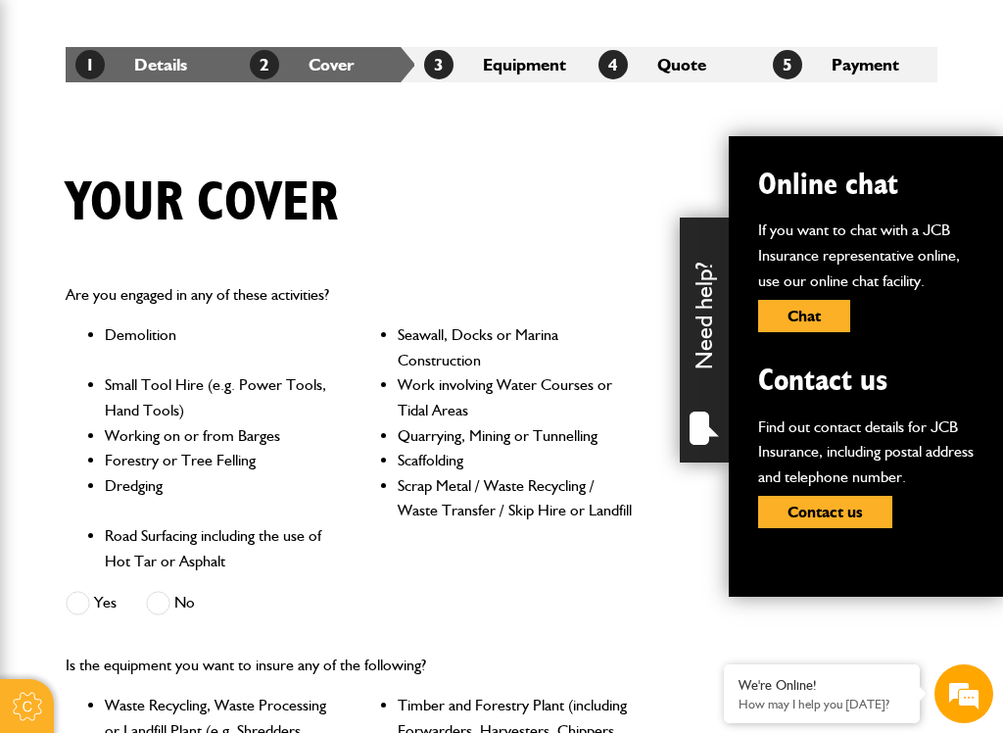
scroll to position [289, 0]
click at [771, 330] on button "Chat" at bounding box center [804, 316] width 92 height 32
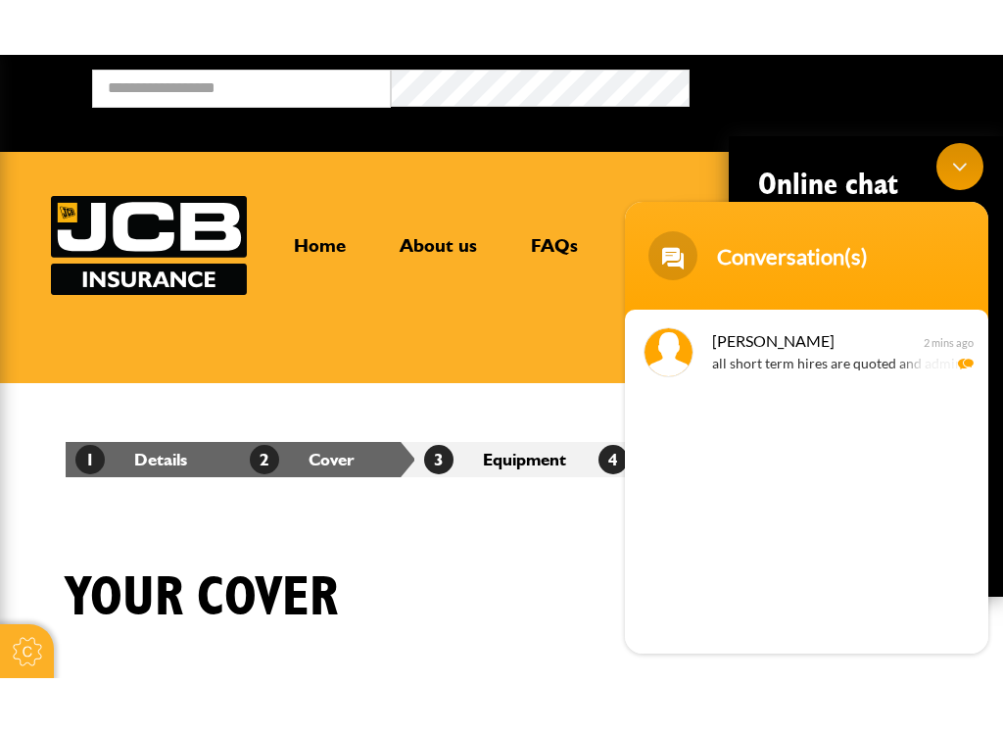
scroll to position [0, 0]
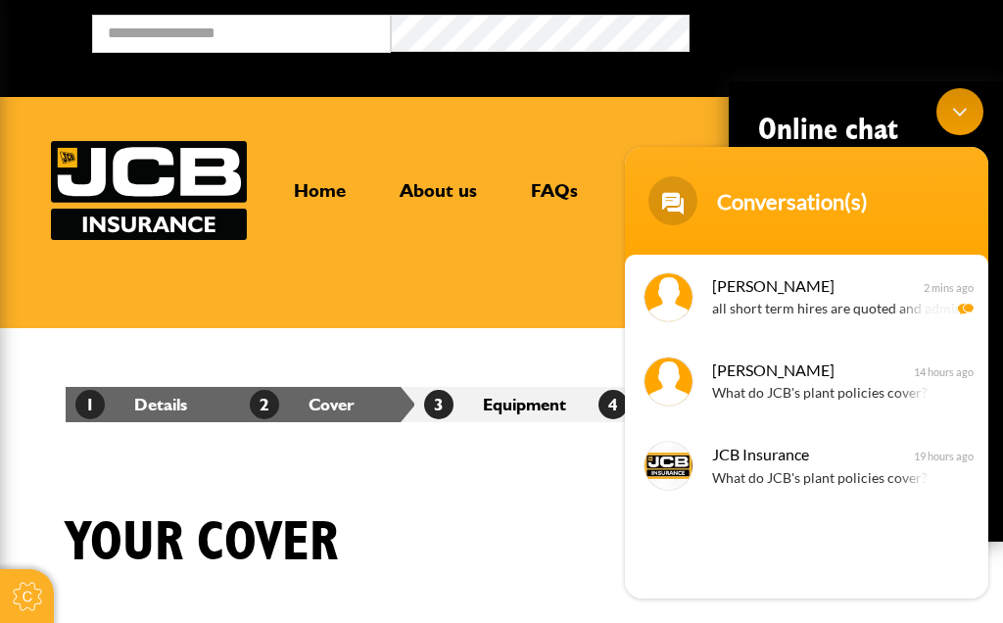
click at [692, 572] on div "[PERSON_NAME] all short term hires are quoted and administered online 2 mins ag…" at bounding box center [807, 427] width 364 height 344
click at [678, 599] on body "Conversation(s) JCB Insurance Hi, welcome to JCB Insurance, how may I help you?…" at bounding box center [806, 343] width 383 height 530
click at [686, 573] on div "[PERSON_NAME] all short term hires are quoted and administered online 2 mins ag…" at bounding box center [807, 427] width 364 height 344
click at [665, 213] on span at bounding box center [673, 200] width 49 height 49
click at [734, 211] on div "Conversation(s)" at bounding box center [830, 201] width 227 height 26
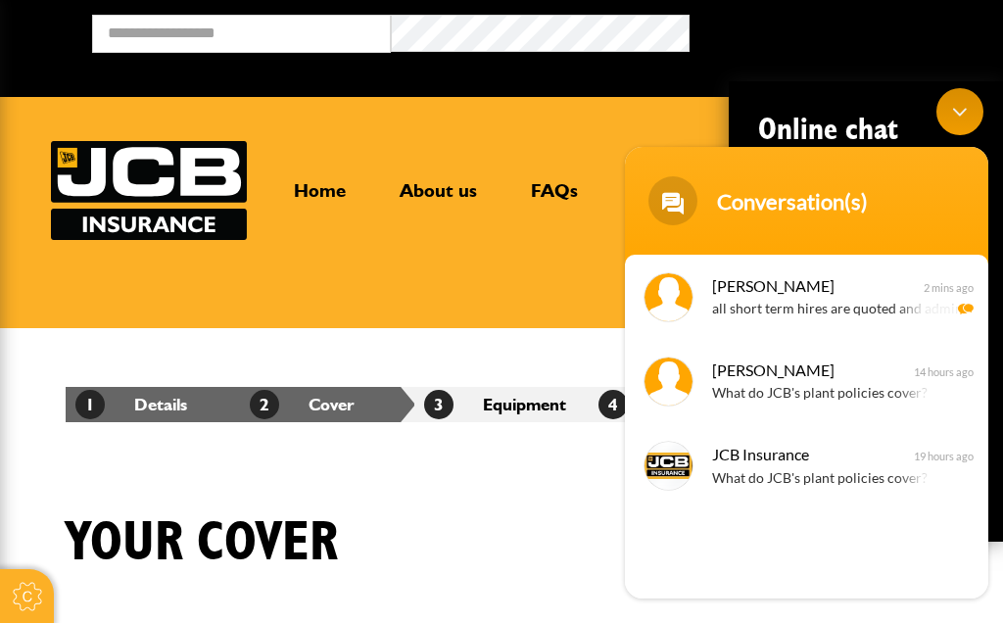
click at [579, 602] on div "Your cover" at bounding box center [502, 558] width 902 height 95
click at [597, 575] on div "Your cover" at bounding box center [502, 558] width 902 height 95
click at [675, 570] on div "[PERSON_NAME] all short term hires are quoted and administered online 2 mins ag…" at bounding box center [807, 427] width 364 height 344
click at [674, 569] on div "[PERSON_NAME] all short term hires are quoted and administered online 2 mins ag…" at bounding box center [807, 427] width 364 height 344
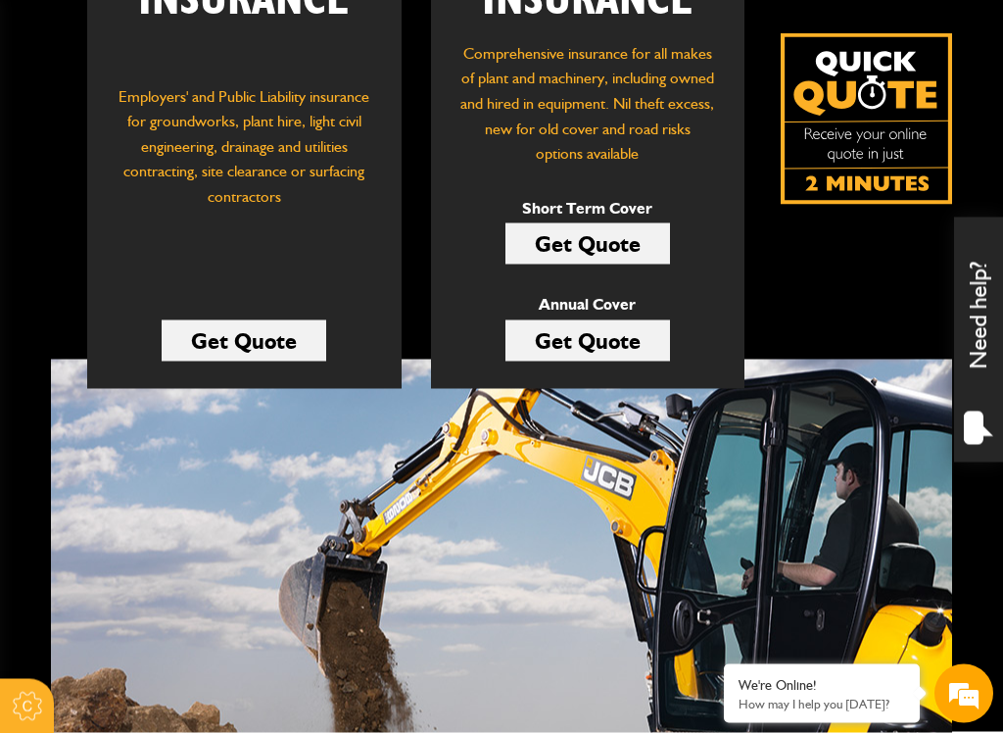
scroll to position [451, 0]
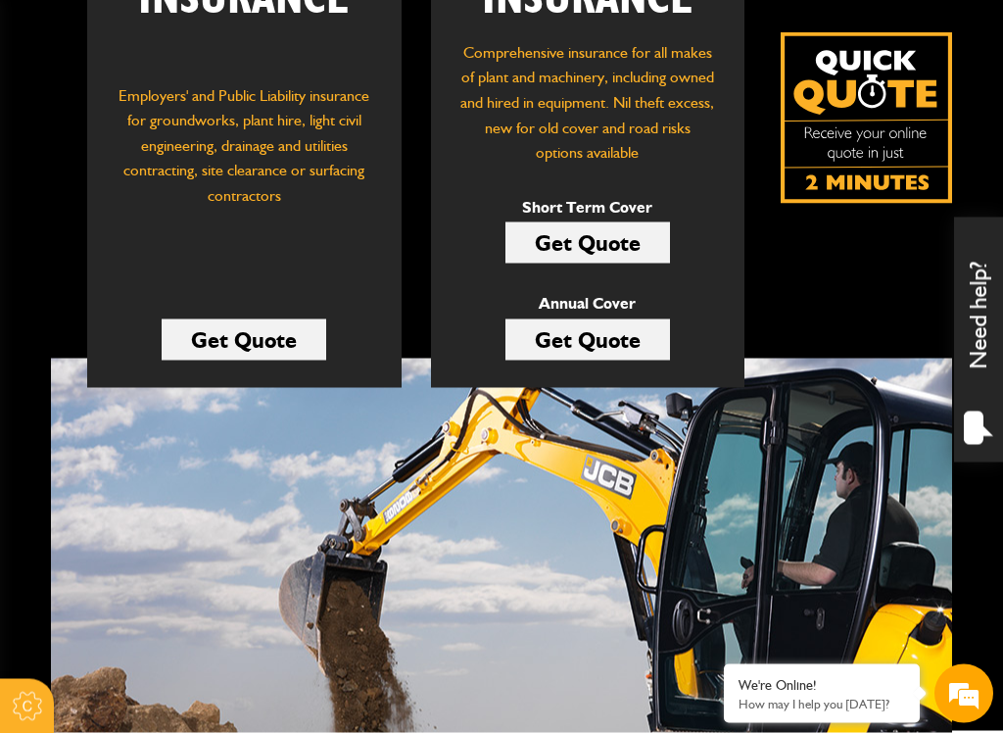
click at [858, 193] on img at bounding box center [866, 117] width 171 height 171
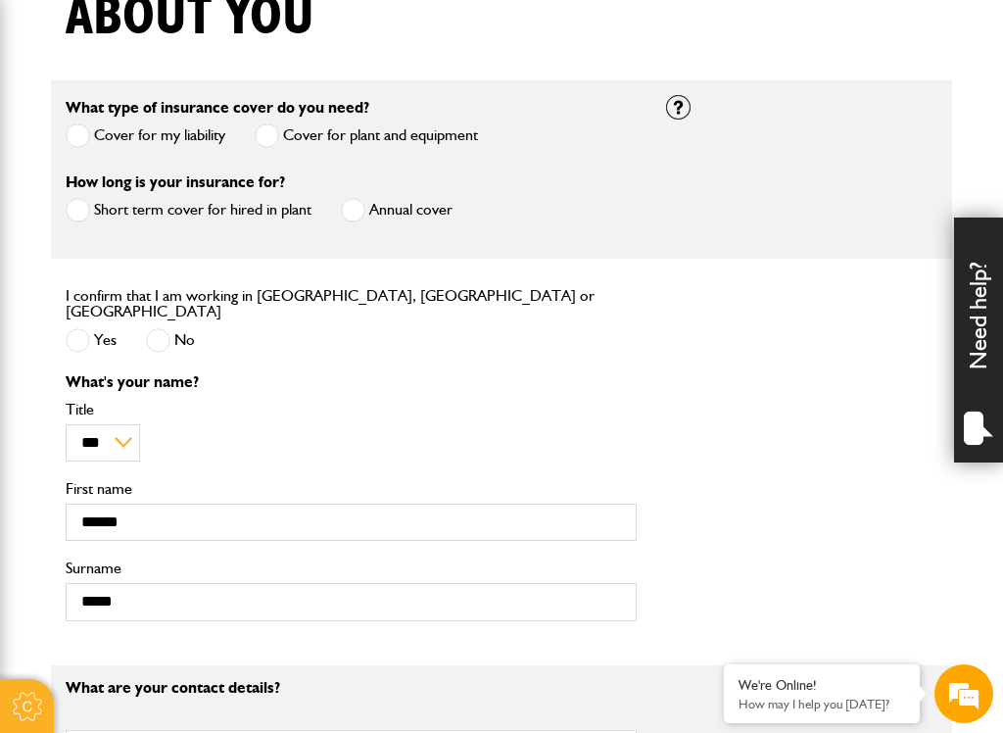
scroll to position [527, 0]
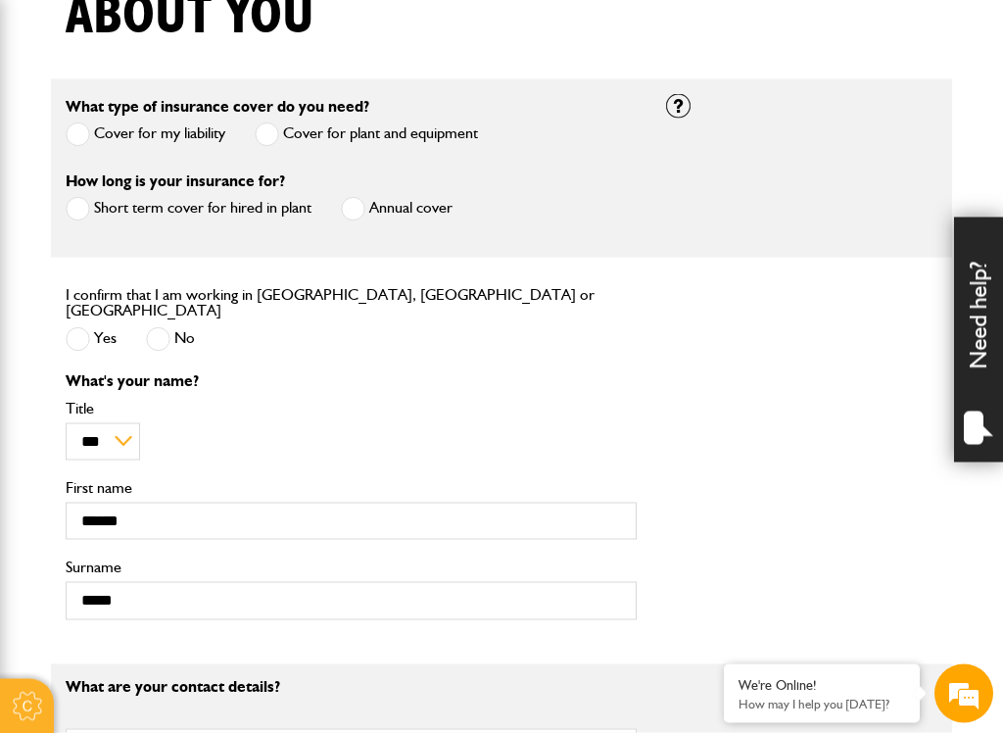
click at [34, 187] on body "Cookie Options You can control which cookies we use with the form below. Please…" at bounding box center [501, 714] width 1003 height 2483
click at [272, 401] on label "Title" at bounding box center [351, 409] width 571 height 16
click at [140, 423] on select "** *** **** ** ** **" at bounding box center [103, 441] width 74 height 37
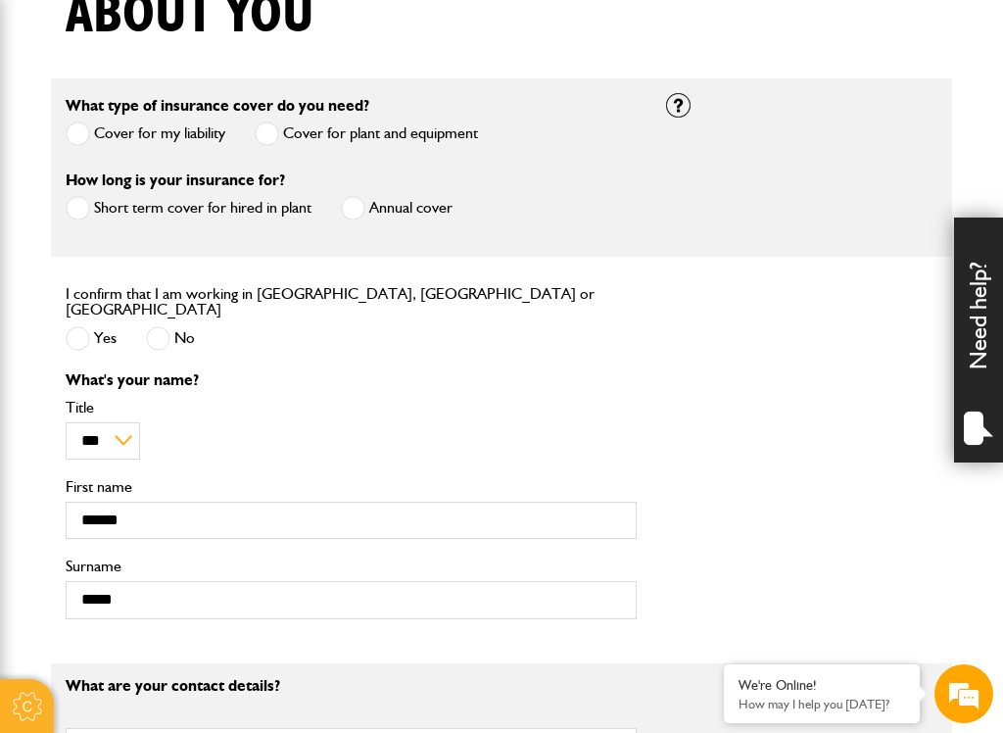
click at [327, 429] on div "** *** **** ** ** ** Title" at bounding box center [351, 430] width 571 height 60
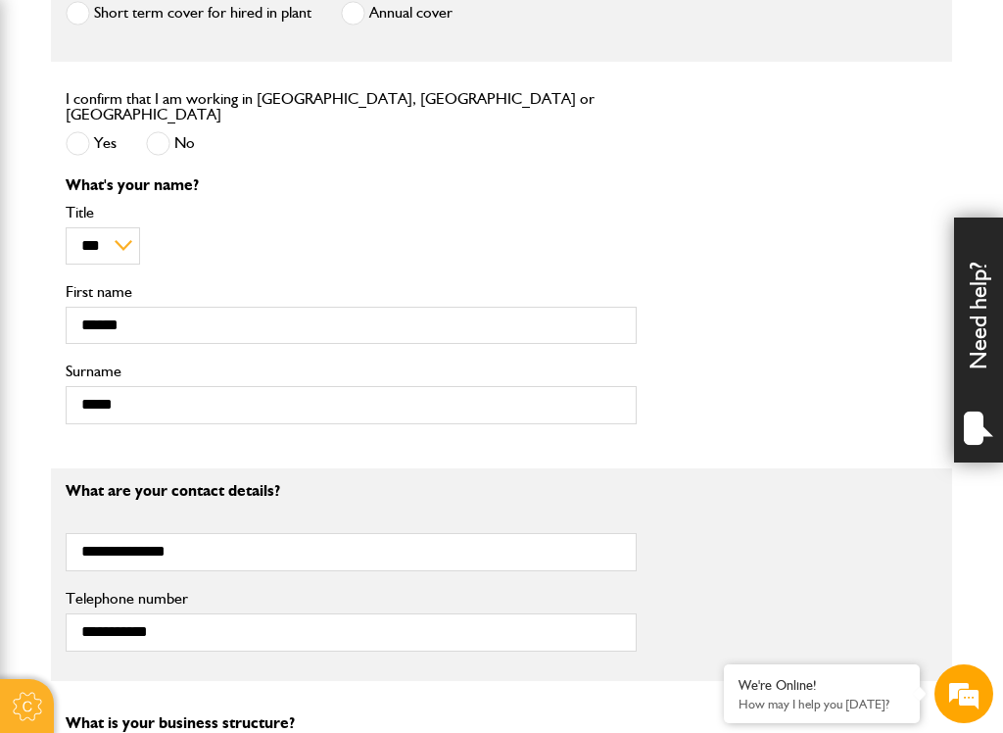
click at [10, 526] on body "Cookie Options You can control which cookies we use with the form below. Please…" at bounding box center [501, 518] width 1003 height 2483
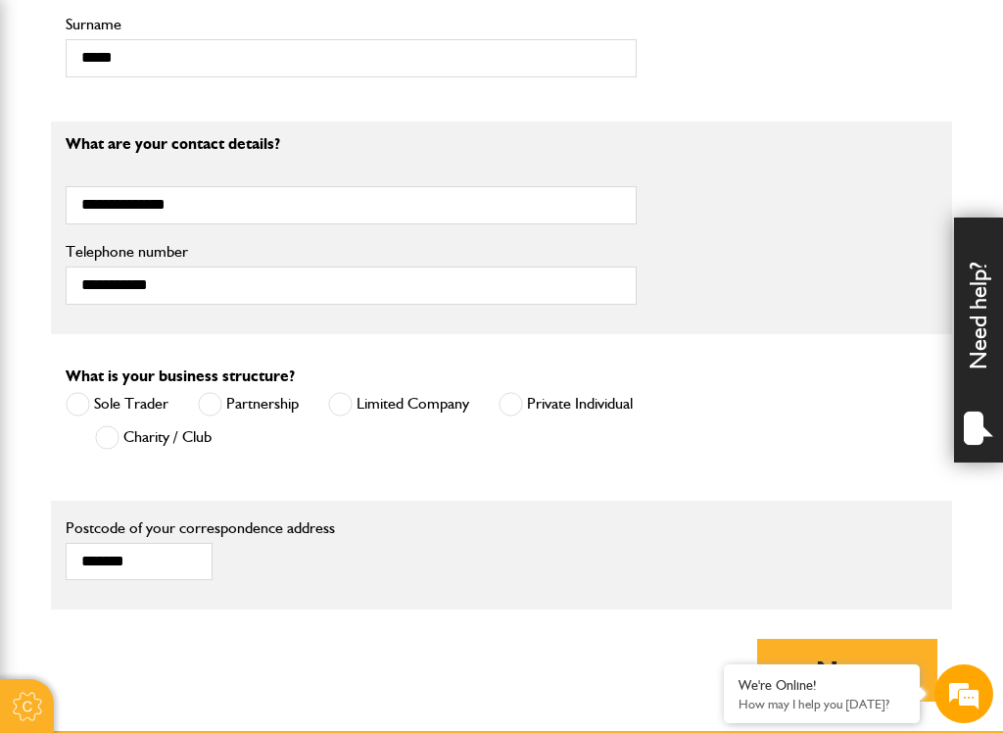
scroll to position [1091, 0]
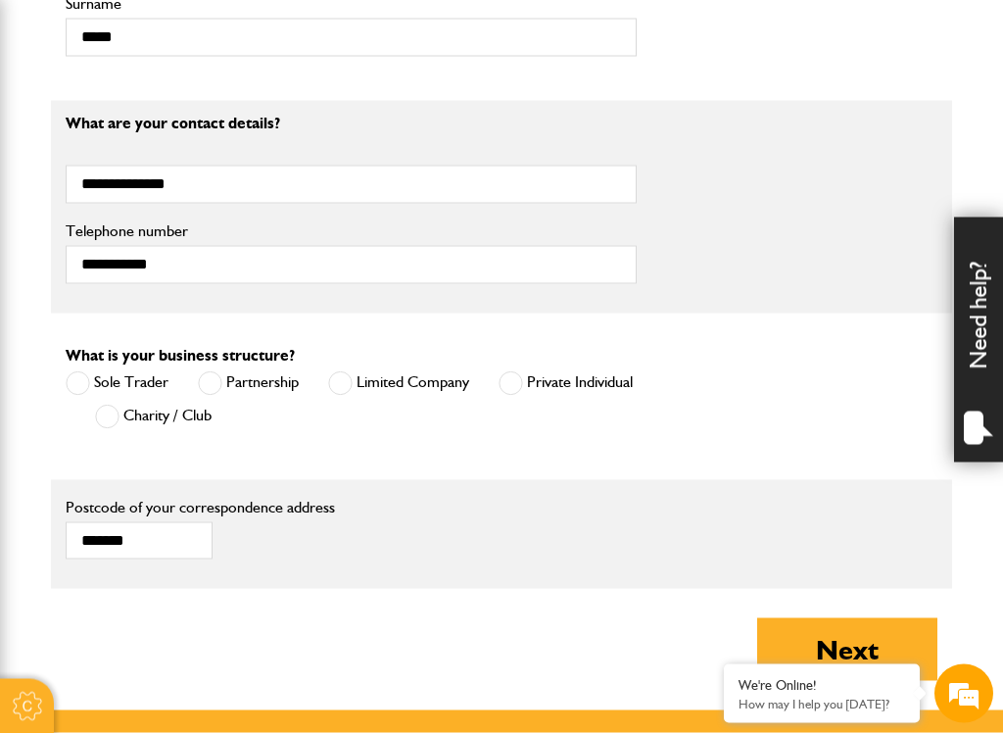
click at [10, 530] on body "Cookie Options You can control which cookies we use with the form below. Please…" at bounding box center [501, 150] width 1003 height 2483
click at [803, 622] on button "Next" at bounding box center [848, 649] width 180 height 63
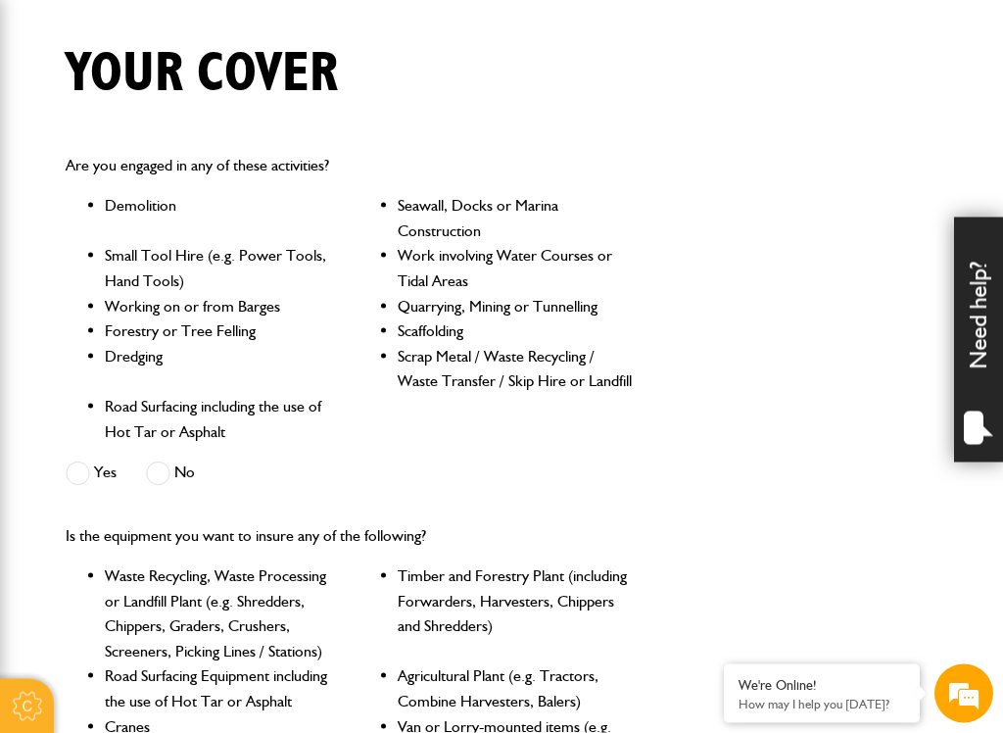
scroll to position [470, 0]
click at [161, 461] on span at bounding box center [158, 473] width 24 height 24
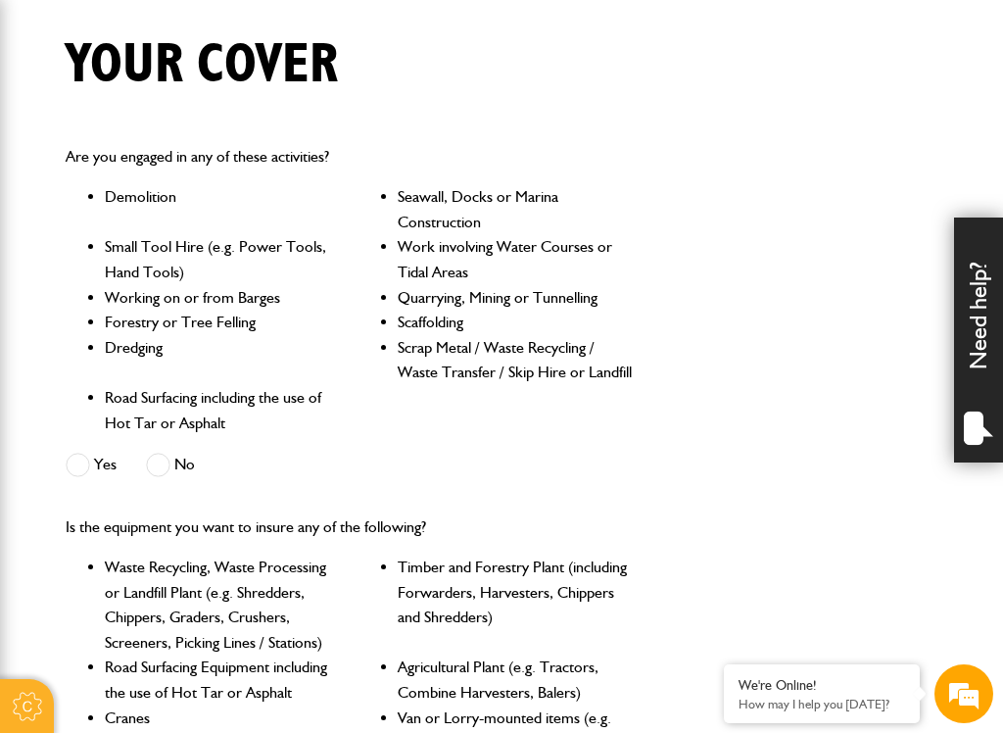
scroll to position [510, 0]
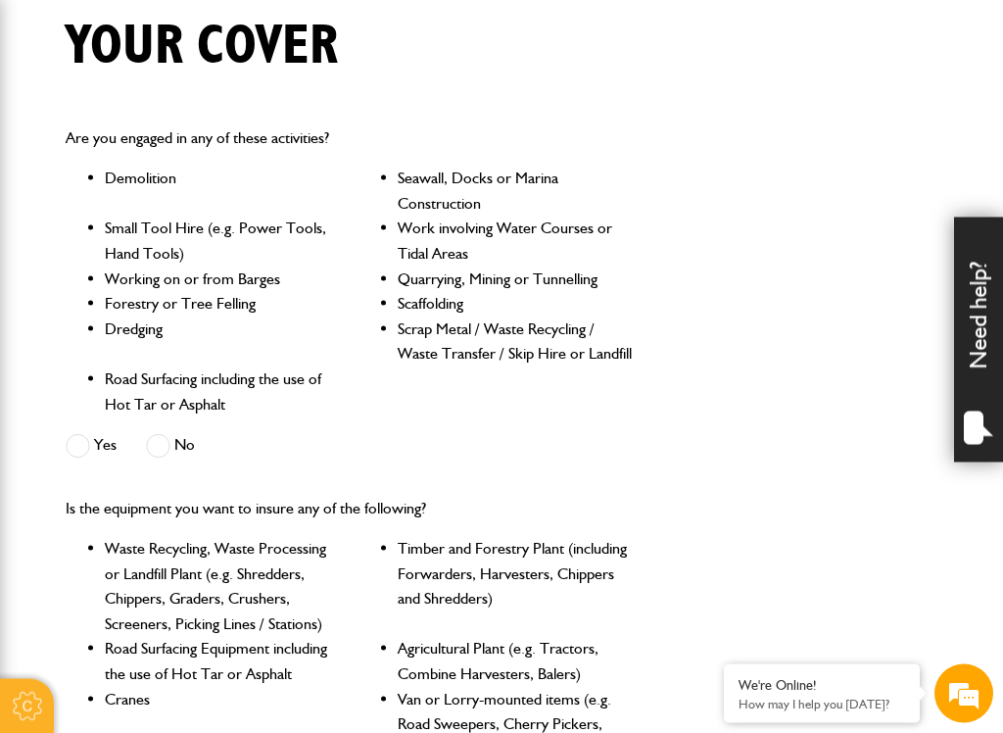
scroll to position [536, 0]
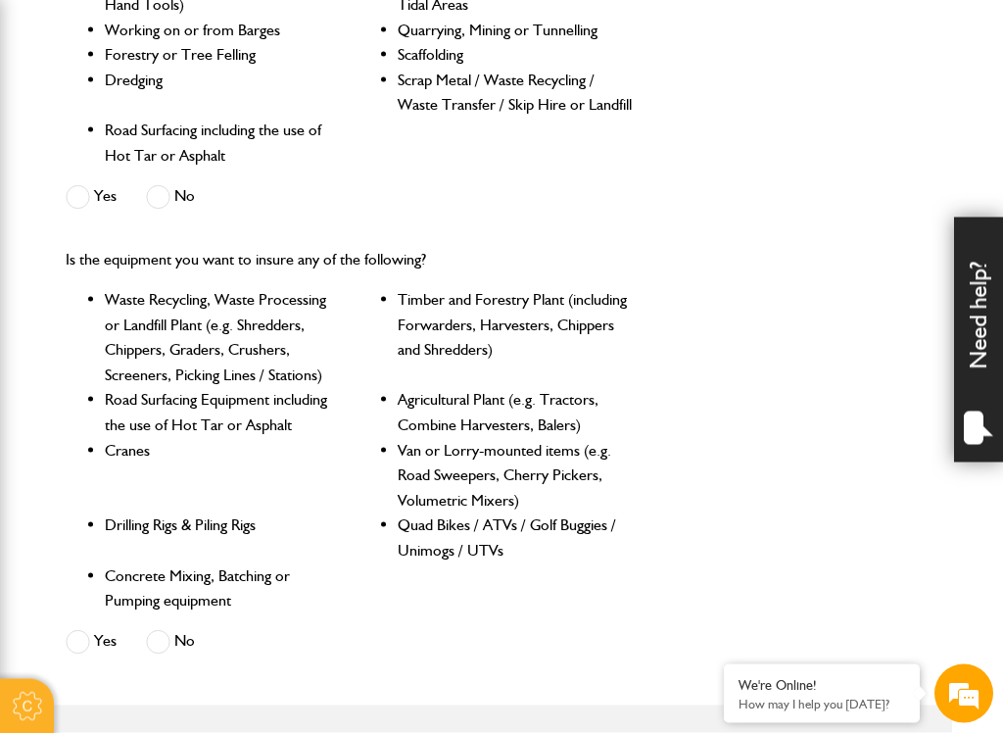
scroll to position [761, 0]
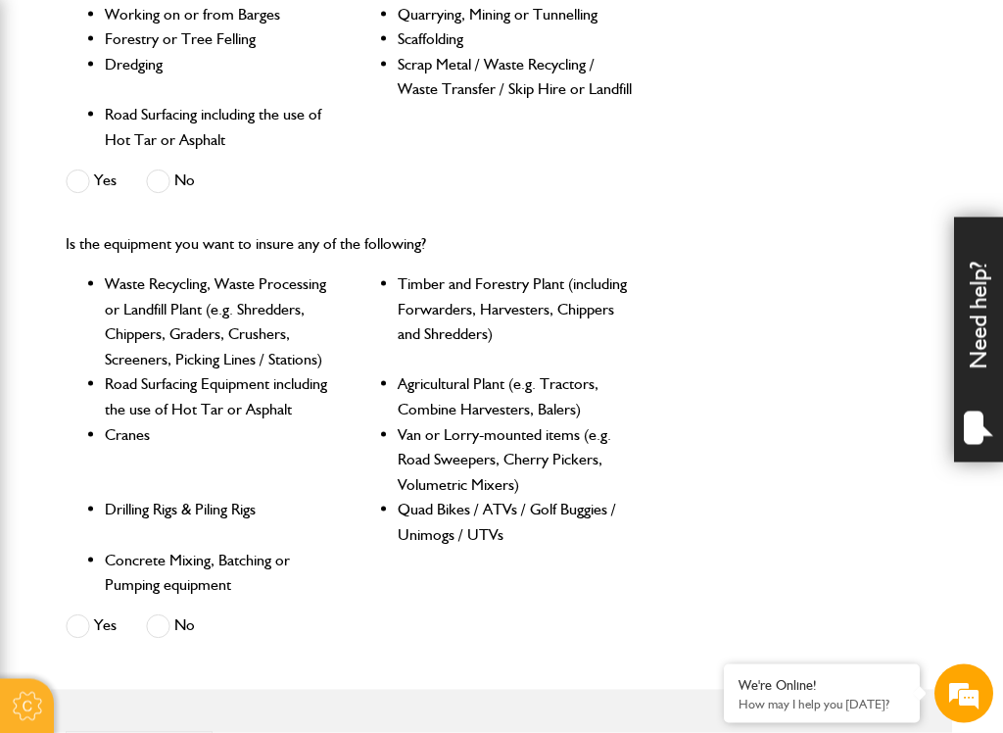
click at [155, 616] on span at bounding box center [158, 626] width 24 height 24
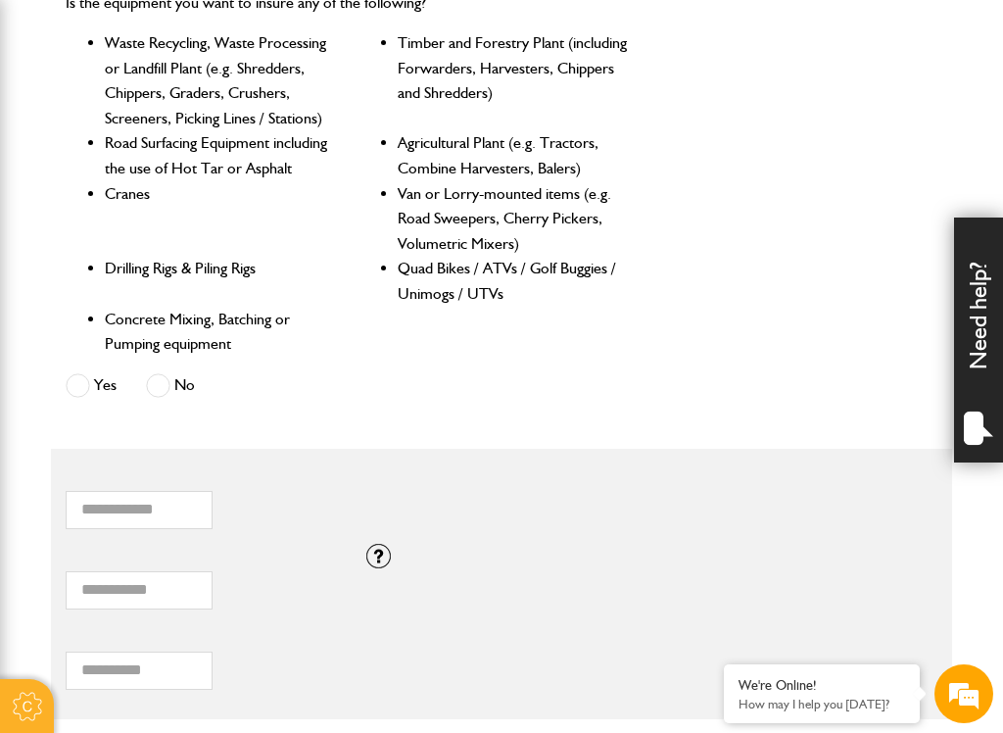
scroll to position [1011, 0]
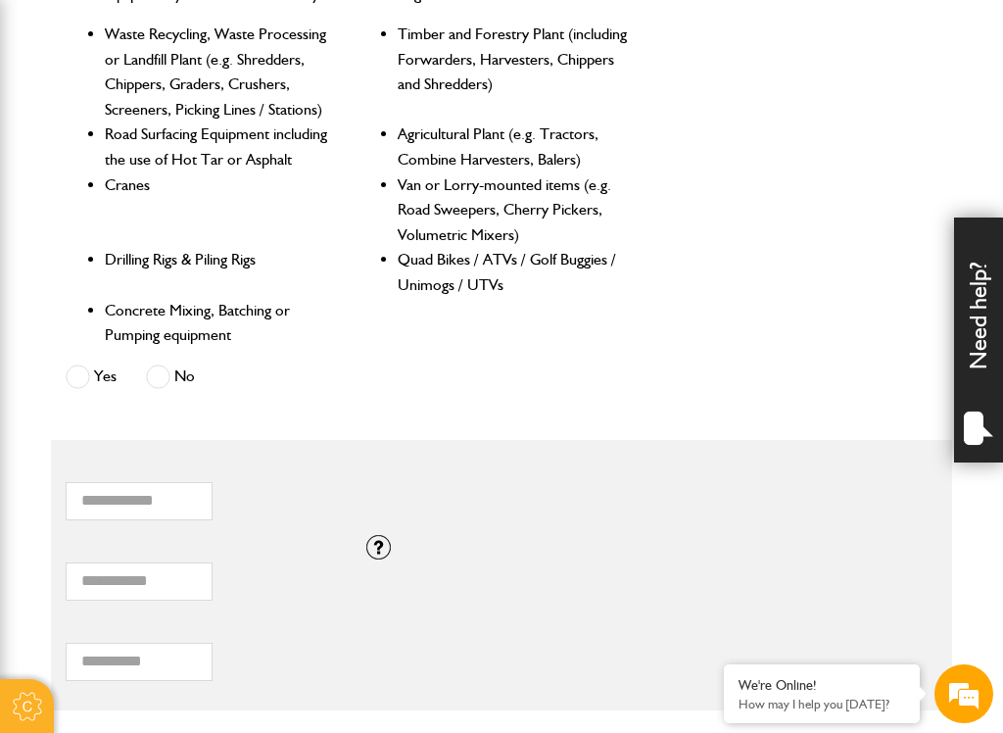
click at [5, 548] on body "Cookie Options You can control which cookies we use with the form below. Please…" at bounding box center [501, 333] width 1003 height 2689
click at [362, 537] on div "If you need cover for equipment valued above £100,000, please call JCB Insuranc…" at bounding box center [502, 547] width 301 height 24
click at [362, 559] on div "* Total combined value of equipment (£)" at bounding box center [215, 570] width 299 height 61
click at [368, 560] on div "* Total combined value of equipment (£) If you need cover for equipment valued …" at bounding box center [502, 575] width 902 height 80
click at [367, 543] on div at bounding box center [379, 547] width 24 height 24
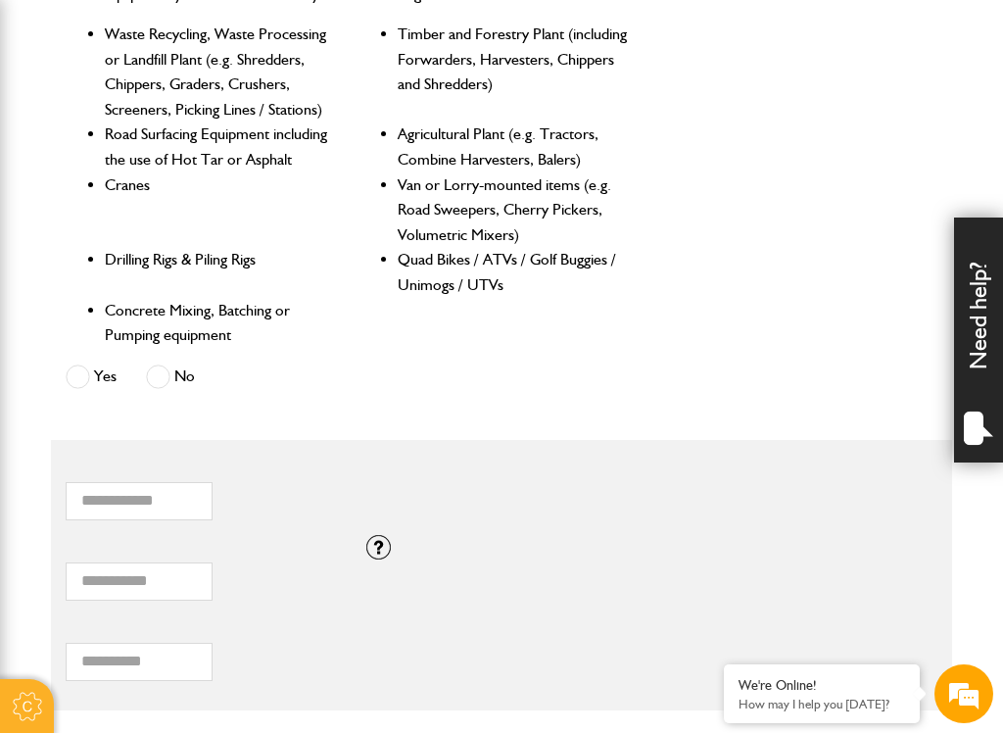
click at [366, 546] on div "* Total combined value of equipment (£) If you need cover for equipment valued …" at bounding box center [502, 575] width 902 height 80
click at [371, 543] on div at bounding box center [379, 547] width 24 height 24
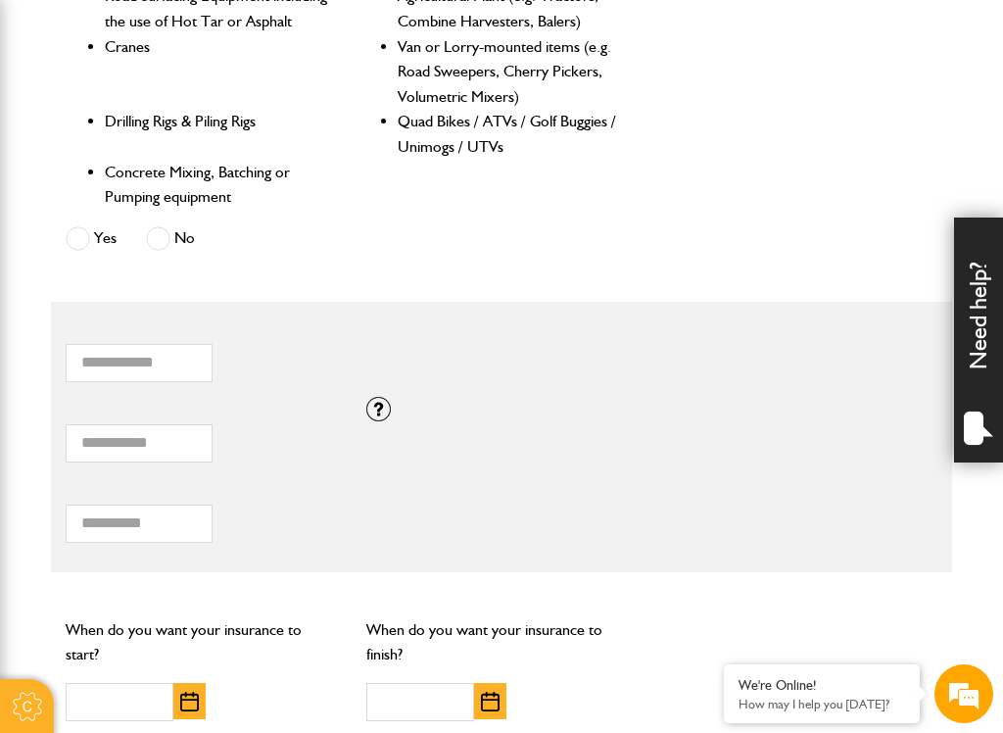
scroll to position [1151, 0]
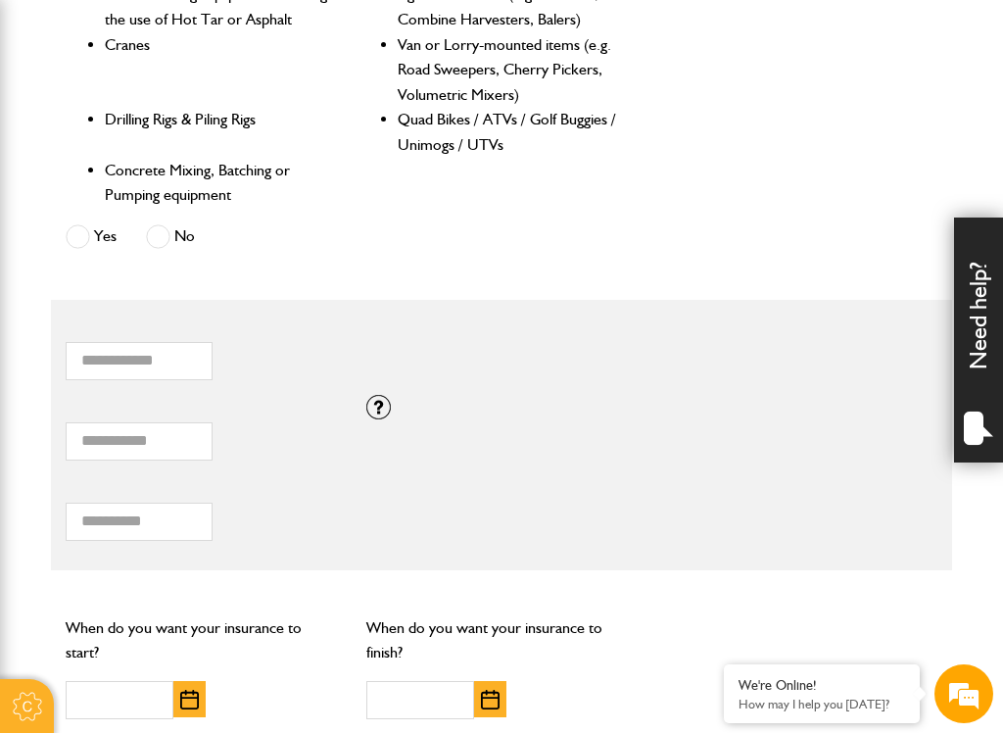
click at [906, 518] on div "Total hiring fees Please enter a minimum value of 25 for total hiring fees." at bounding box center [502, 515] width 902 height 80
click at [899, 506] on div "Total hiring fees Please enter a minimum value of 25 for total hiring fees." at bounding box center [502, 515] width 902 height 80
click at [897, 504] on div "Total hiring fees Please enter a minimum value of 25 for total hiring fees." at bounding box center [502, 515] width 902 height 80
click at [895, 495] on div "Total hiring fees Please enter a minimum value of 25 for total hiring fees." at bounding box center [502, 515] width 902 height 80
click at [892, 490] on div "Total hiring fees Please enter a minimum value of 25 for total hiring fees." at bounding box center [502, 515] width 902 height 80
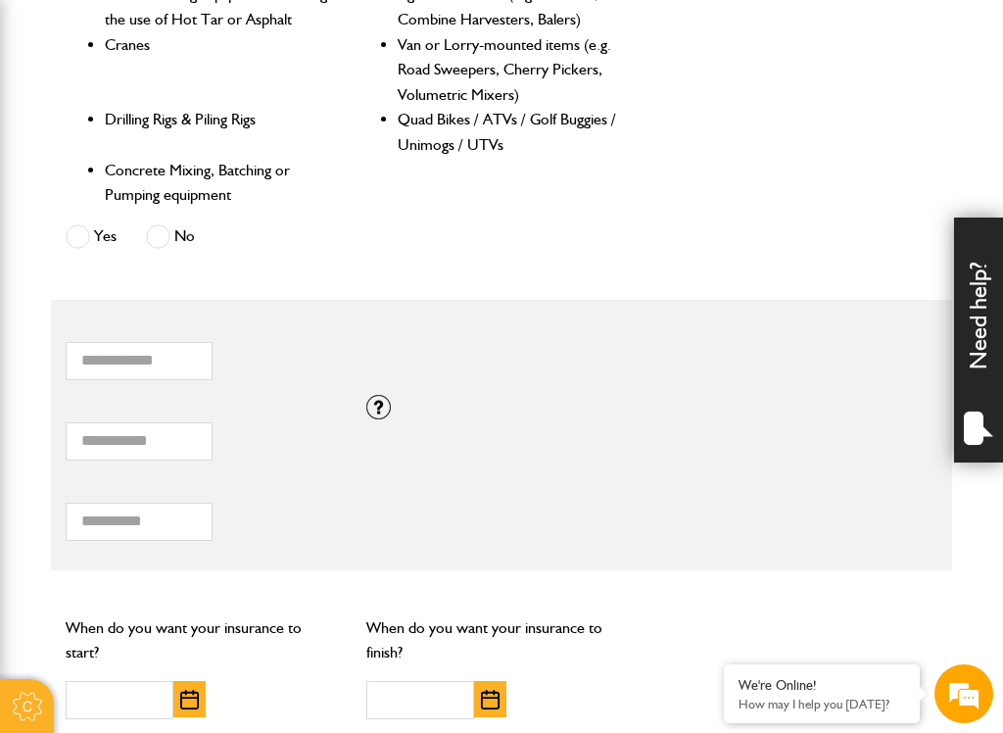
click at [888, 487] on div "Total hiring fees Please enter a minimum value of 25 for total hiring fees." at bounding box center [502, 515] width 902 height 80
click at [884, 487] on div "Total hiring fees Please enter a minimum value of 25 for total hiring fees." at bounding box center [502, 515] width 902 height 80
click at [889, 486] on div "Total hiring fees Please enter a minimum value of 25 for total hiring fees." at bounding box center [502, 515] width 902 height 80
click at [885, 482] on div "Total hiring fees Please enter a minimum value of 25 for total hiring fees." at bounding box center [502, 515] width 902 height 80
click at [881, 477] on div "Total hiring fees Please enter a minimum value of 25 for total hiring fees." at bounding box center [502, 515] width 902 height 80
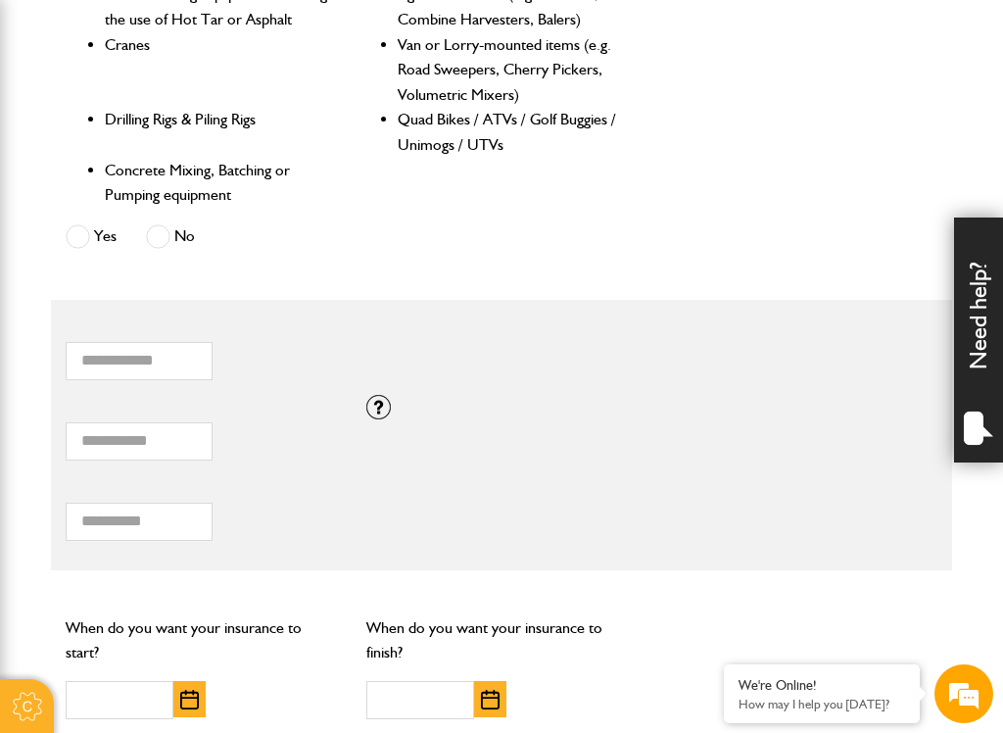
click at [875, 475] on div "Total hiring fees Please enter a minimum value of 25 for total hiring fees." at bounding box center [502, 515] width 902 height 80
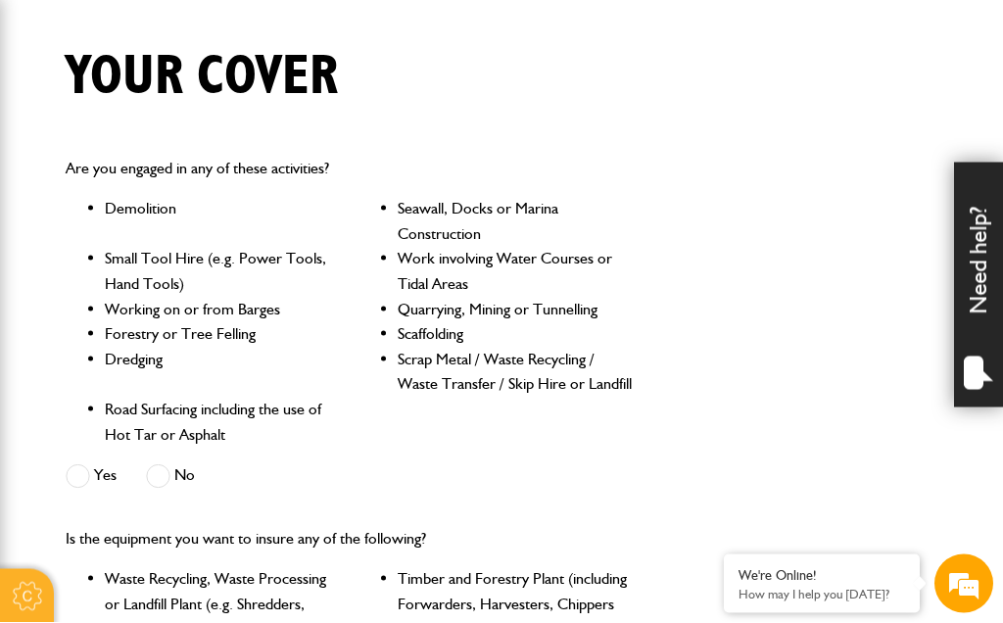
scroll to position [311, 0]
